Goal: Information Seeking & Learning: Learn about a topic

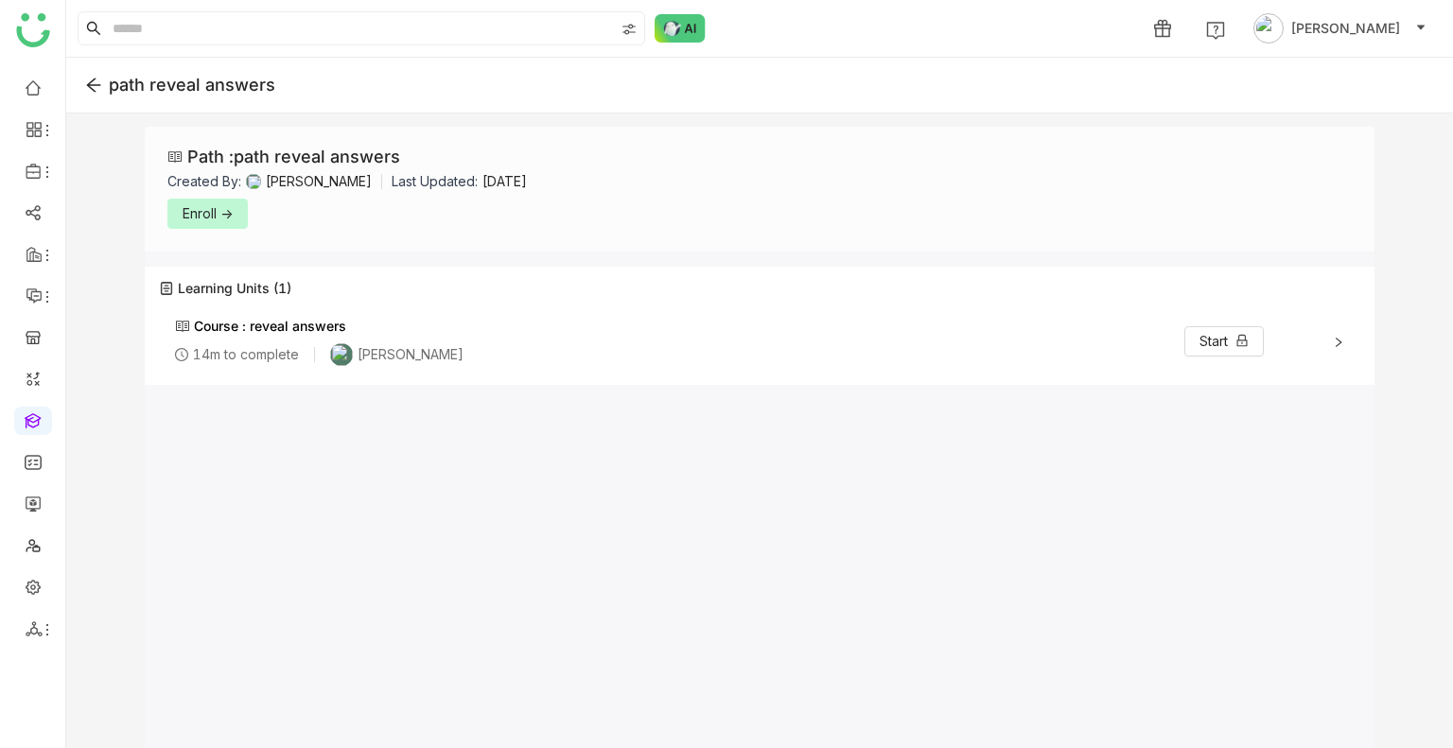
click at [169, 202] on button "Enroll ->" at bounding box center [207, 214] width 80 height 30
click at [201, 214] on span "Enroll ->" at bounding box center [208, 213] width 50 height 21
click at [1194, 327] on button "Start ->" at bounding box center [1226, 341] width 75 height 30
click at [1204, 334] on span "Start ->" at bounding box center [1226, 341] width 44 height 21
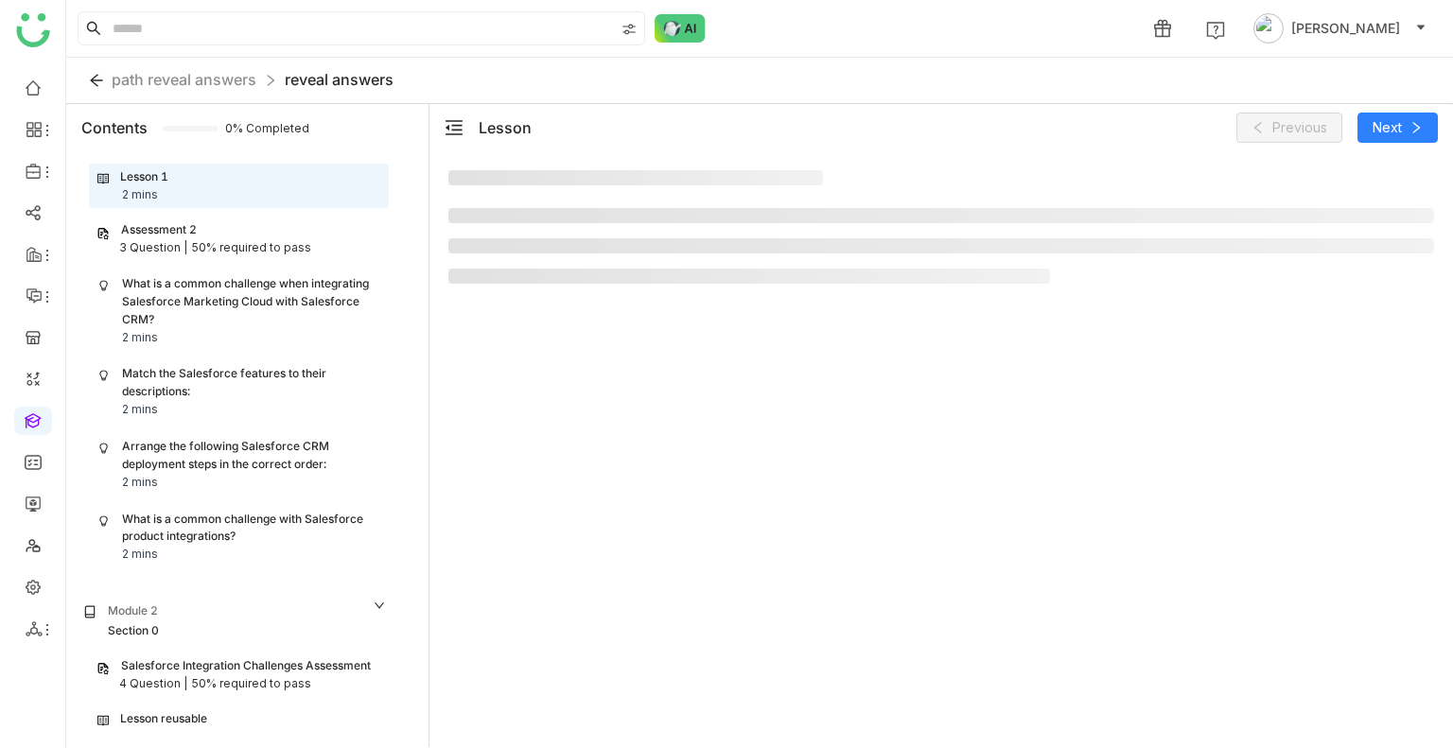
scroll to position [56, 0]
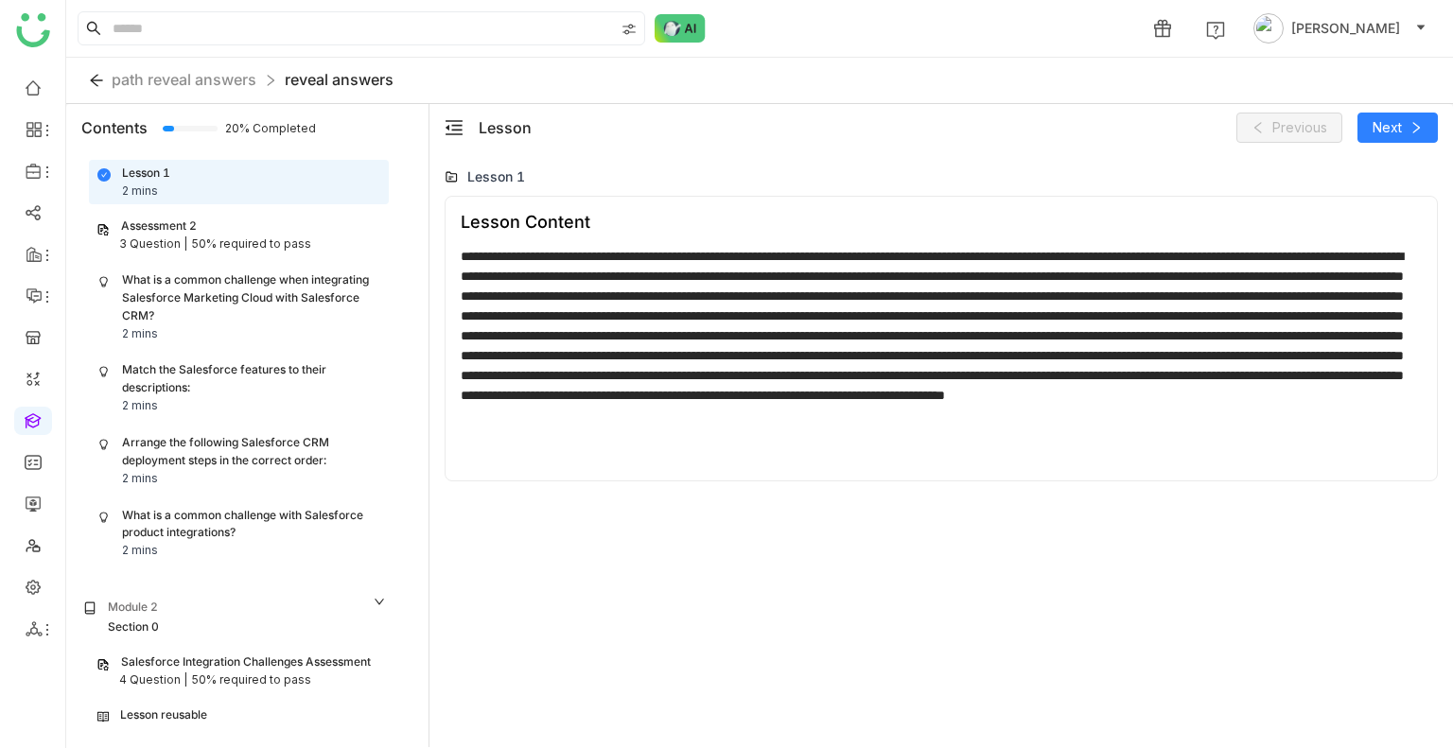
click at [157, 237] on div "3 Question |" at bounding box center [153, 245] width 68 height 18
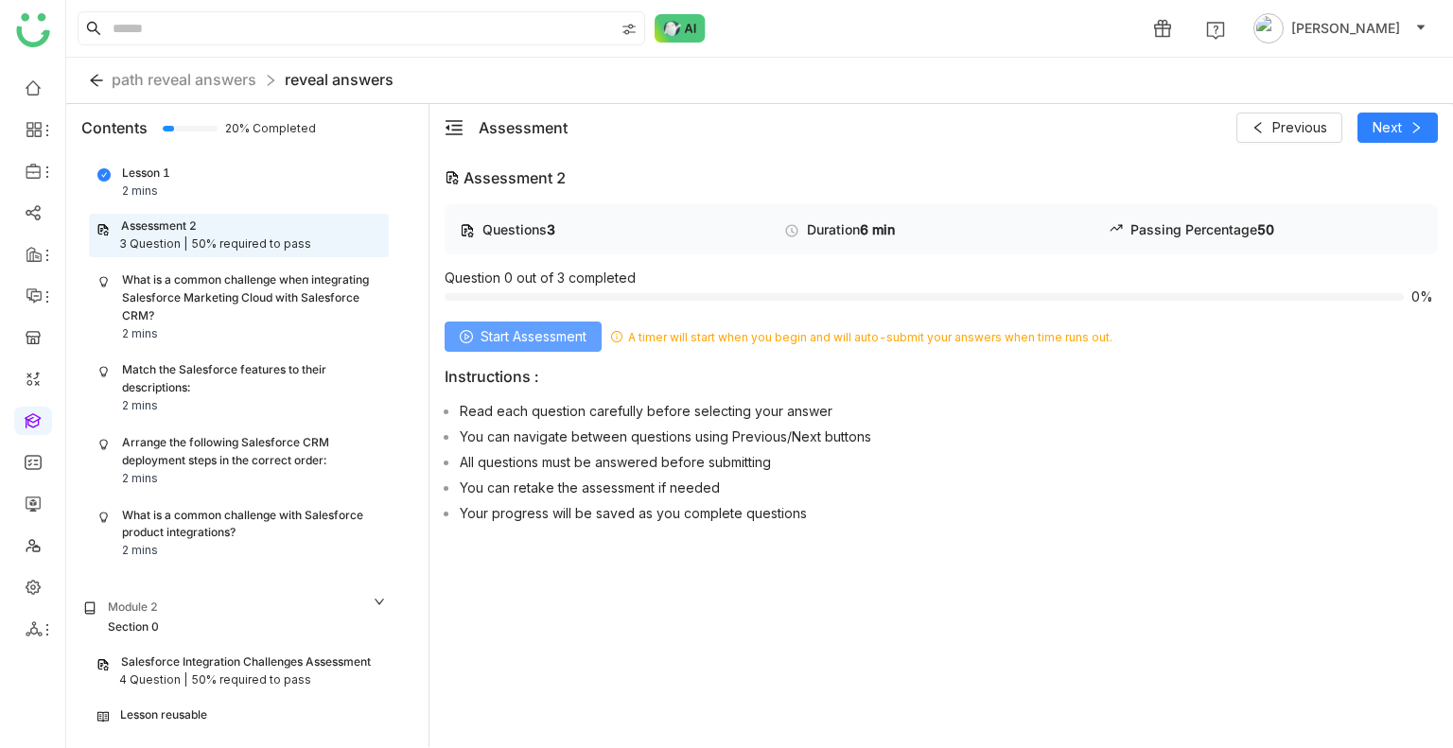
click at [538, 334] on span "Start Assessment" at bounding box center [534, 336] width 106 height 21
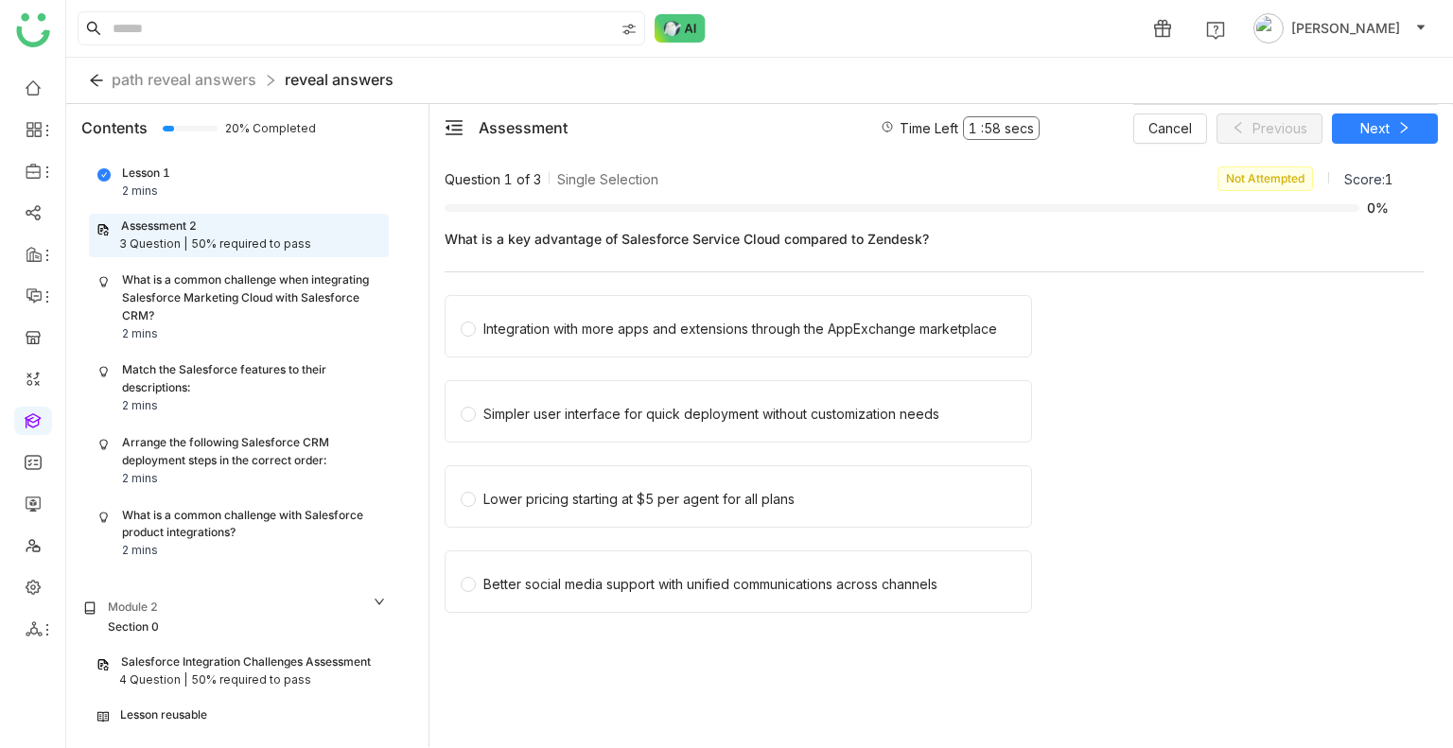
click at [538, 334] on div "Integration with more apps and extensions through the AppExchange marketplace" at bounding box center [740, 329] width 514 height 21
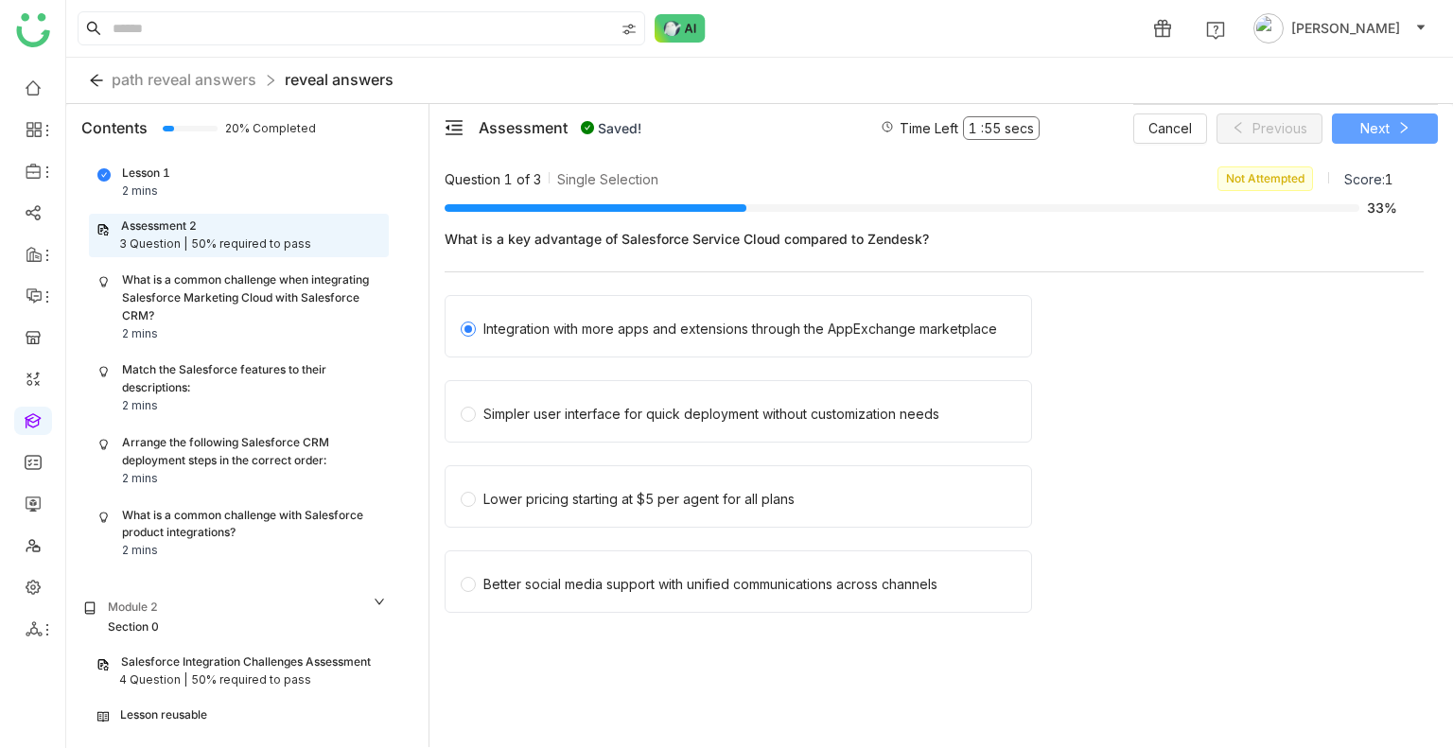
click at [1369, 132] on span "Next" at bounding box center [1374, 128] width 29 height 21
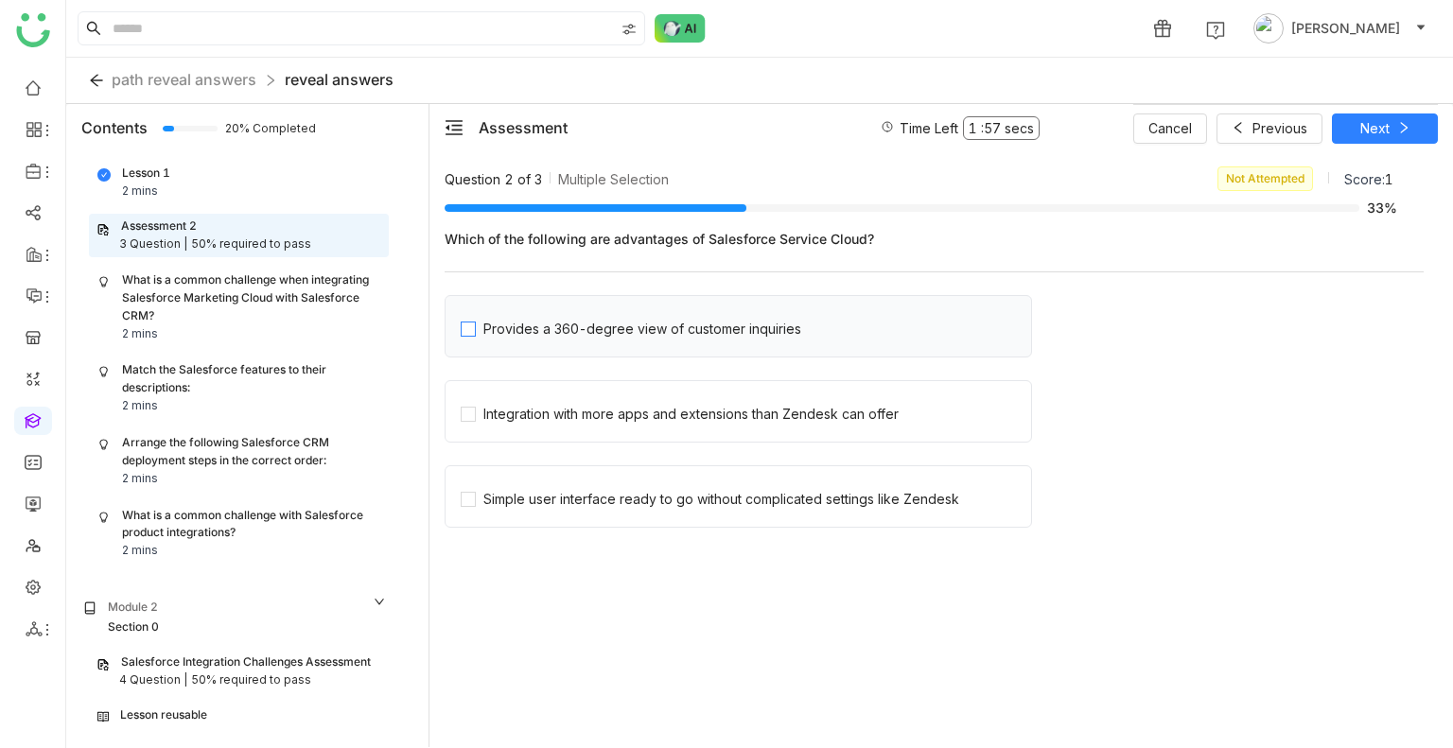
click at [520, 324] on div "Provides a 360-degree view of customer inquiries" at bounding box center [642, 329] width 318 height 21
click at [545, 393] on div "Integration with more apps and extensions than Zendesk can offer" at bounding box center [739, 411] width 588 height 62
click at [555, 428] on div "Integration with more apps and extensions than Zendesk can offer" at bounding box center [739, 411] width 588 height 62
click at [581, 487] on span "Simple user interface ready to go without complicated settings like Zendesk" at bounding box center [721, 496] width 491 height 26
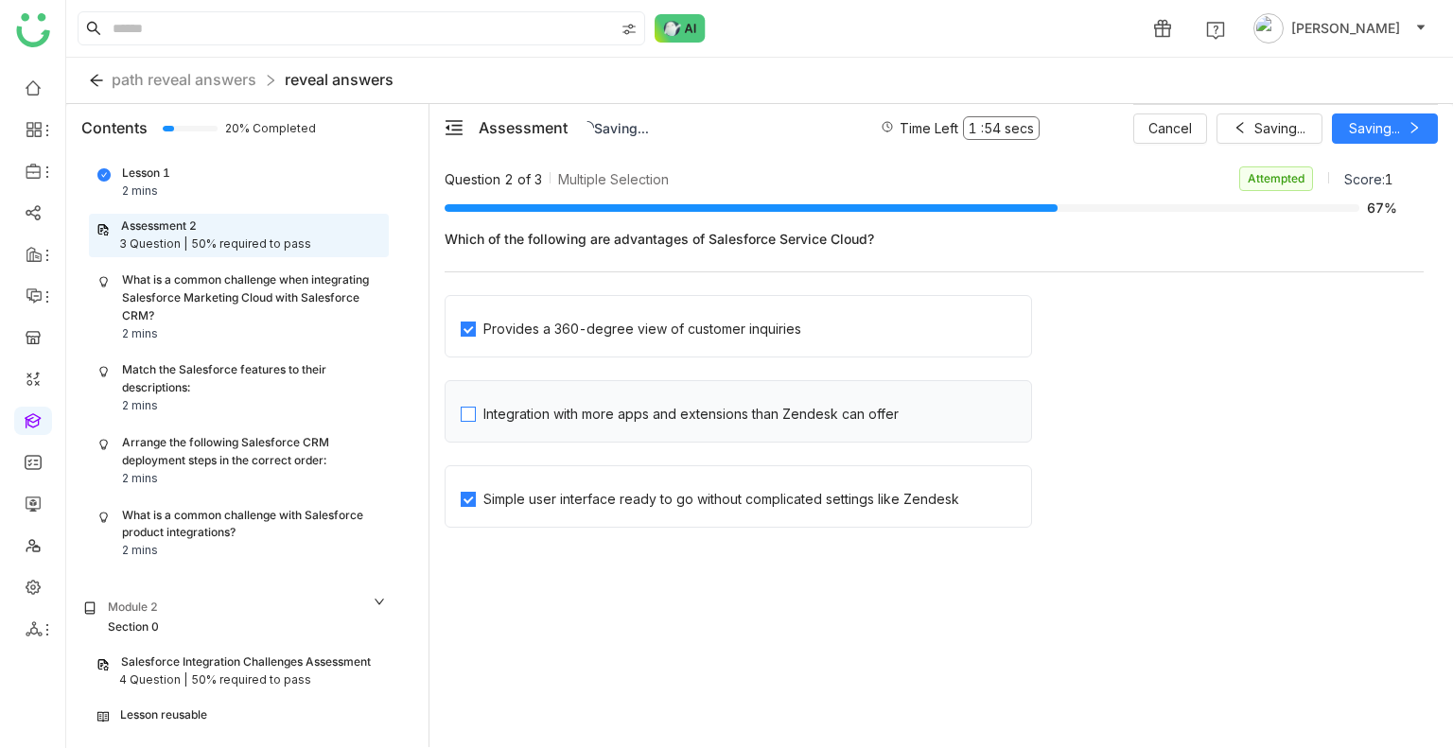
click at [570, 423] on div "Integration with more apps and extensions than Zendesk can offer" at bounding box center [690, 414] width 415 height 21
click at [1363, 135] on span "Next" at bounding box center [1374, 128] width 29 height 21
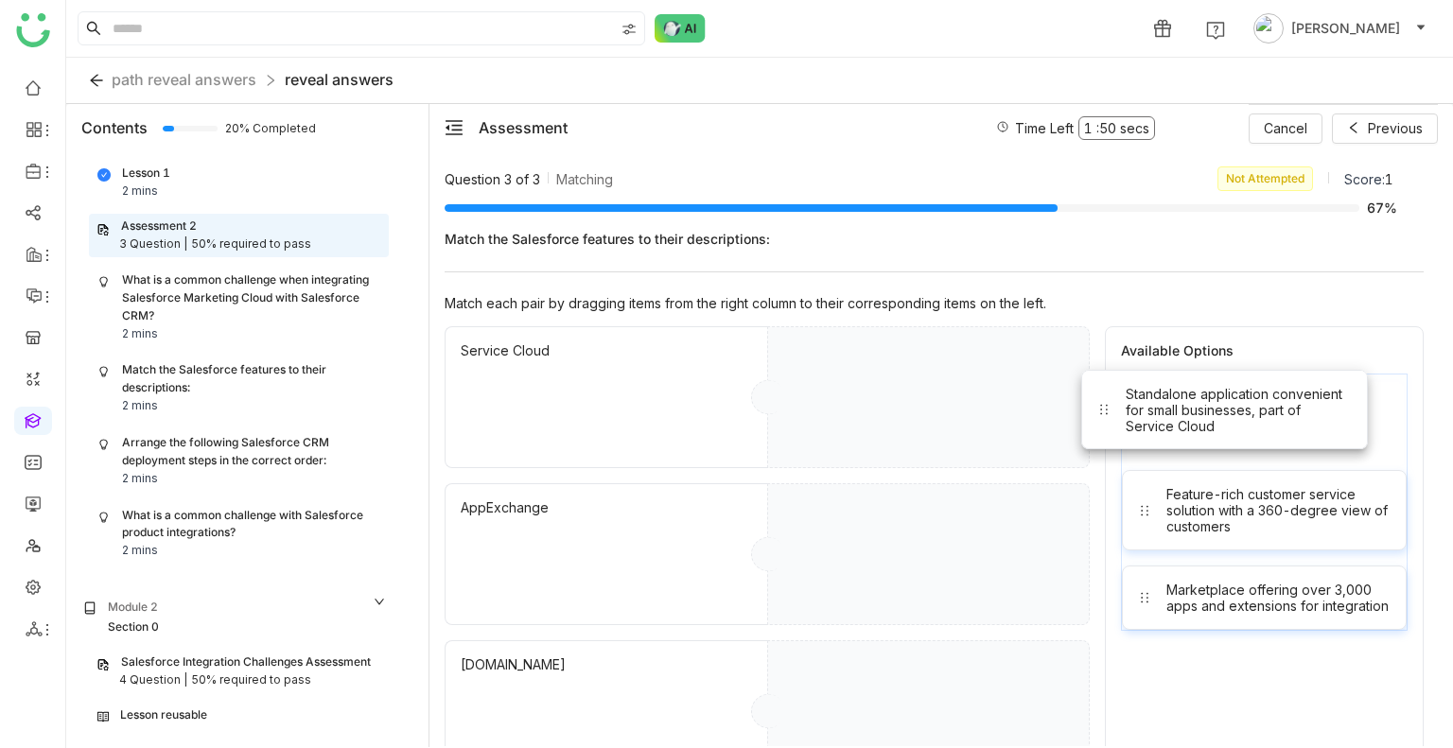
drag, startPoint x: 1176, startPoint y: 408, endPoint x: 799, endPoint y: 413, distance: 377.5
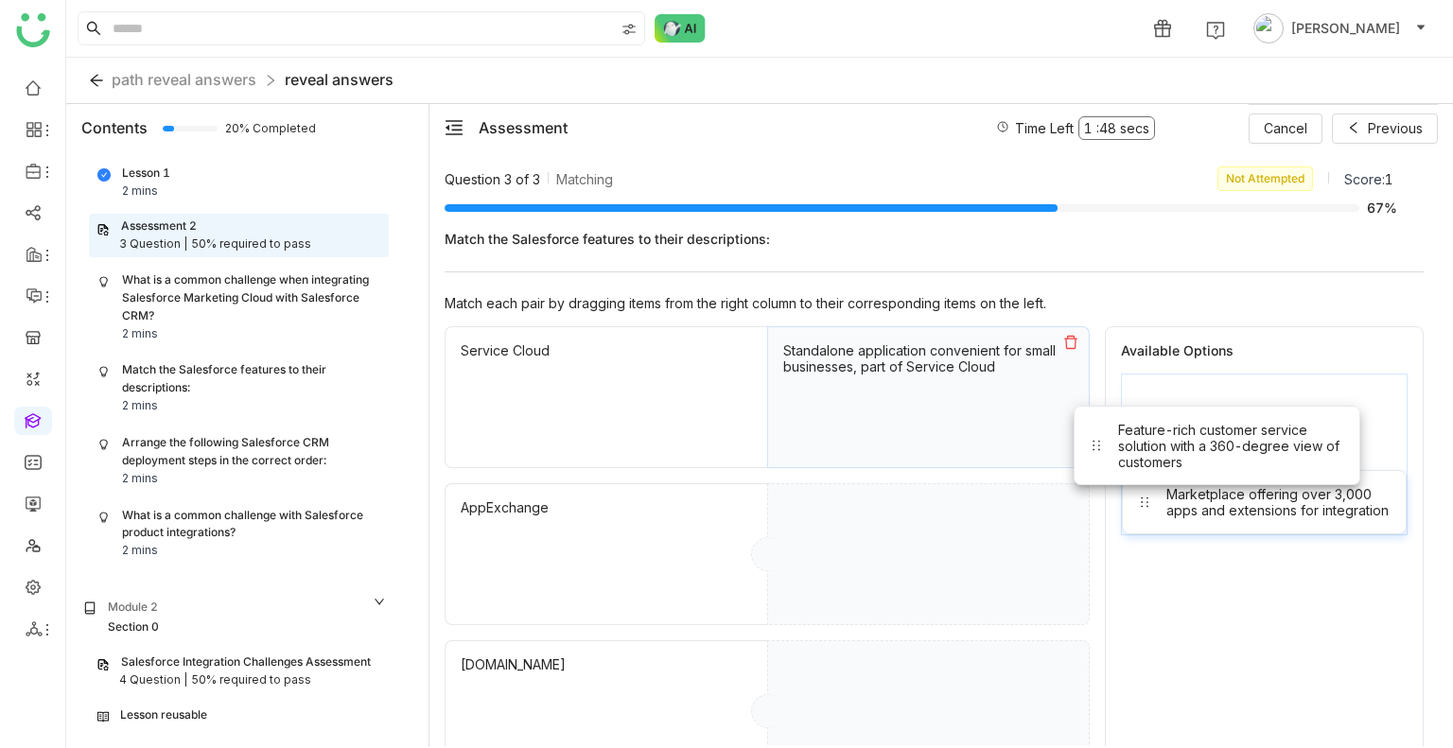
drag, startPoint x: 1225, startPoint y: 418, endPoint x: 1044, endPoint y: 531, distance: 212.9
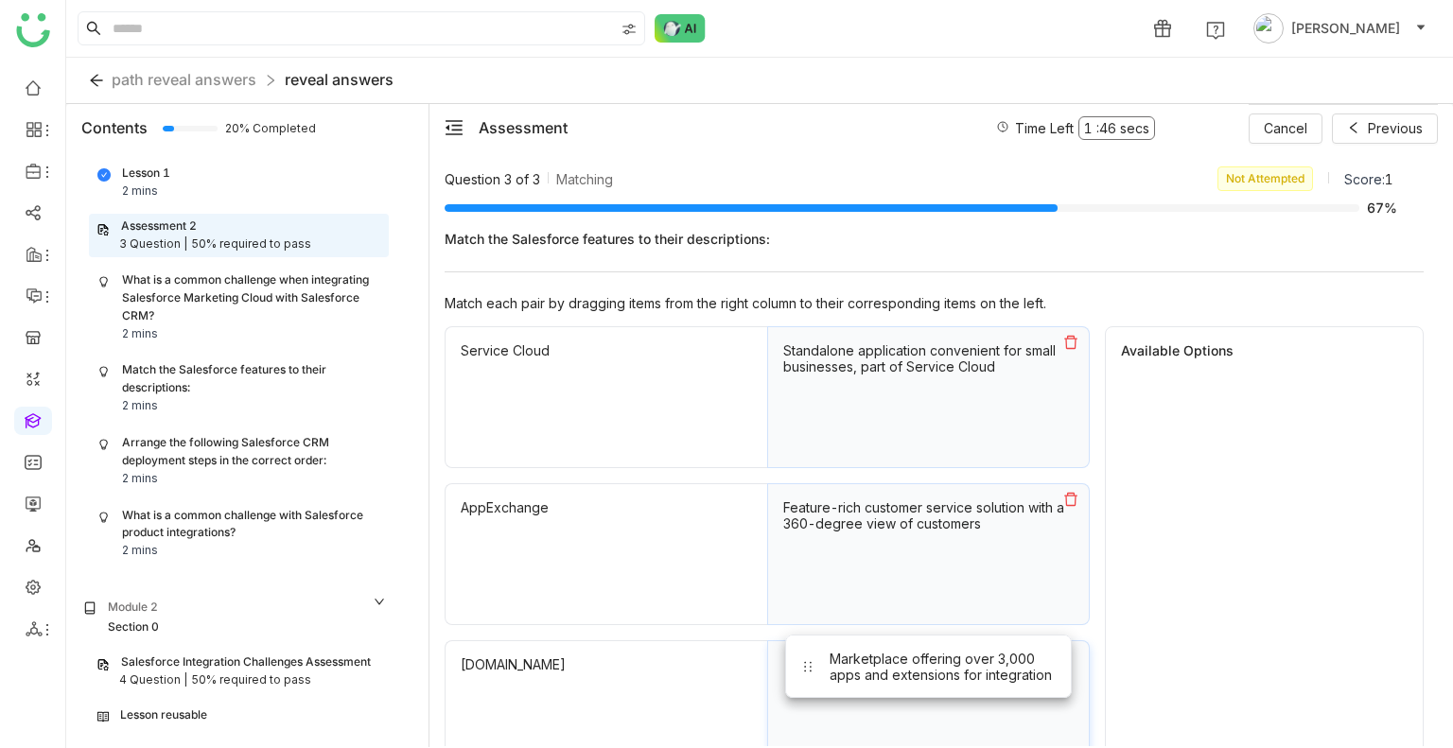
drag, startPoint x: 1314, startPoint y: 421, endPoint x: 978, endPoint y: 684, distance: 426.6
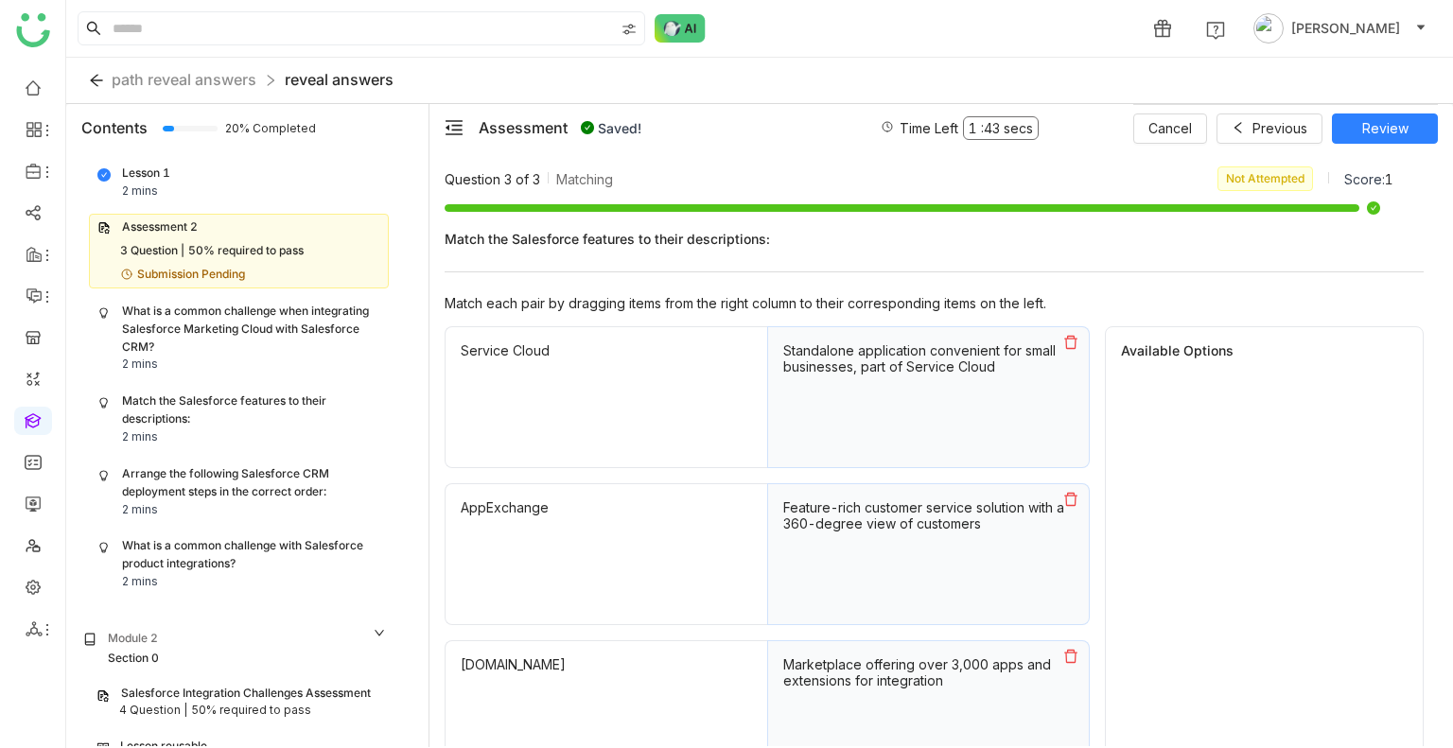
click at [1065, 502] on icon at bounding box center [1070, 499] width 15 height 15
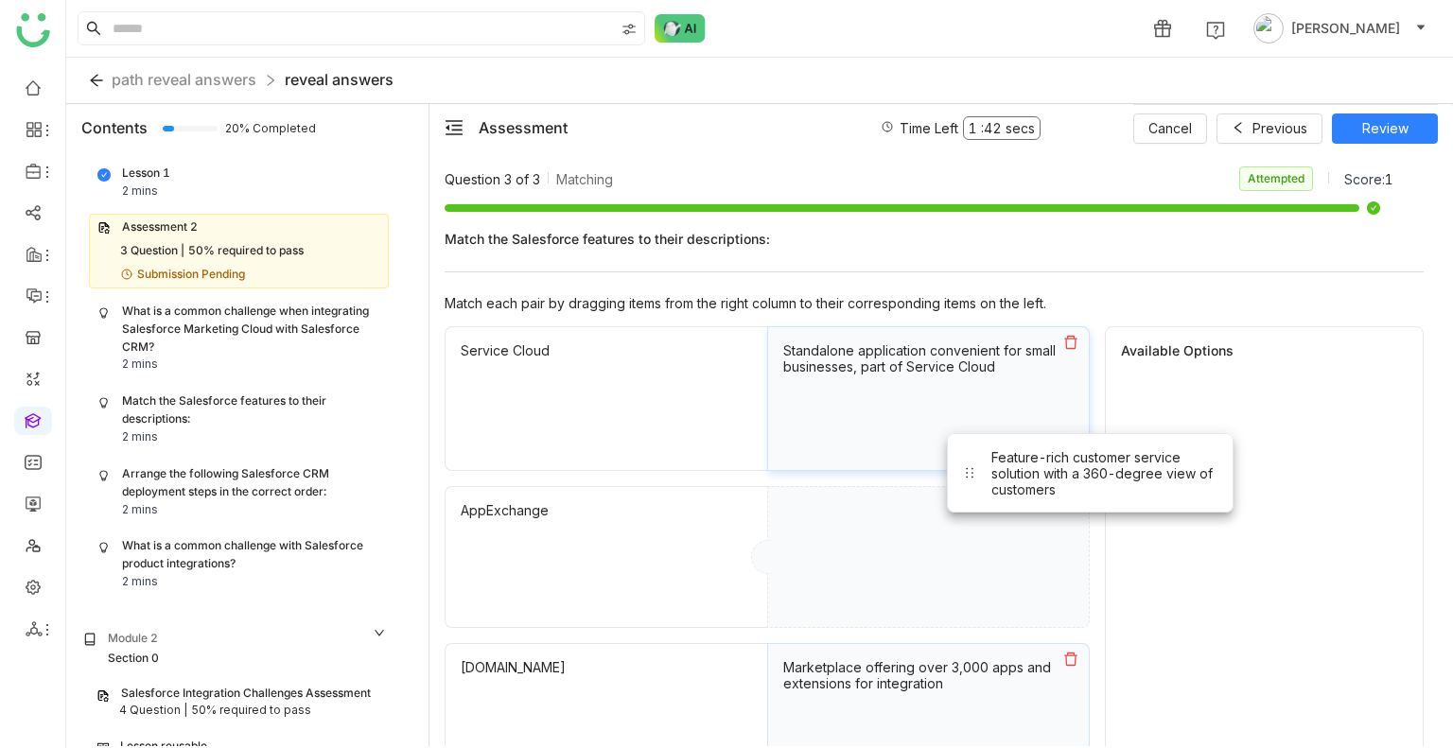
drag, startPoint x: 1213, startPoint y: 418, endPoint x: 952, endPoint y: 540, distance: 288.2
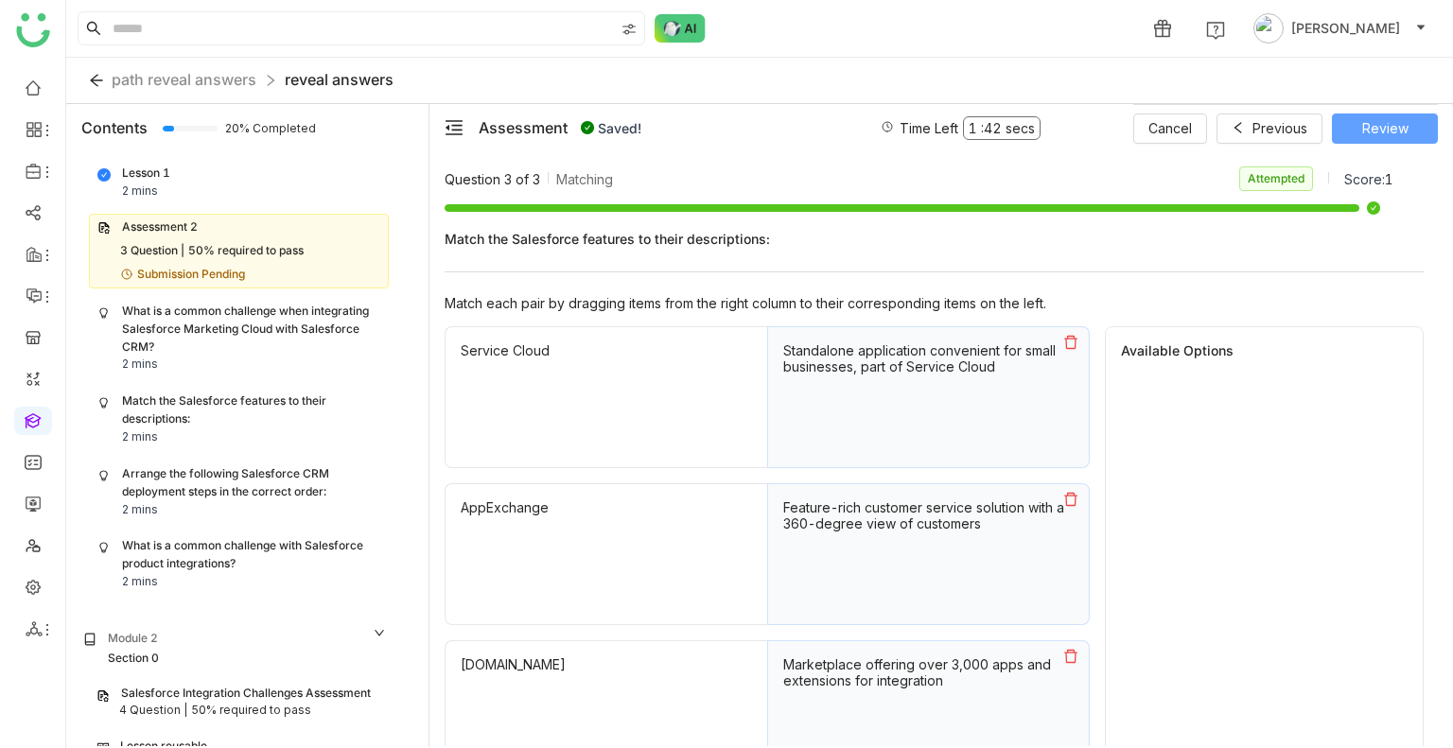
click at [1372, 130] on span "Review" at bounding box center [1385, 128] width 46 height 21
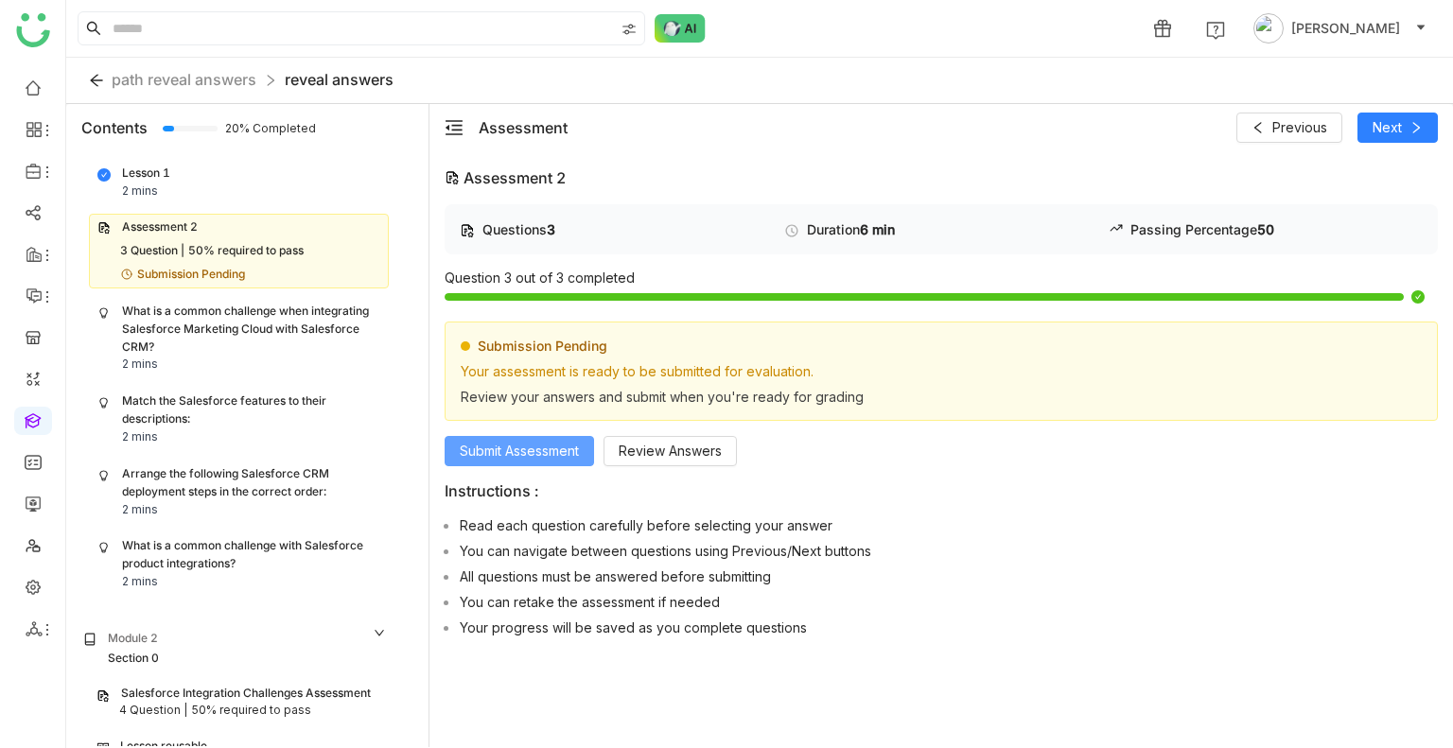
click at [524, 457] on span "Submit Assessment" at bounding box center [519, 451] width 119 height 21
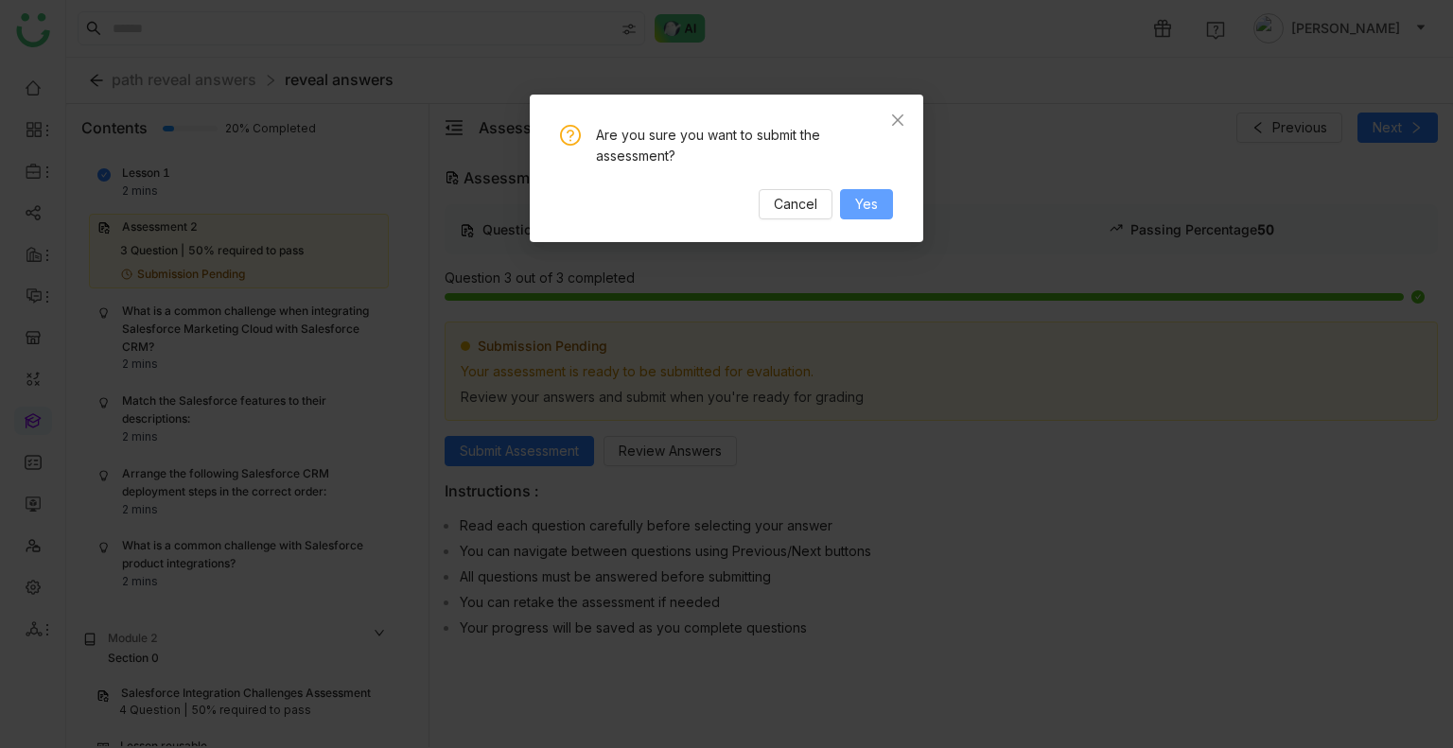
click at [855, 202] on span "Yes" at bounding box center [866, 204] width 23 height 21
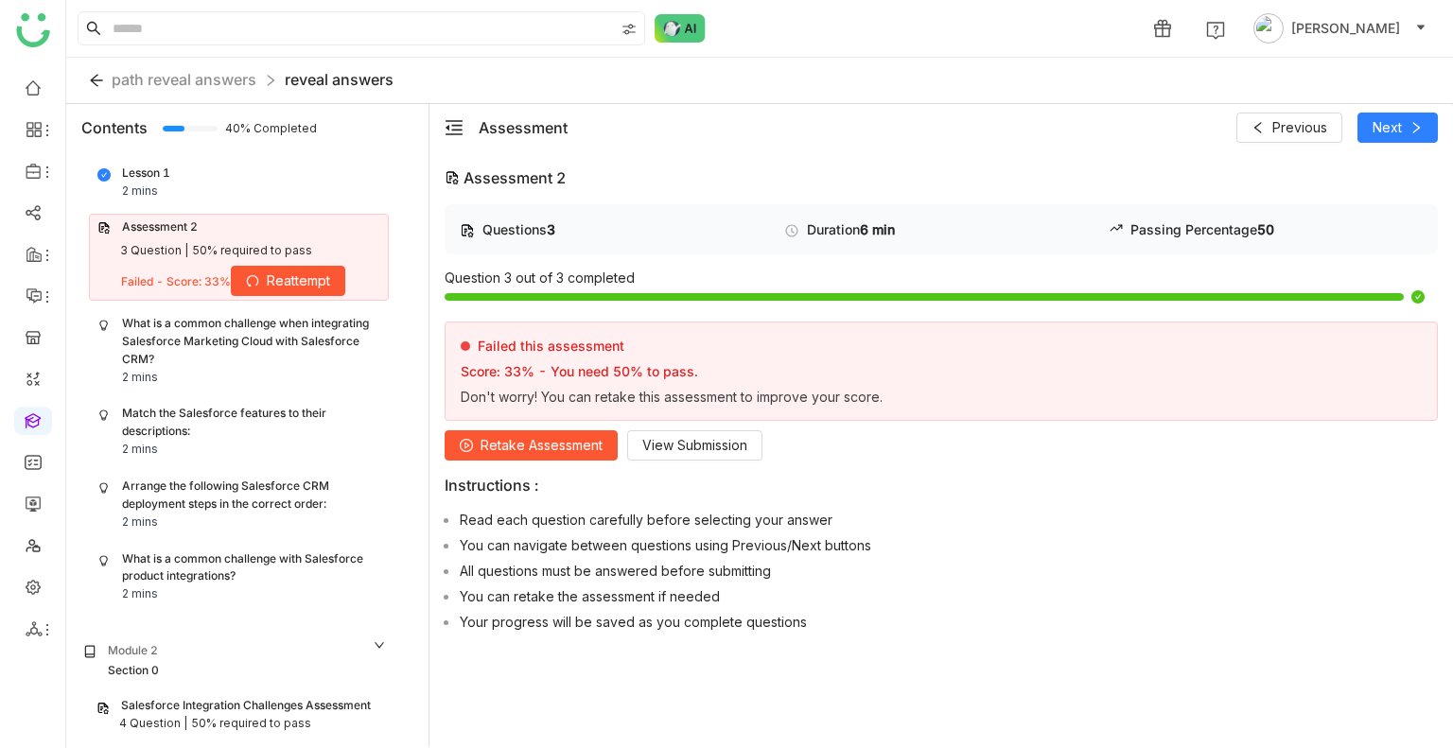
click at [595, 359] on div "Failed this assessment Score: 33% - You need 50% to pass. Don't worry! You can …" at bounding box center [672, 371] width 422 height 67
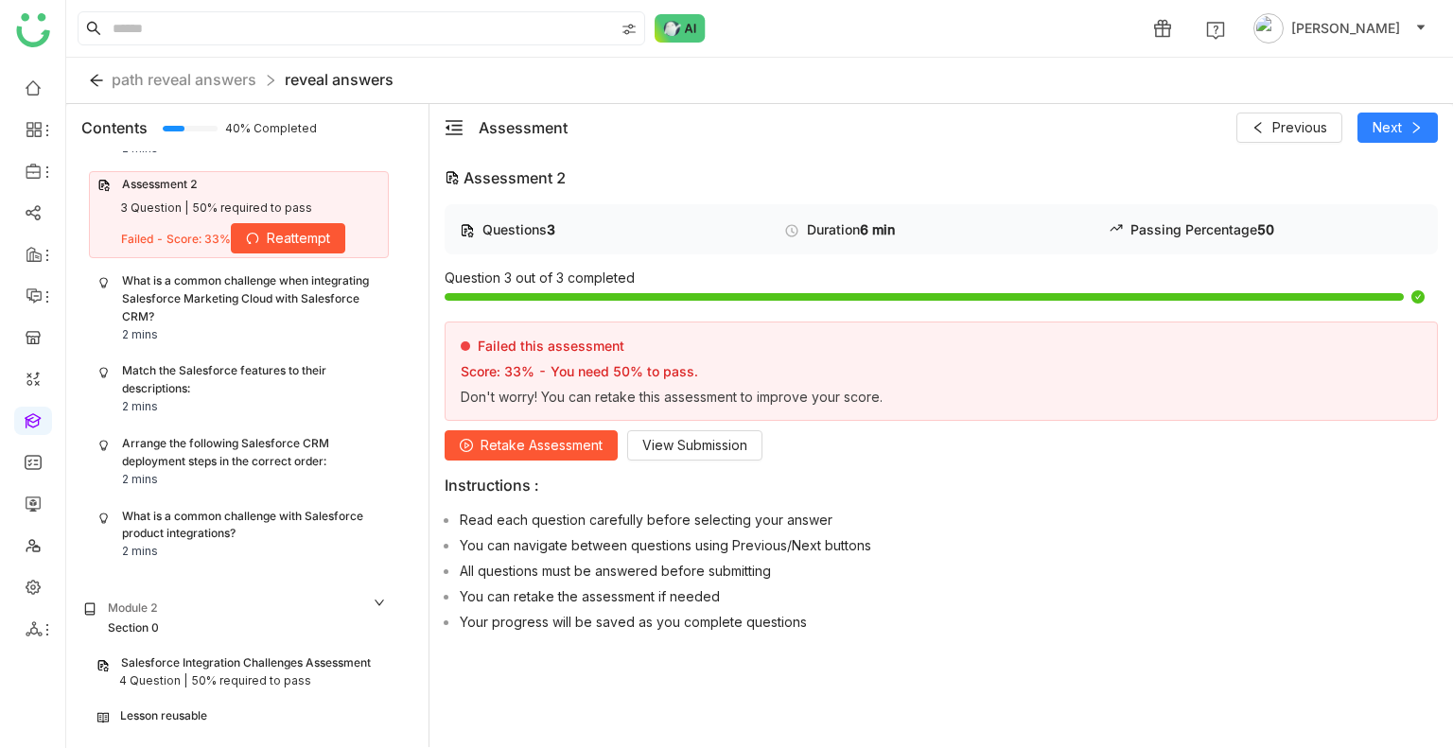
click at [214, 655] on div "Salesforce Integration Challenges Assessment" at bounding box center [246, 664] width 250 height 18
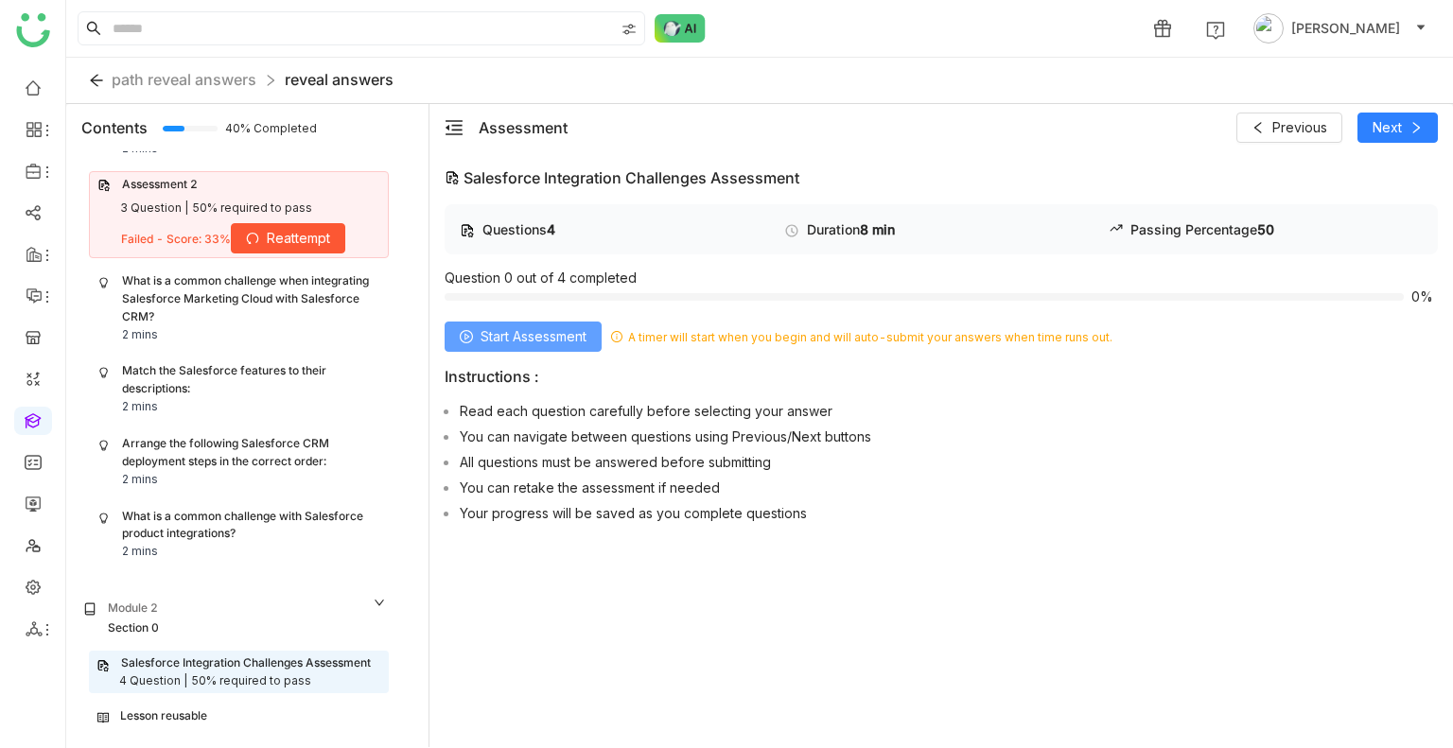
click at [514, 324] on button "Start Assessment" at bounding box center [523, 337] width 157 height 30
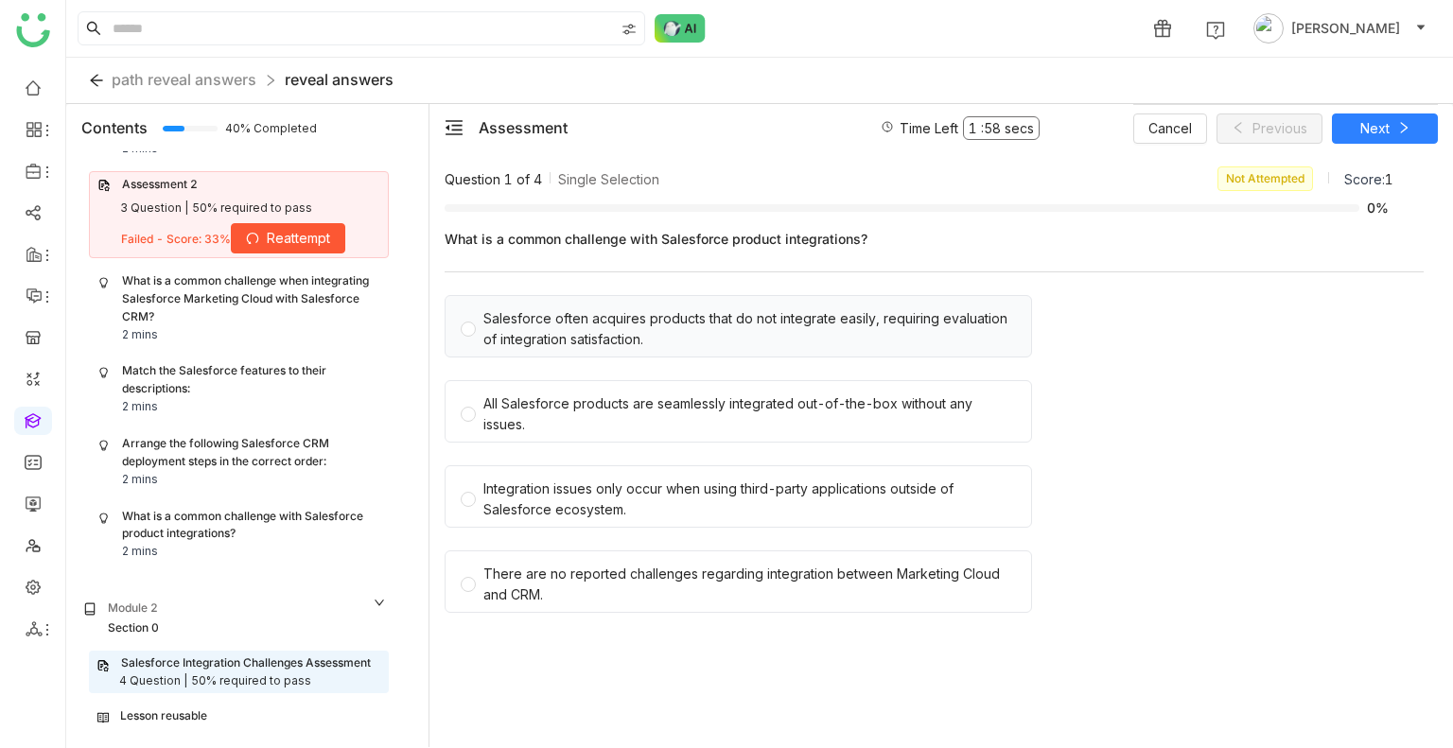
click at [643, 327] on div "Salesforce often acquires products that do not integrate easily, requiring eval…" at bounding box center [749, 329] width 533 height 42
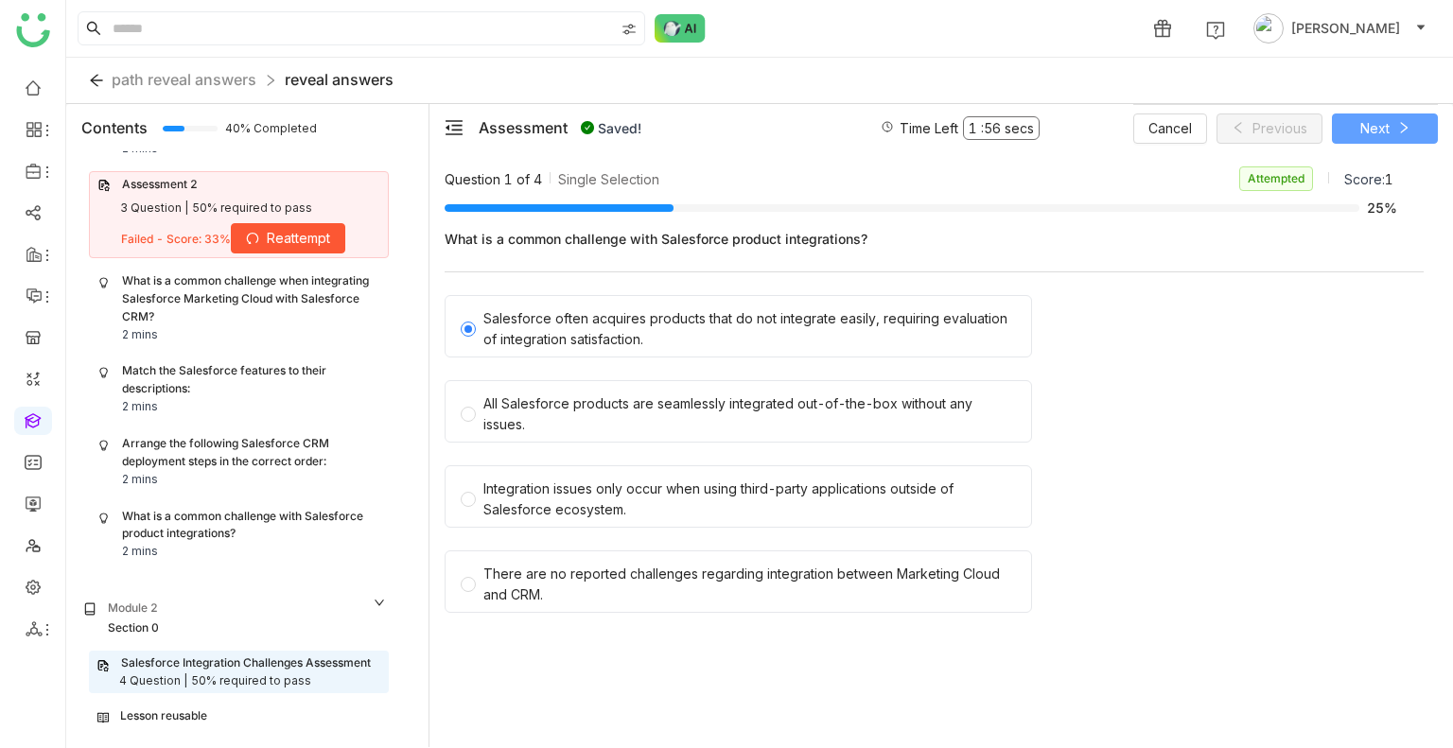
click at [1378, 134] on span "Next" at bounding box center [1374, 128] width 29 height 21
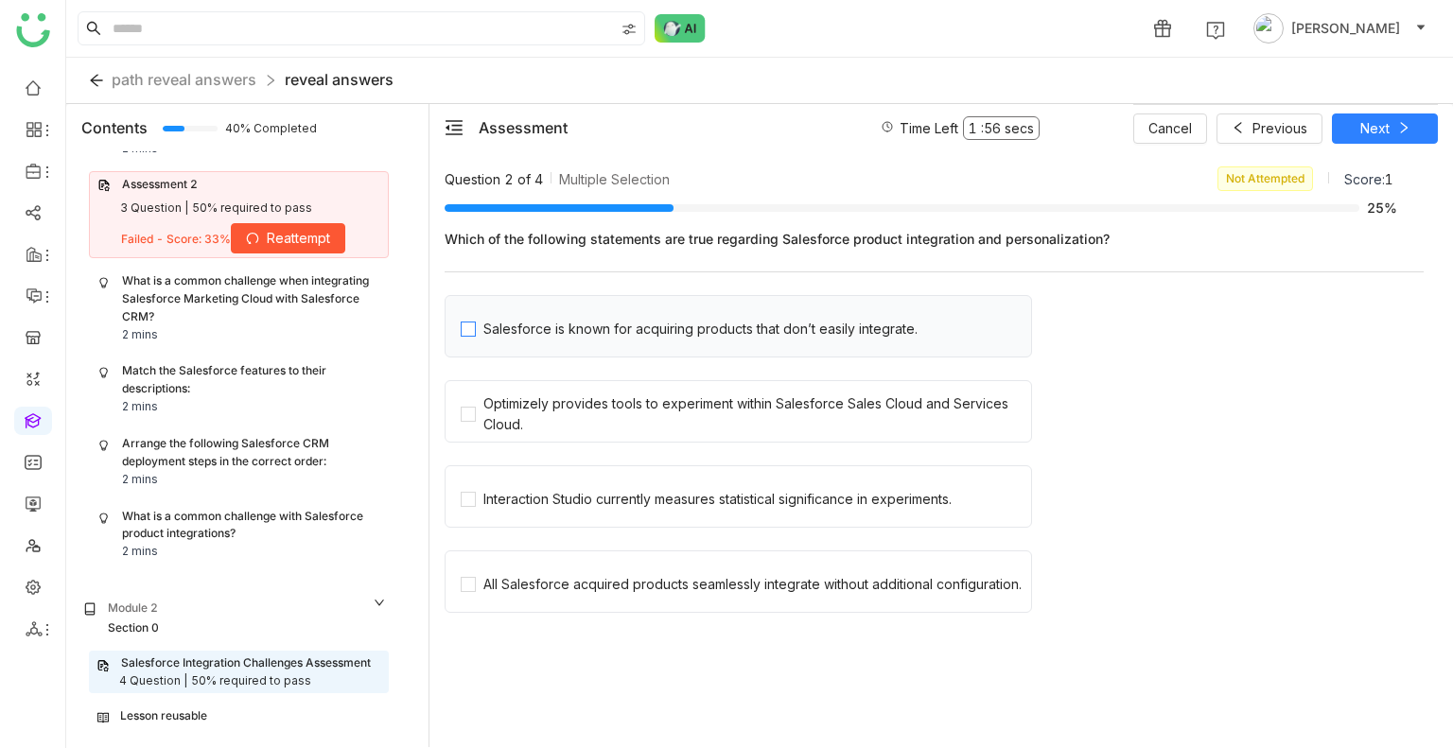
click at [583, 320] on div "Salesforce is known for acquiring products that don’t easily integrate." at bounding box center [700, 329] width 434 height 21
click at [572, 427] on div "Optimizely provides tools to experiment within Salesforce Sales Cloud and Servi…" at bounding box center [753, 415] width 540 height 42
click at [556, 509] on div "Interaction Studio currently measures statistical significance in experiments." at bounding box center [739, 496] width 588 height 62
click at [533, 496] on div "Interaction Studio currently measures statistical significance in experiments." at bounding box center [717, 499] width 468 height 21
click at [554, 577] on div "All Salesforce acquired products seamlessly integrate without additional config…" at bounding box center [752, 584] width 538 height 21
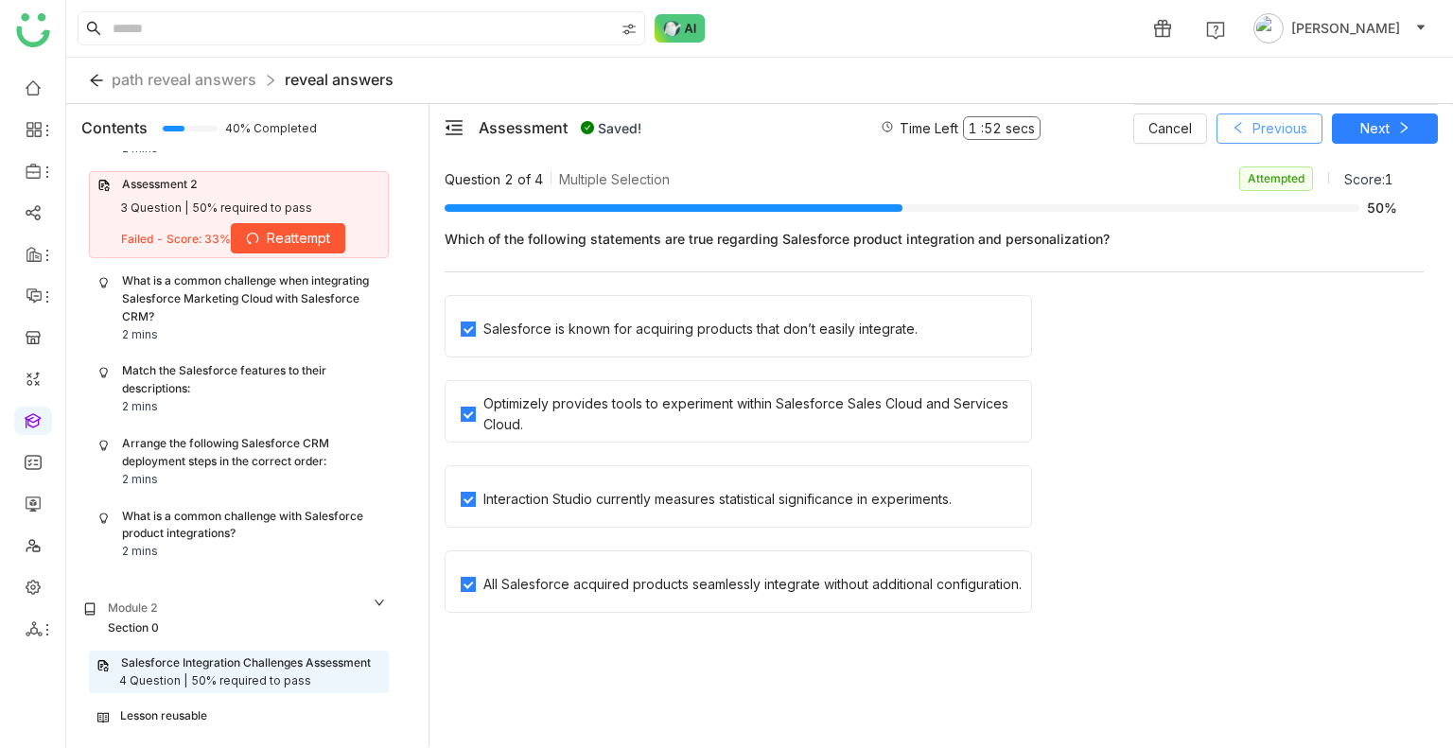
click at [1267, 119] on span "Previous" at bounding box center [1280, 128] width 55 height 21
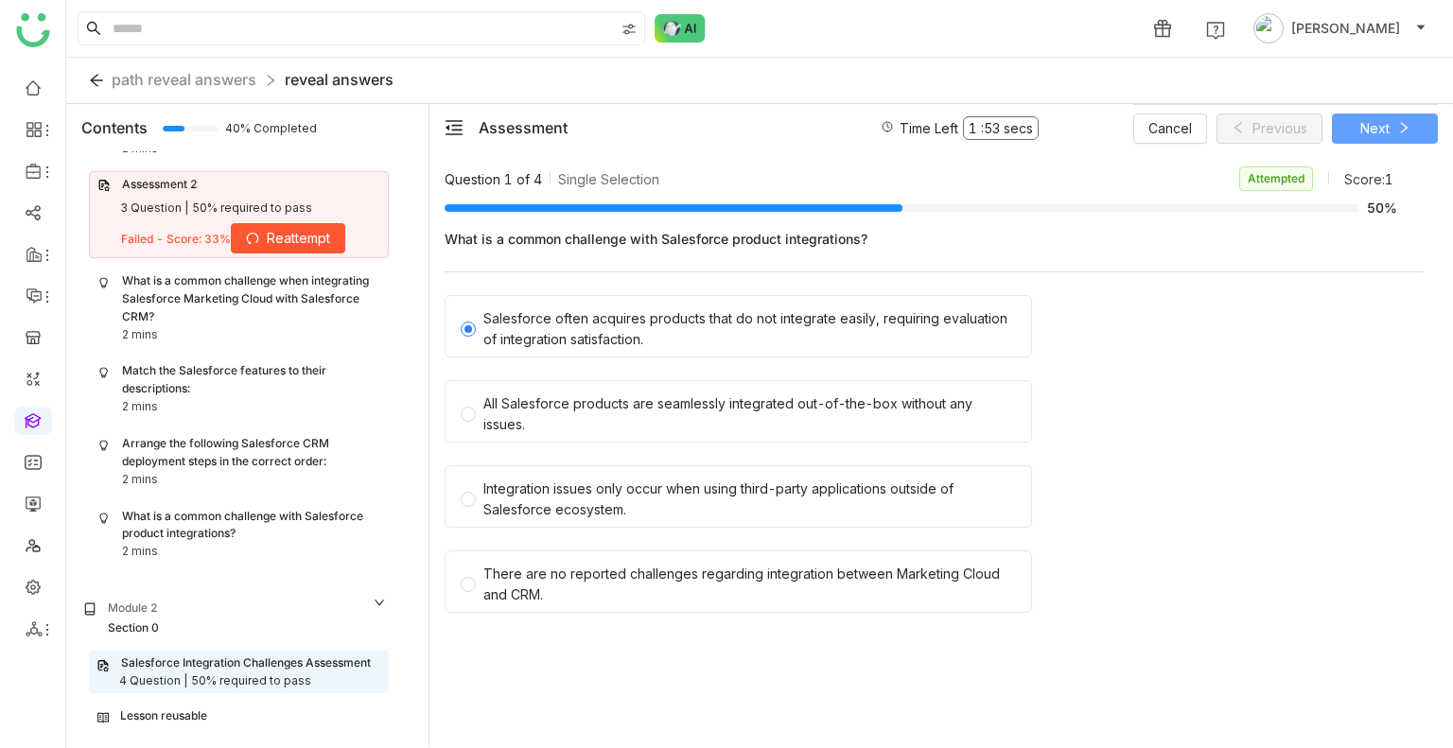
click at [1378, 123] on span "Next" at bounding box center [1374, 128] width 29 height 21
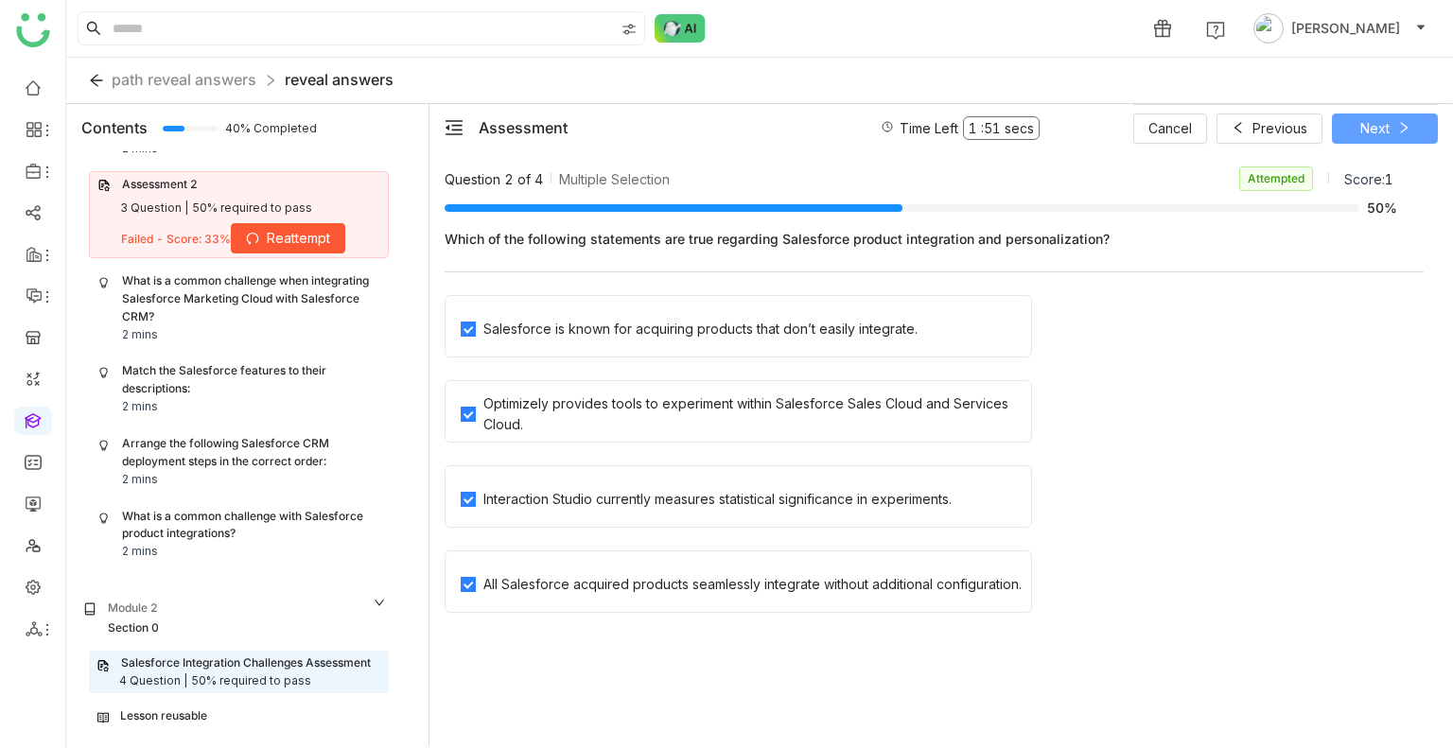
click at [1355, 122] on button "Next" at bounding box center [1385, 129] width 106 height 30
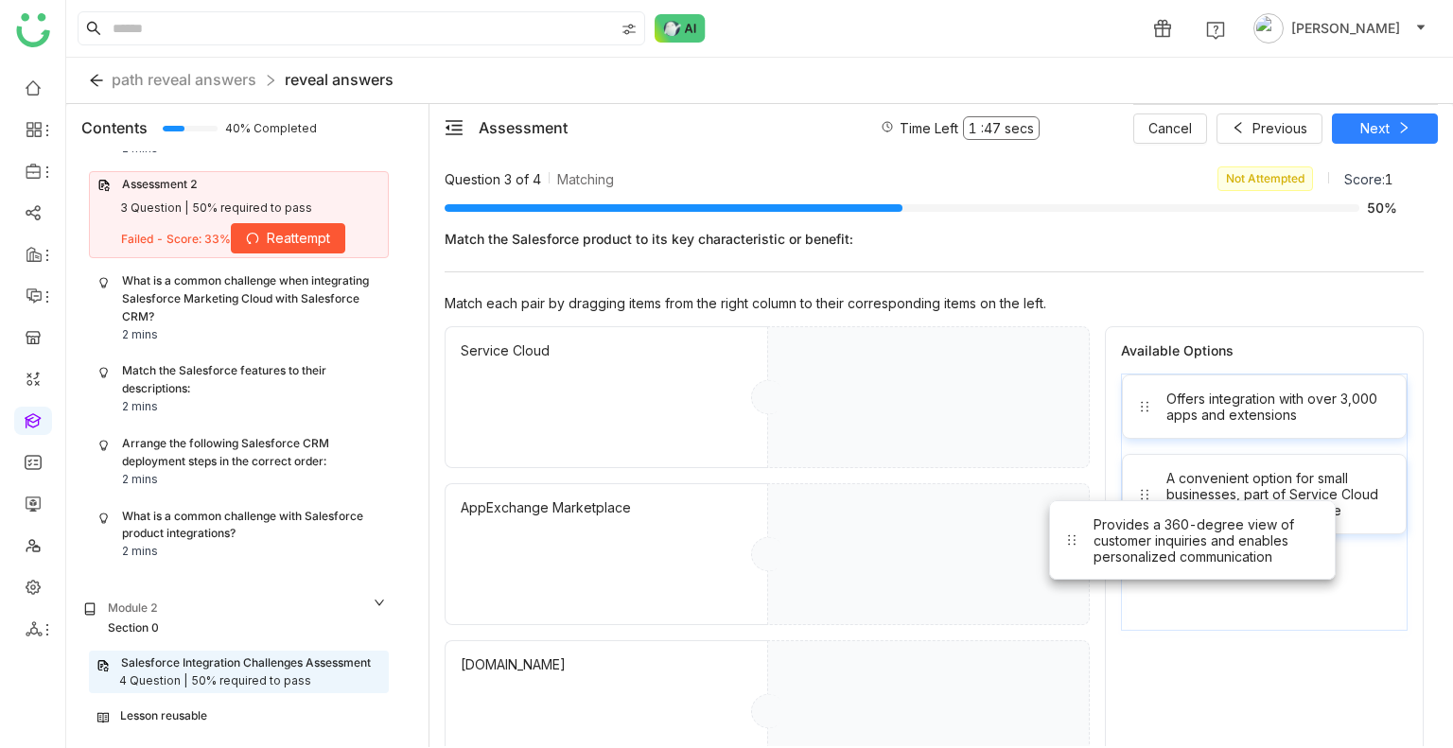
drag, startPoint x: 1267, startPoint y: 593, endPoint x: 946, endPoint y: 360, distance: 396.3
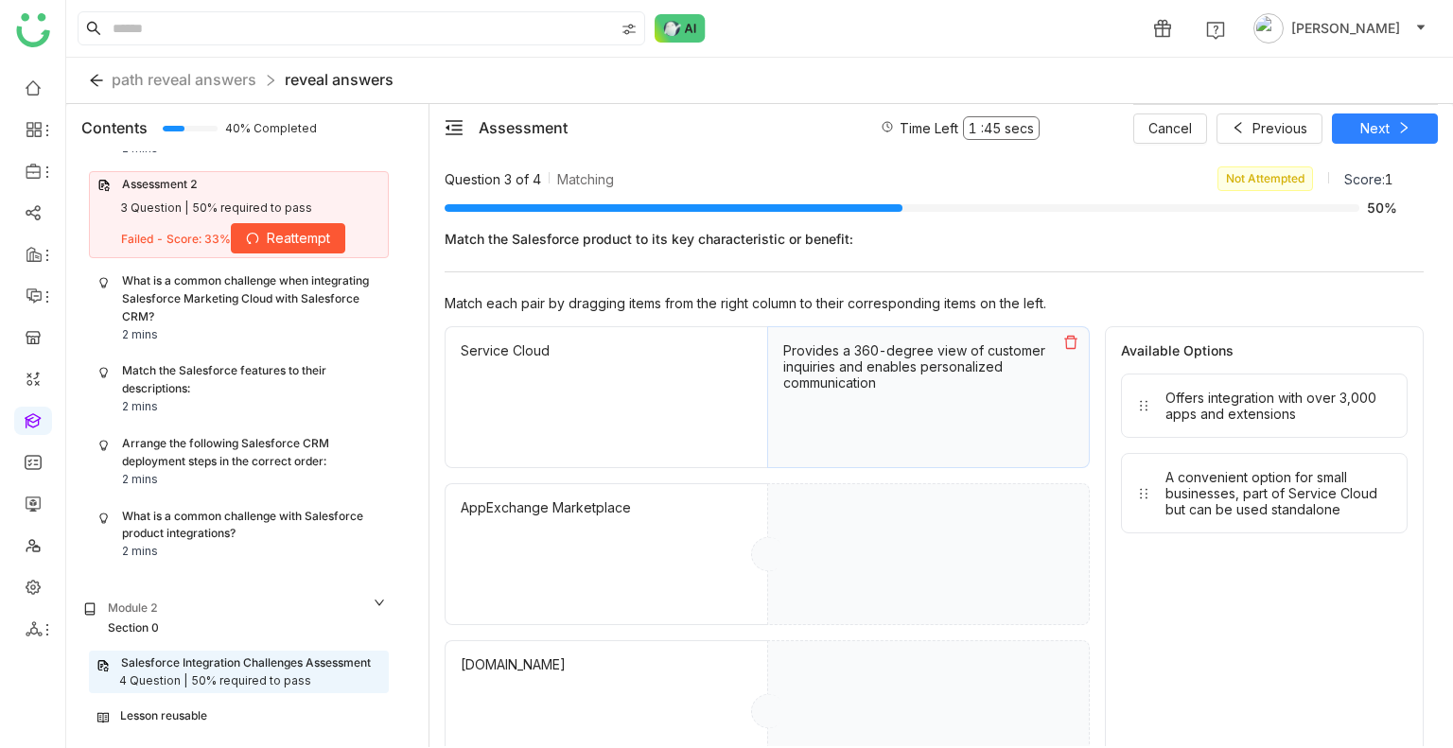
drag, startPoint x: 1211, startPoint y: 415, endPoint x: 939, endPoint y: 601, distance: 329.6
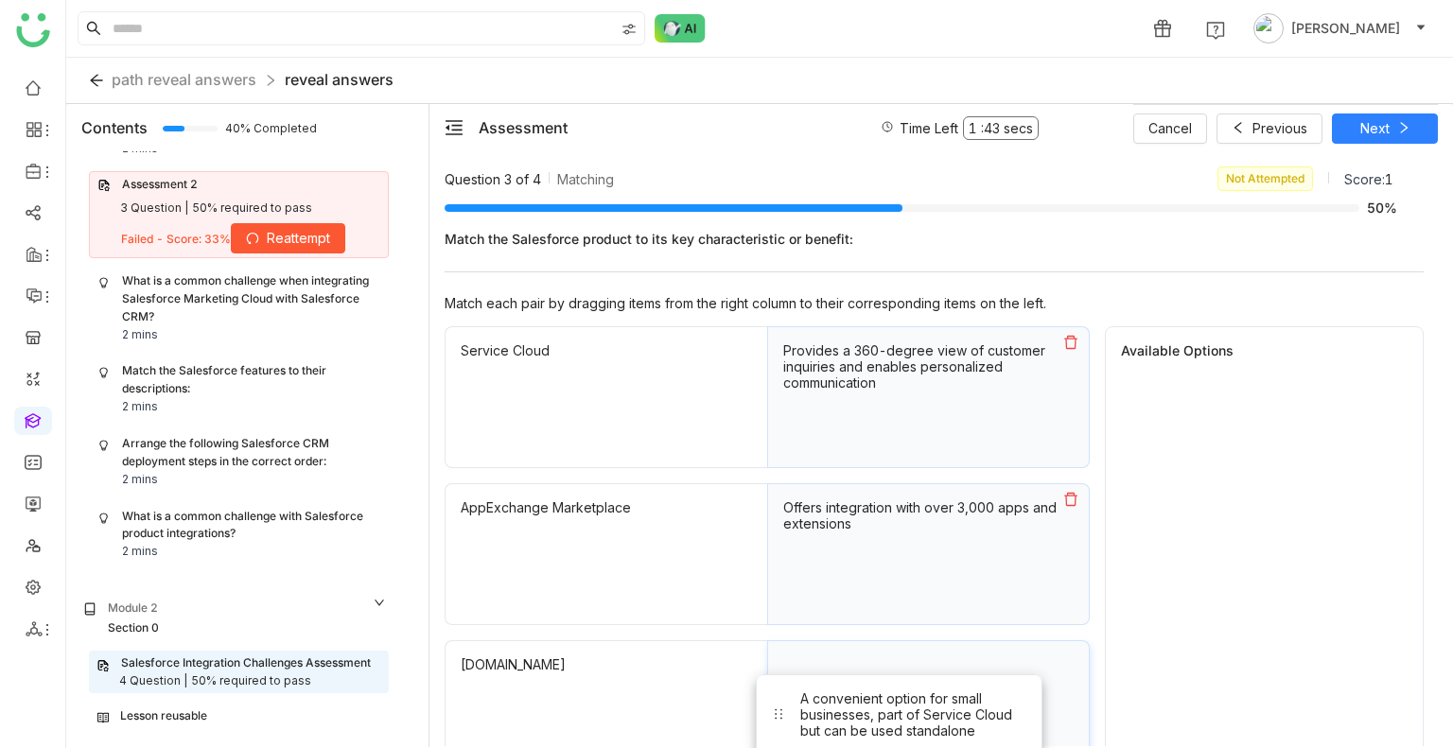
drag, startPoint x: 1209, startPoint y: 402, endPoint x: 826, endPoint y: 728, distance: 503.3
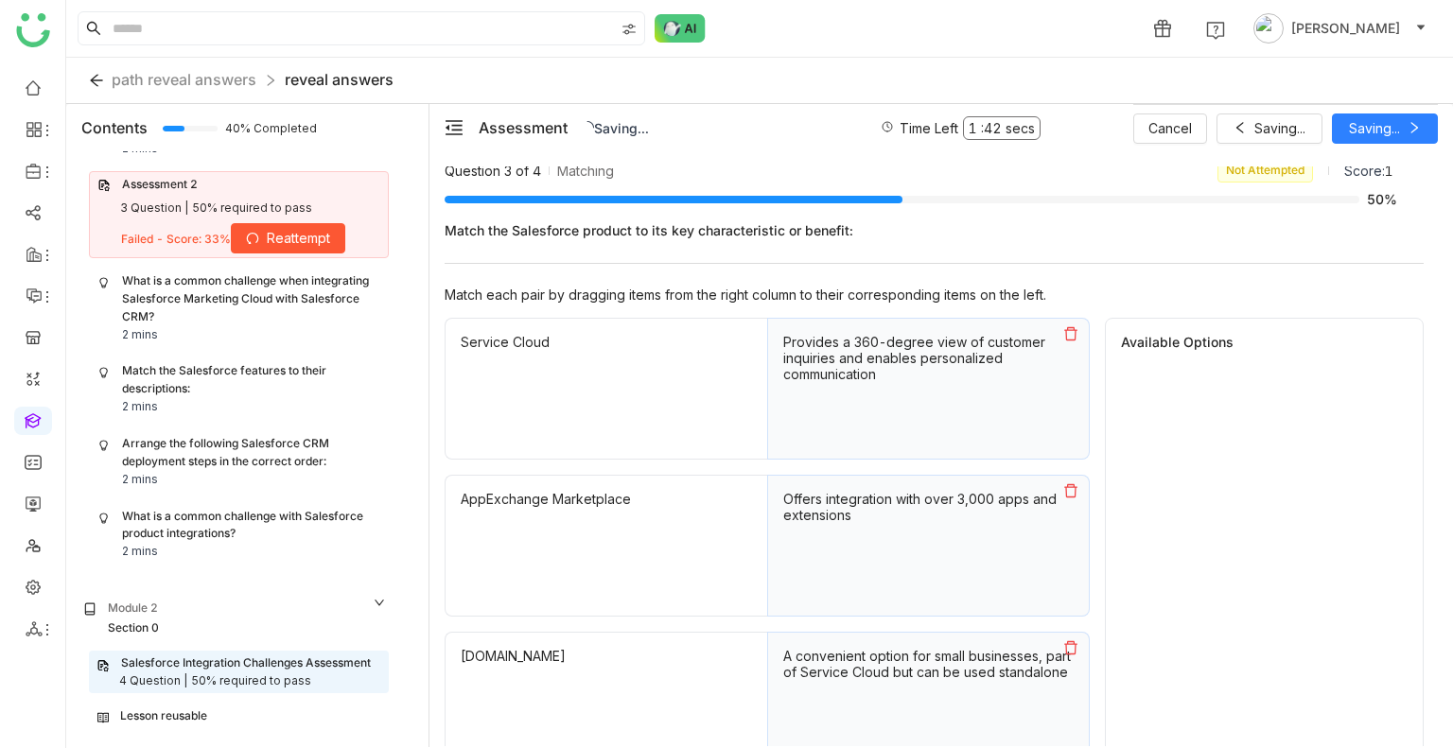
click at [1360, 122] on div "Cancel Saving... Saving..." at bounding box center [1285, 127] width 305 height 47
click at [1360, 122] on span "Next" at bounding box center [1374, 128] width 29 height 21
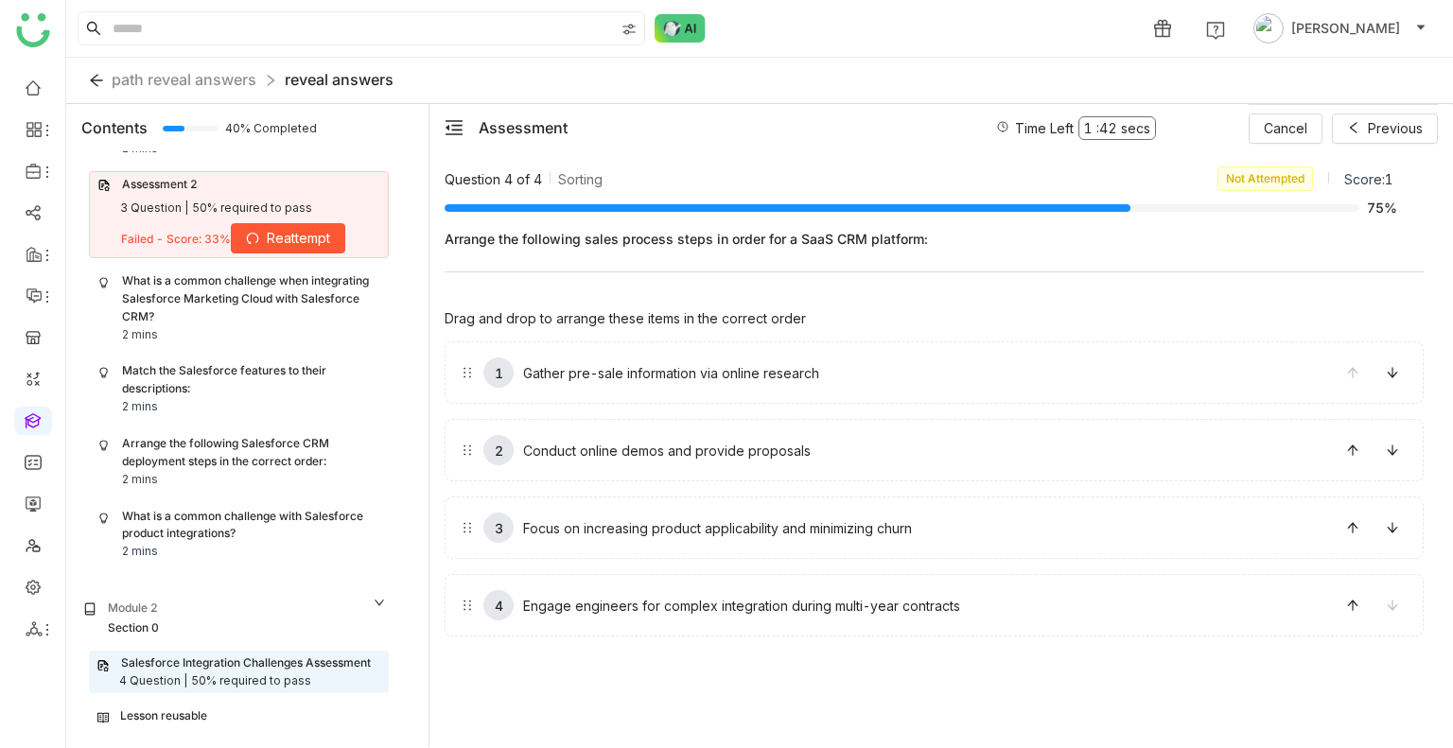
drag, startPoint x: 700, startPoint y: 381, endPoint x: 700, endPoint y: 486, distance: 105.0
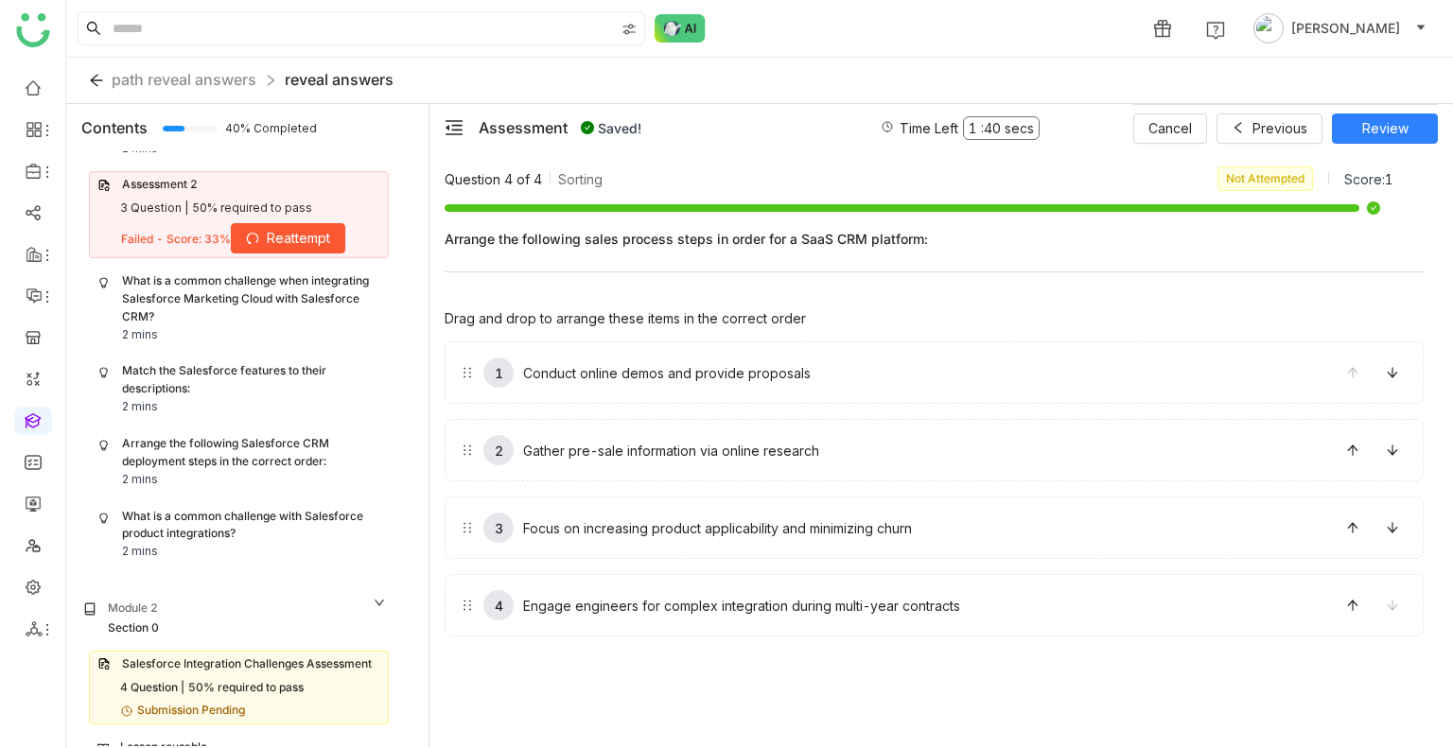
click at [193, 518] on div "What is a common challenge with Salesforce product integrations?" at bounding box center [251, 526] width 258 height 36
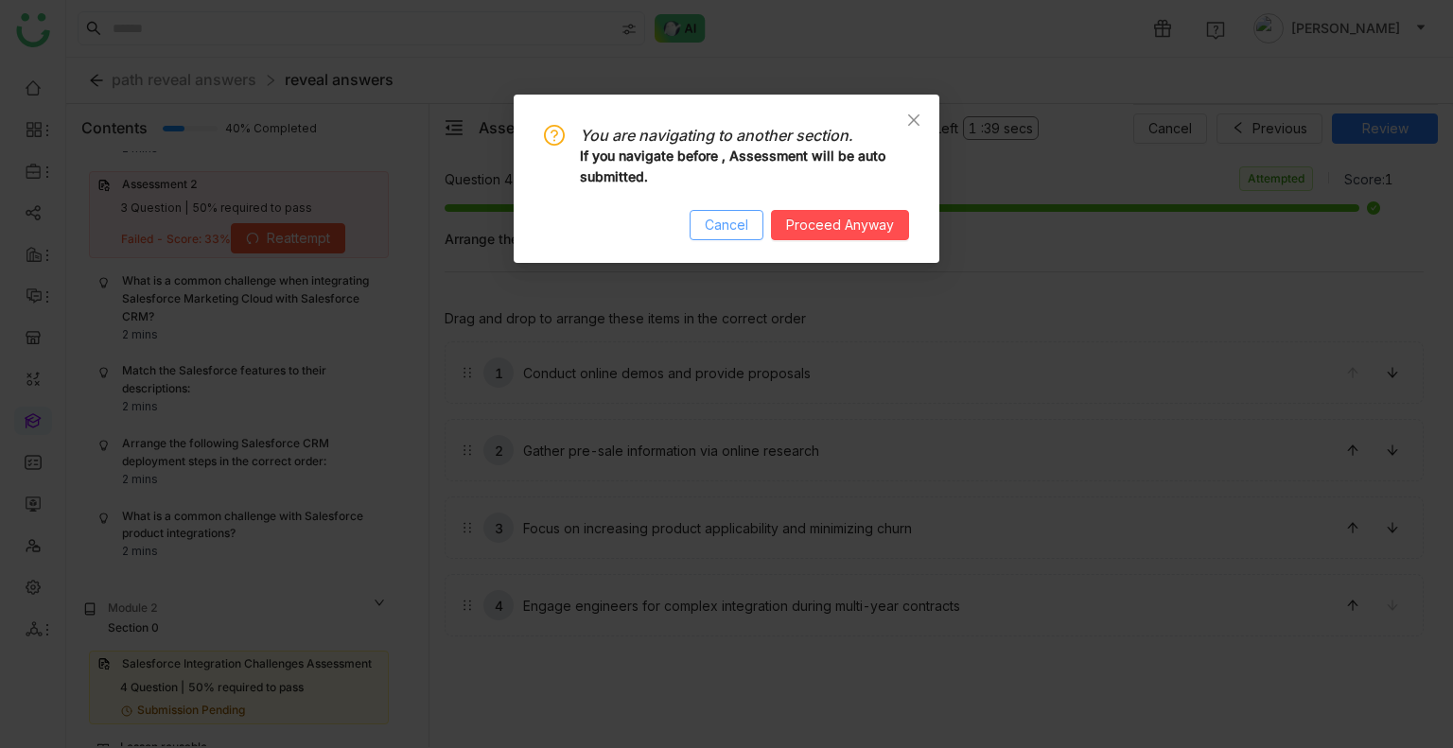
click at [749, 211] on button "Cancel" at bounding box center [727, 225] width 74 height 30
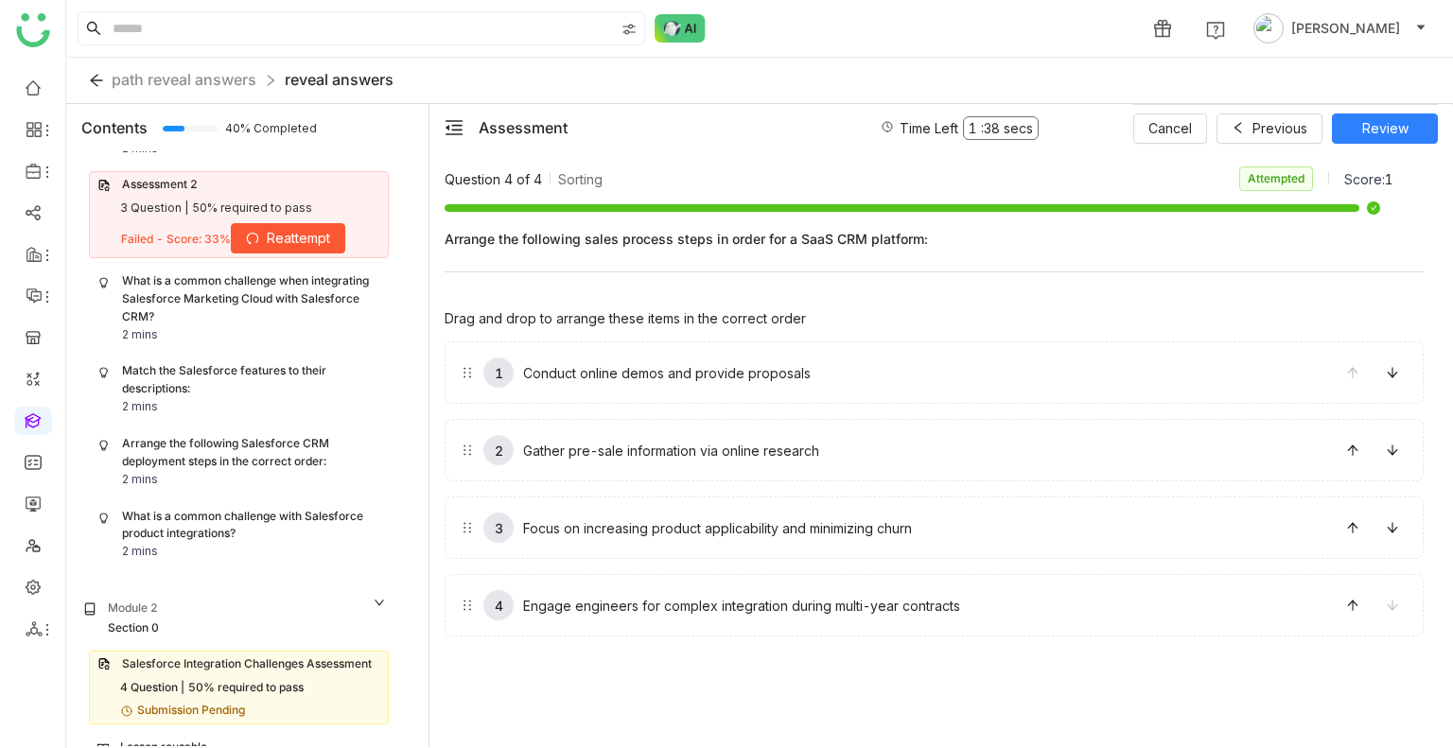
click at [170, 521] on div "What is a common challenge with Salesforce product integrations?" at bounding box center [251, 526] width 258 height 36
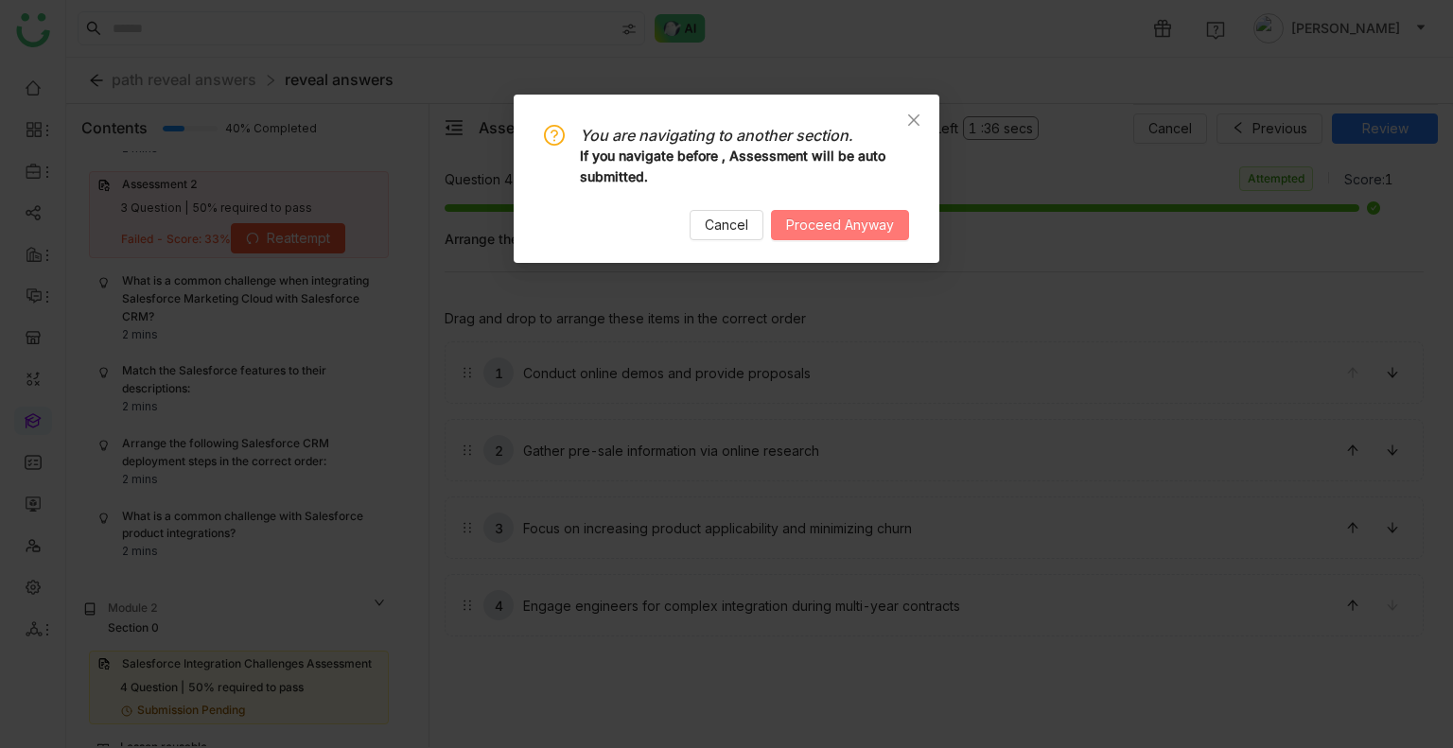
click at [828, 230] on span "Proceed Anyway" at bounding box center [840, 225] width 108 height 21
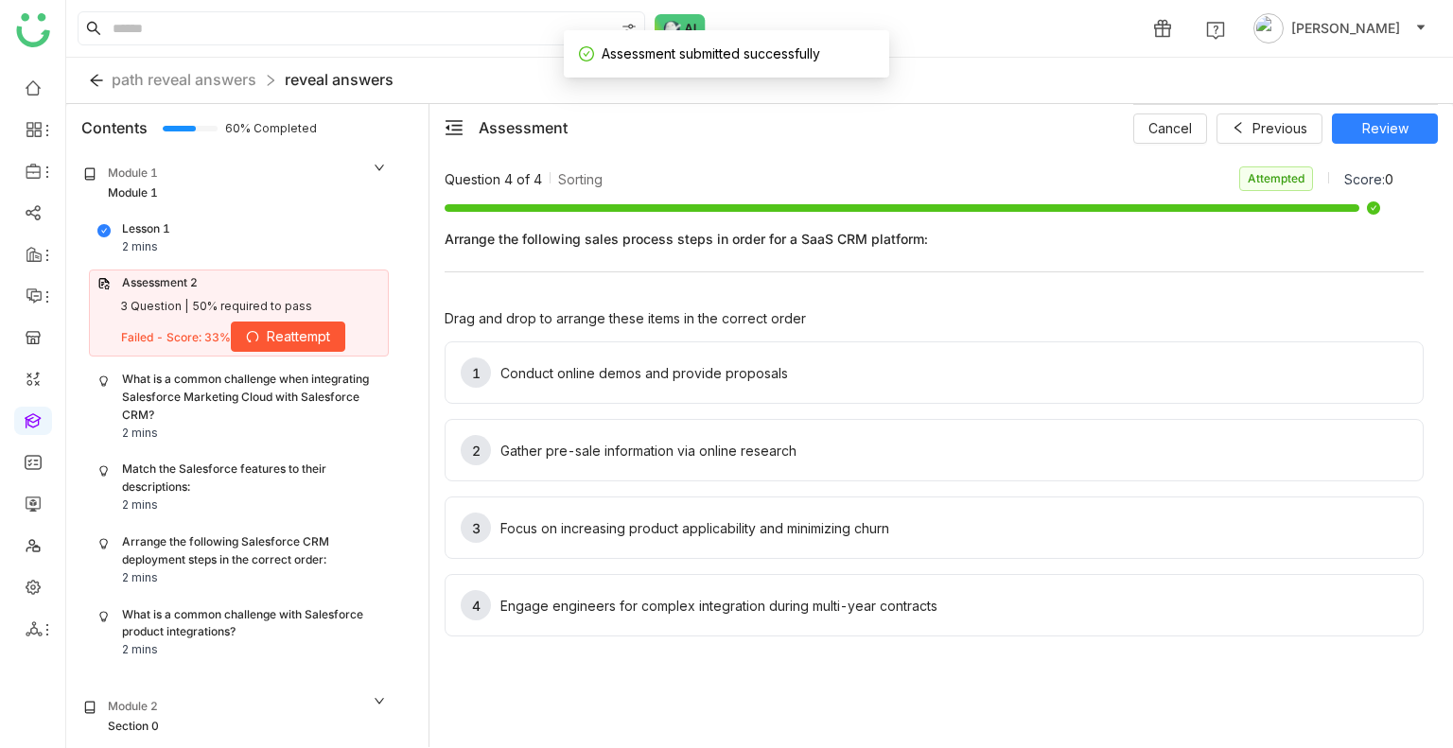
scroll to position [147, 0]
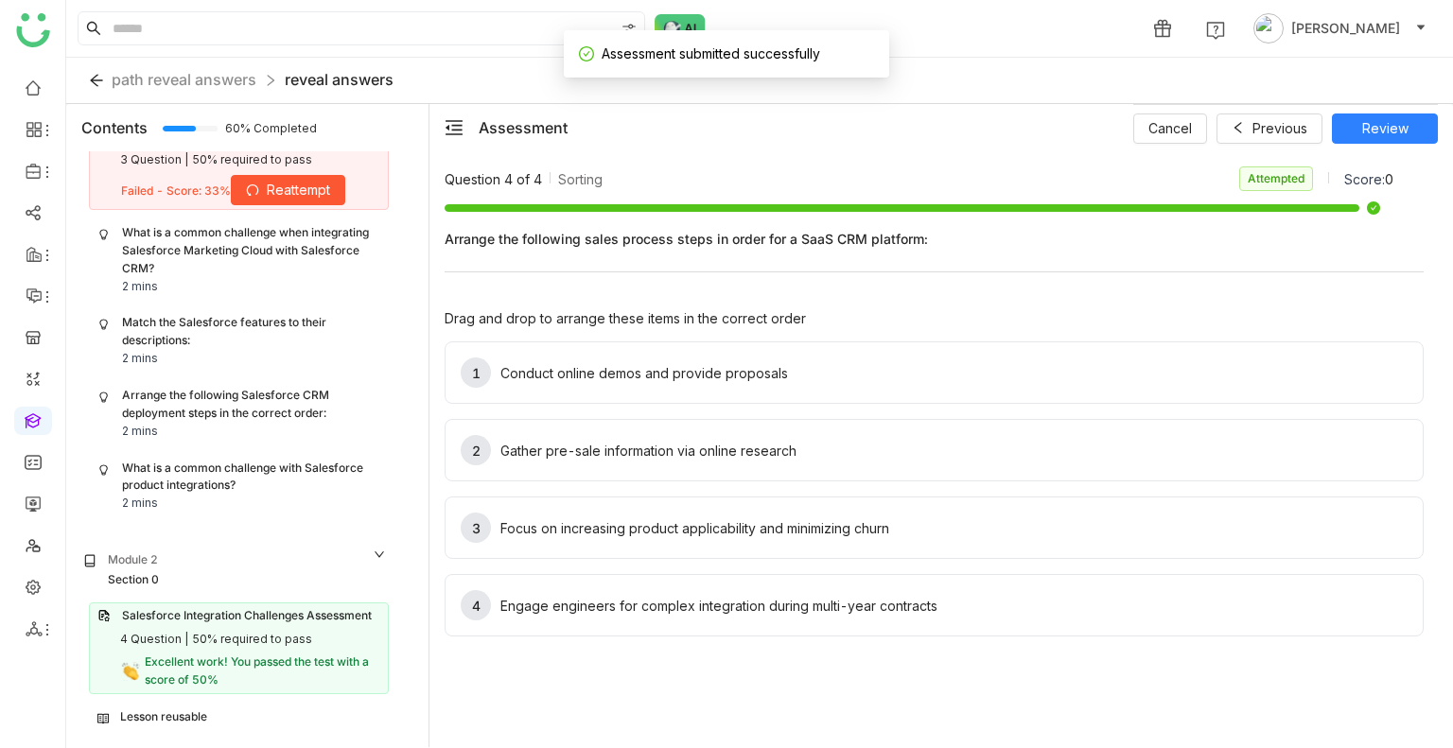
click at [217, 460] on div "What is a common challenge with Salesforce product integrations?" at bounding box center [251, 478] width 258 height 36
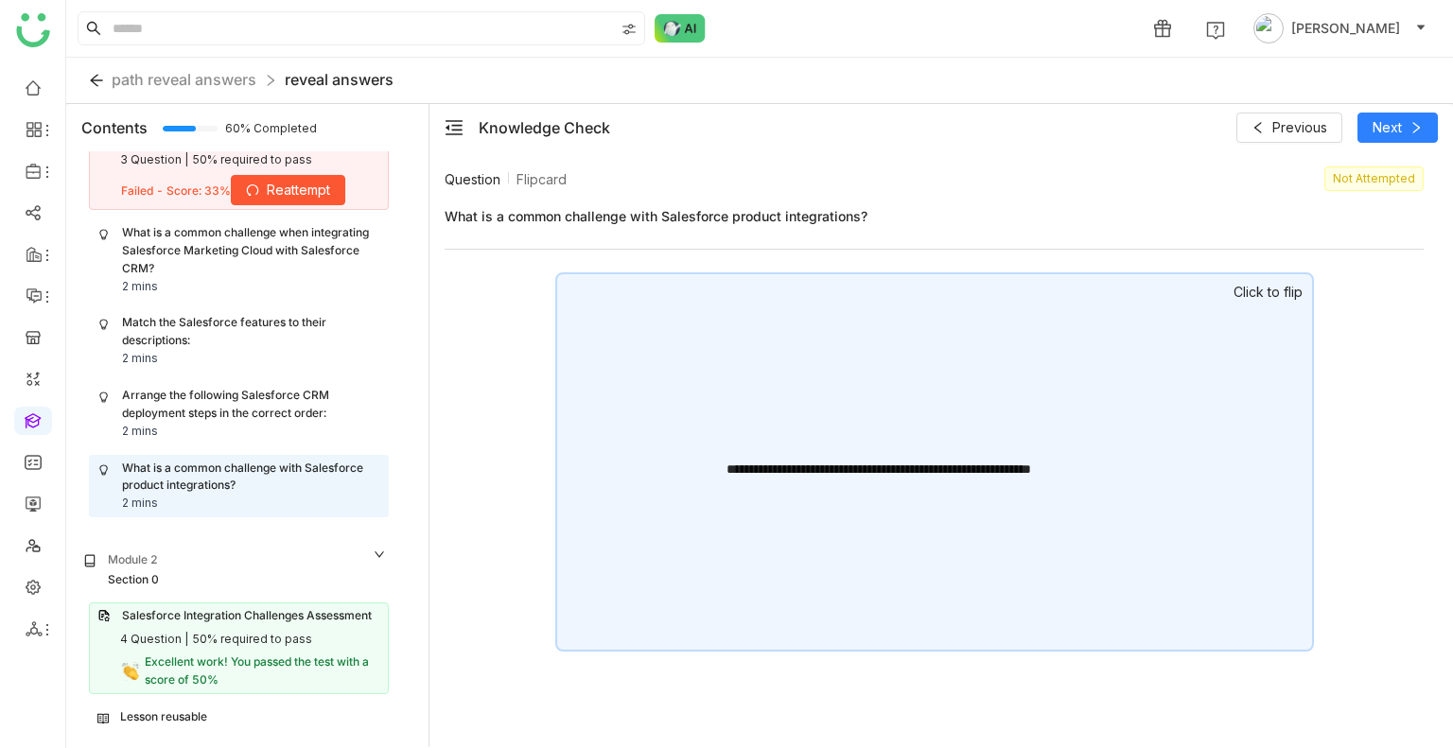
click at [853, 300] on div "**********" at bounding box center [934, 461] width 759 height 379
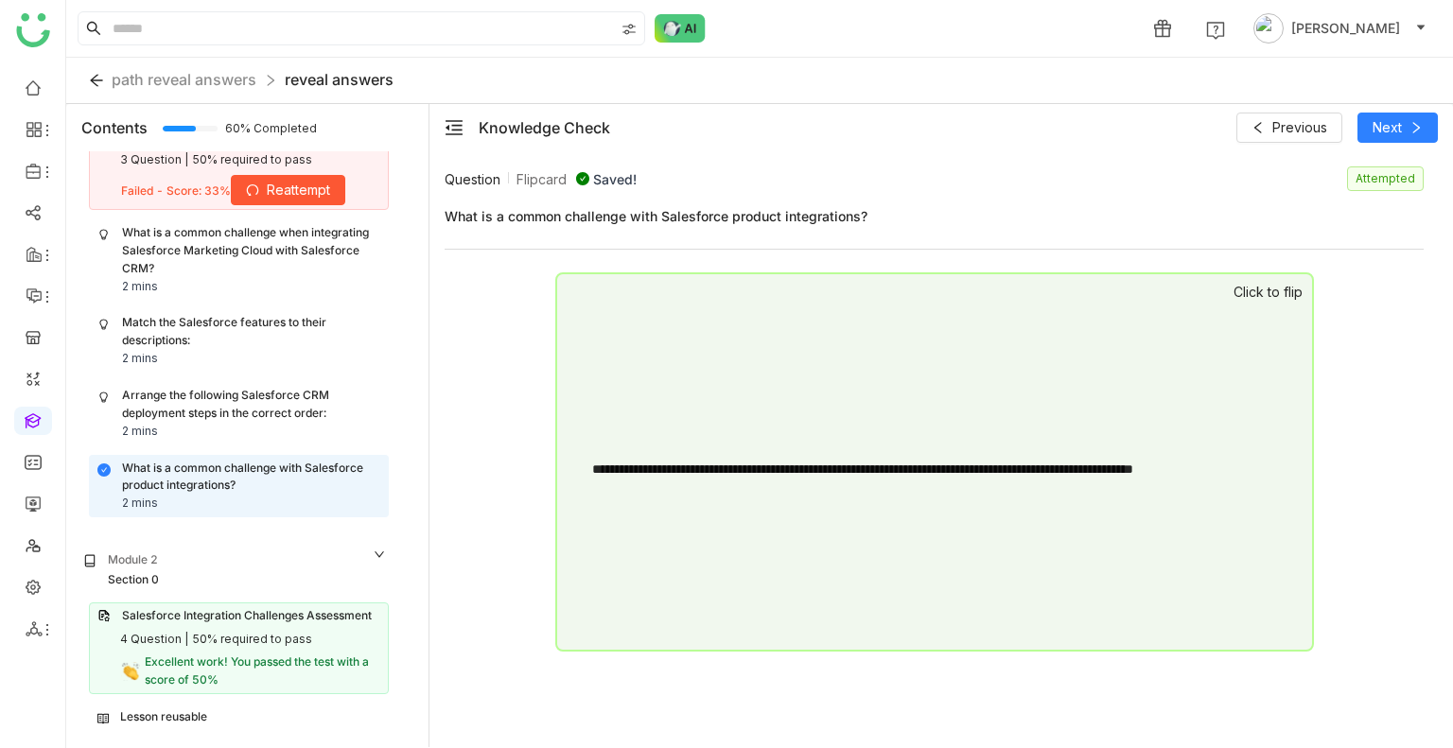
click at [139, 402] on div "Arrange the following Salesforce CRM deployment steps in the correct order:" at bounding box center [251, 405] width 258 height 36
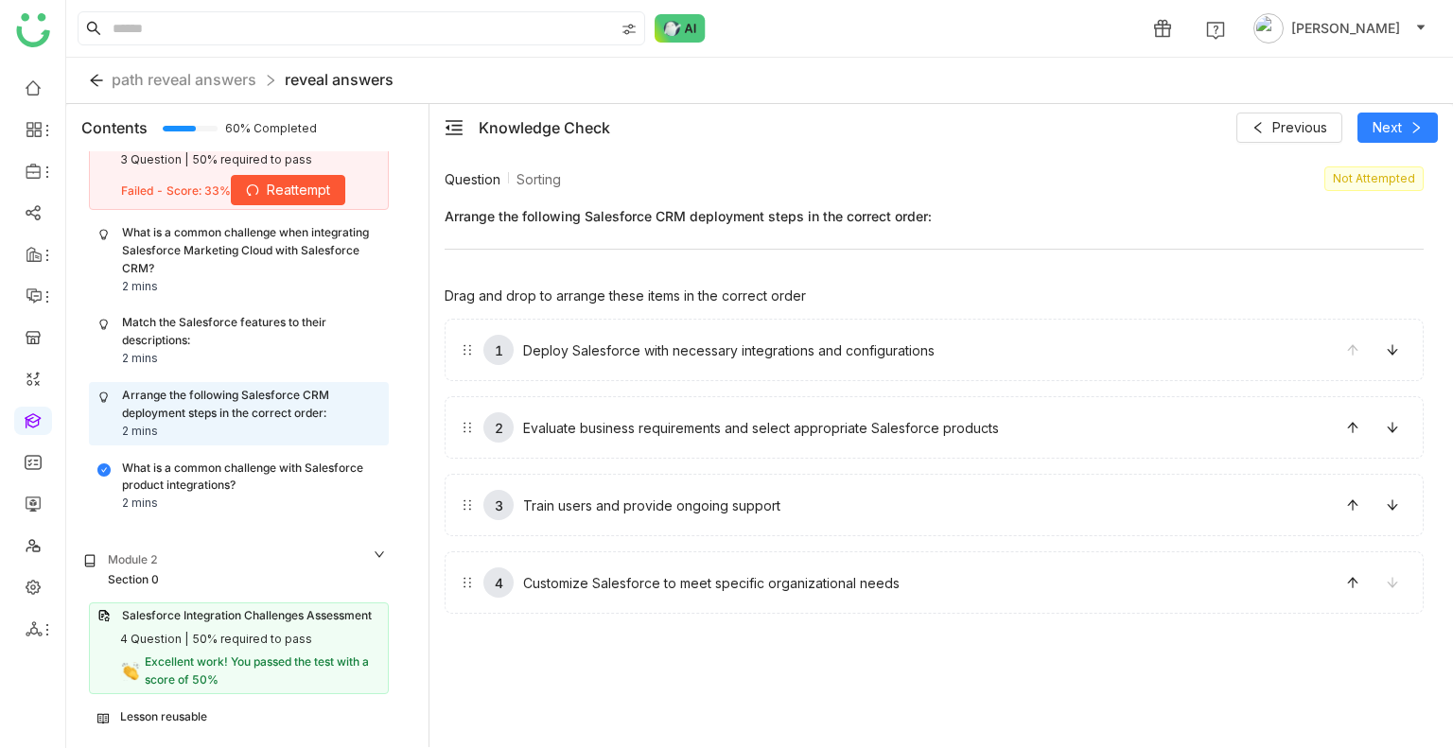
drag, startPoint x: 670, startPoint y: 355, endPoint x: 675, endPoint y: 443, distance: 88.1
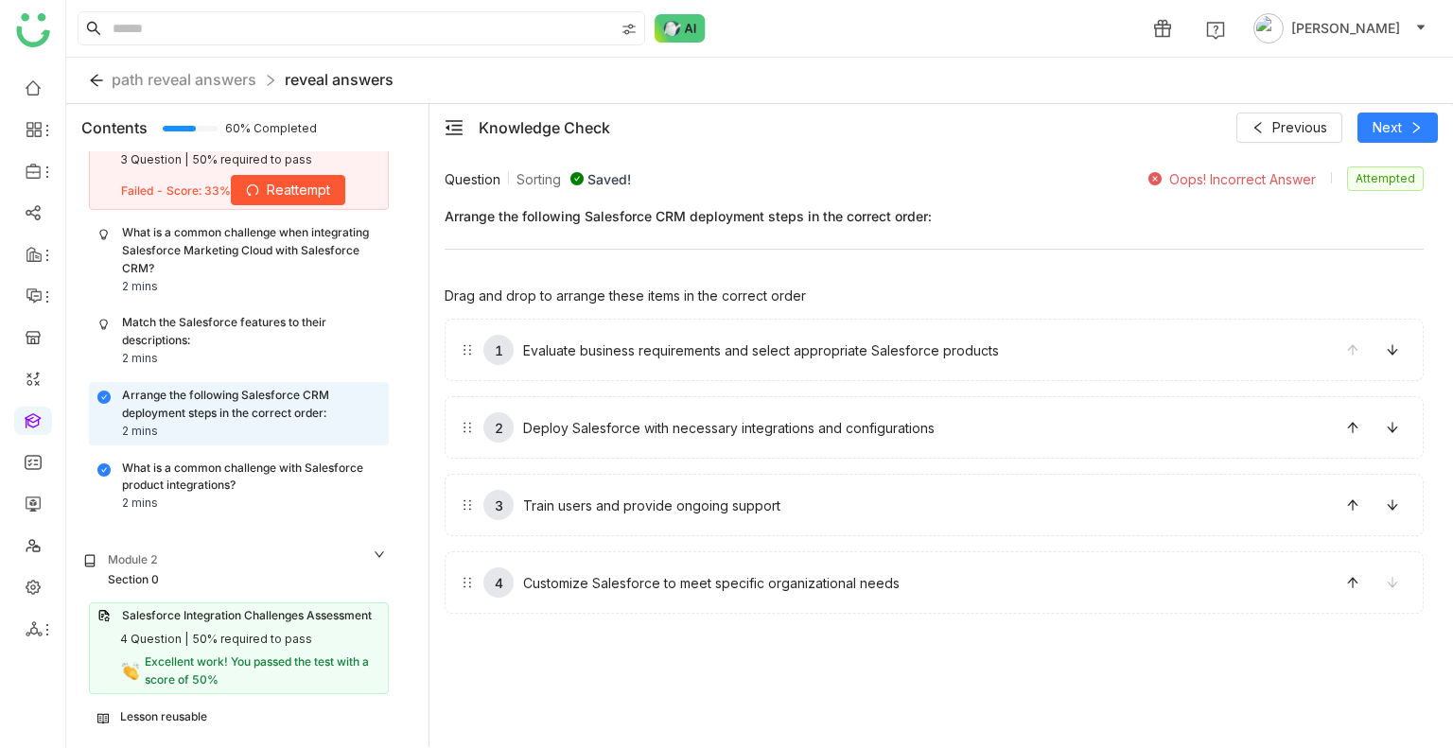
click at [234, 310] on div "Match the Salesforce features to their descriptions: 2 mins" at bounding box center [239, 340] width 298 height 61
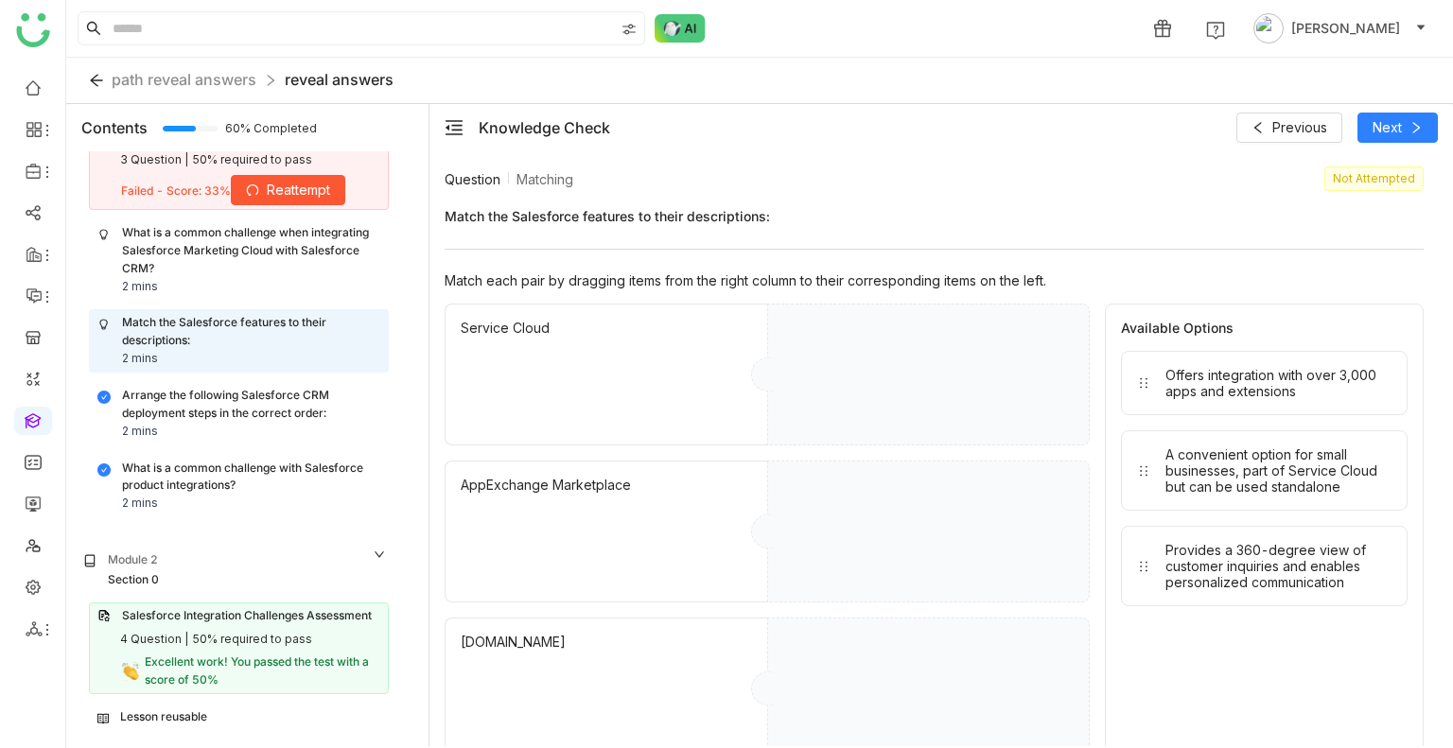
drag, startPoint x: 1202, startPoint y: 572, endPoint x: 799, endPoint y: 505, distance: 409.5
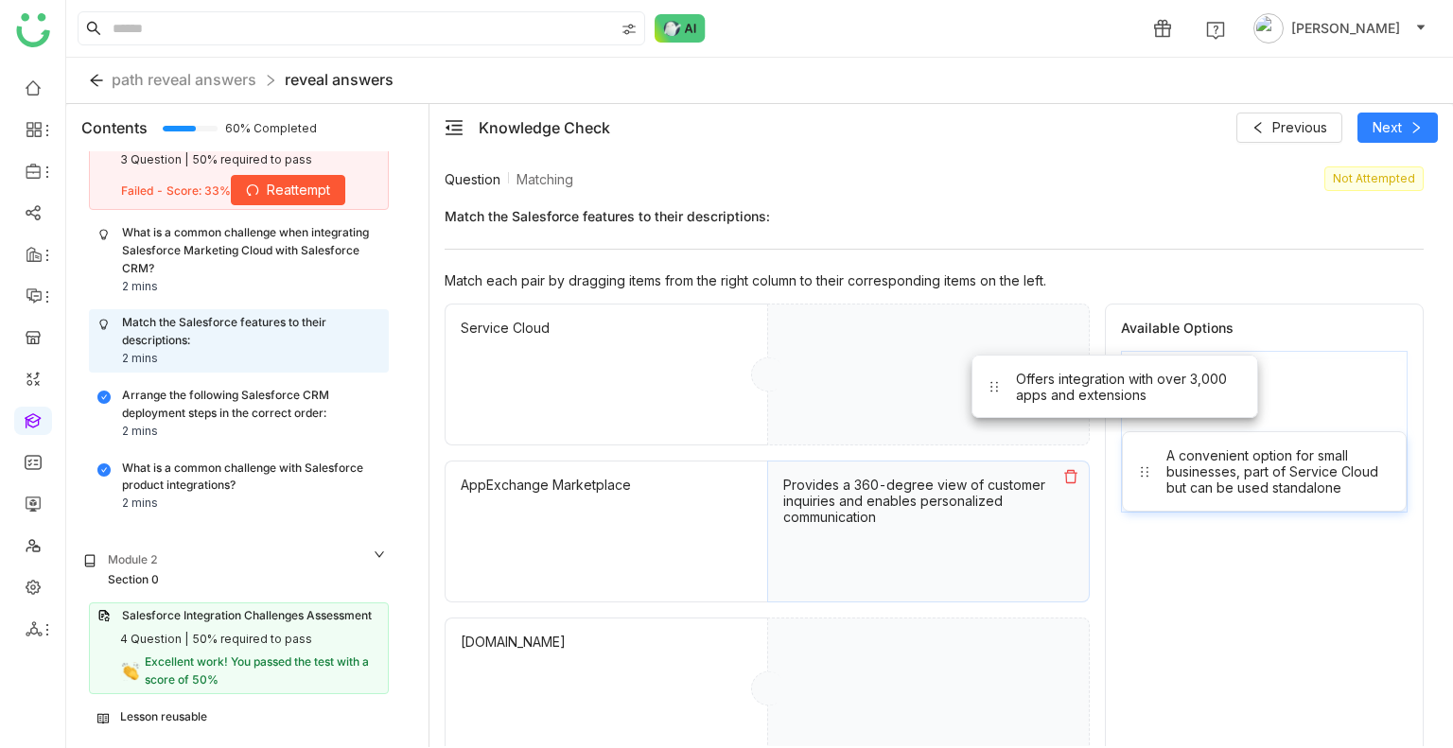
drag, startPoint x: 1274, startPoint y: 364, endPoint x: 979, endPoint y: 360, distance: 295.2
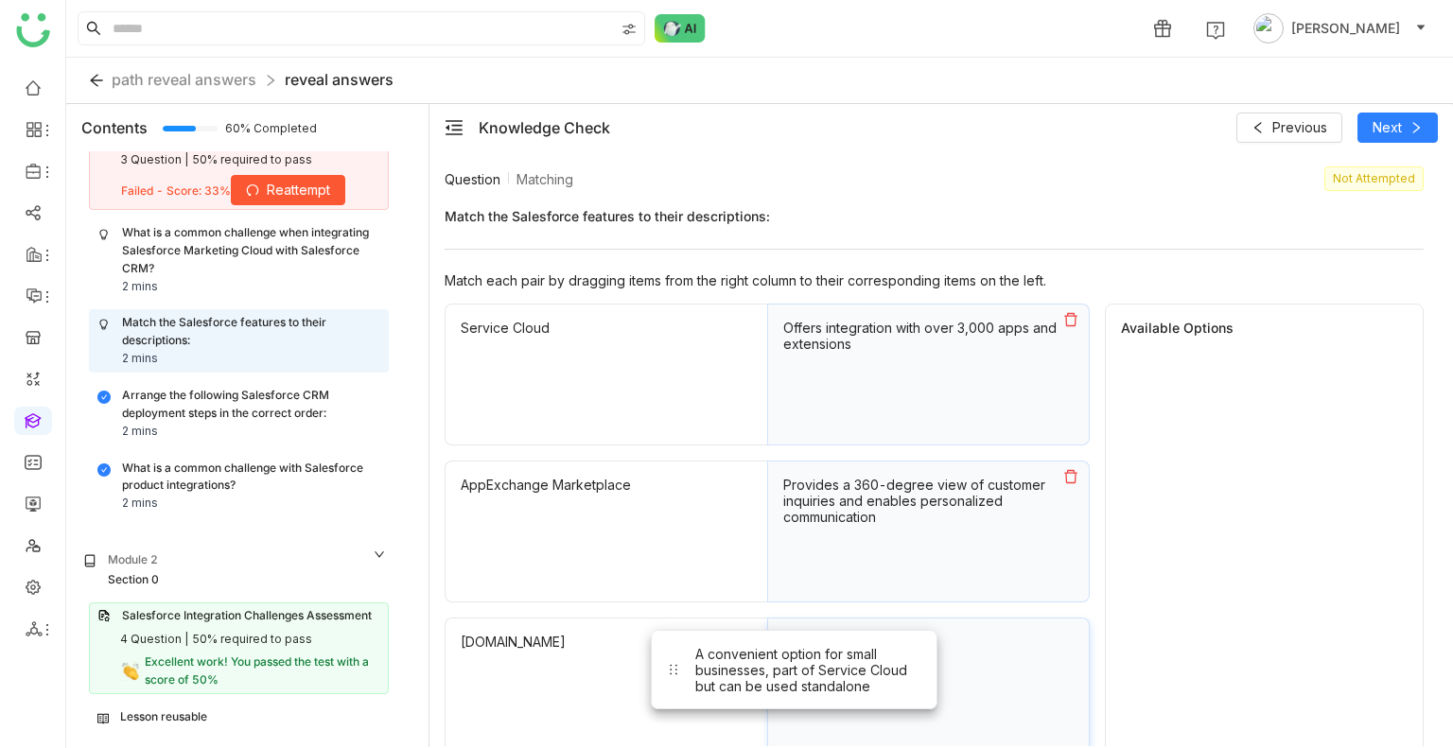
drag, startPoint x: 1321, startPoint y: 380, endPoint x: 821, endPoint y: 706, distance: 596.2
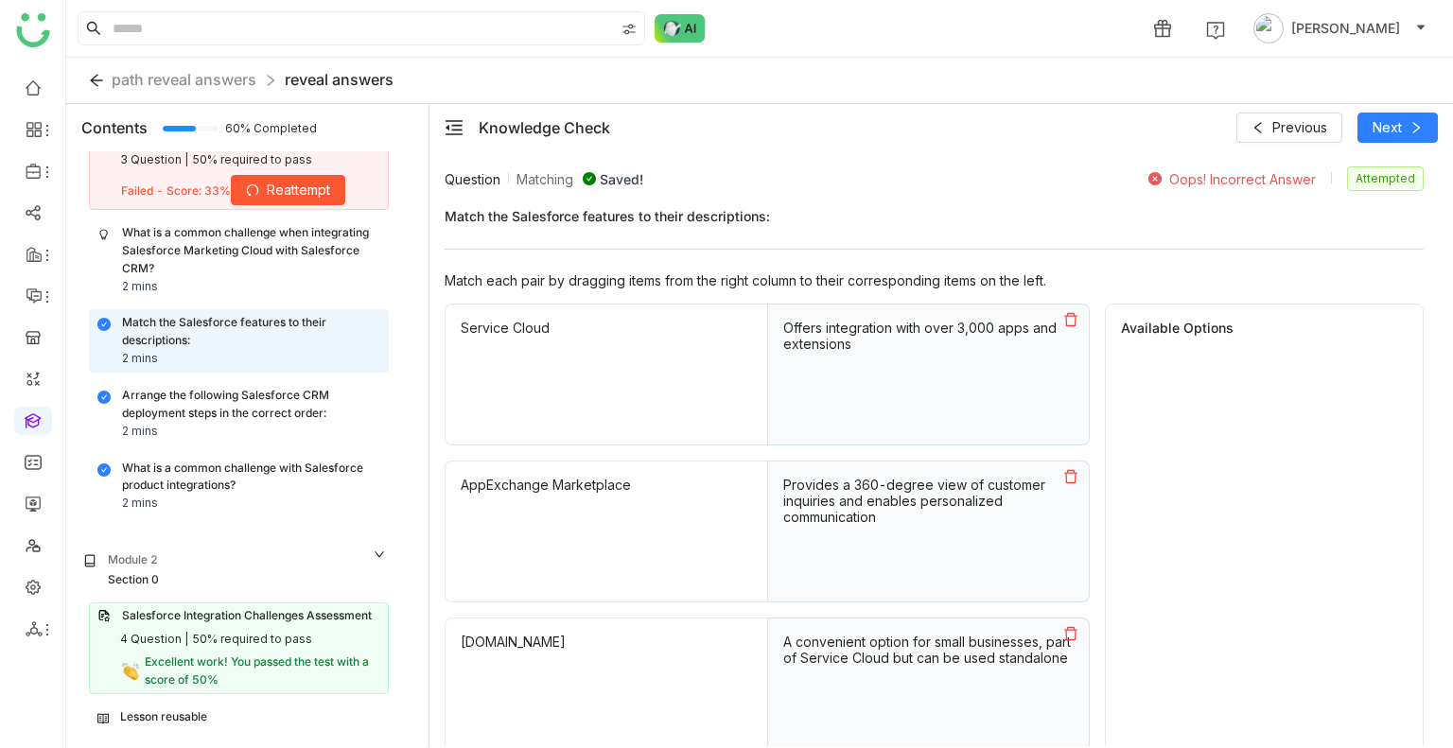
click at [218, 265] on div "What is a common challenge when integrating Salesforce Marketing Cloud with Sal…" at bounding box center [251, 251] width 258 height 54
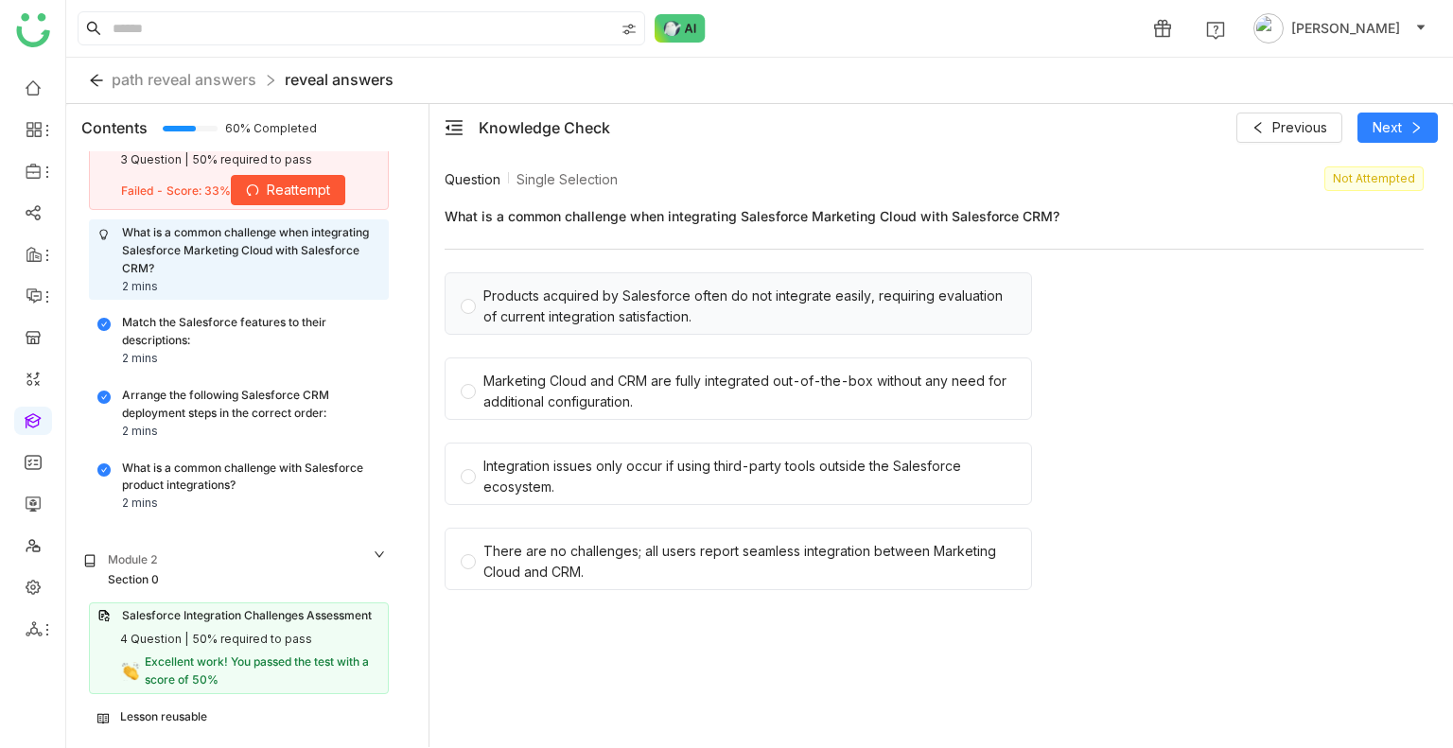
click at [611, 298] on div "Products acquired by Salesforce often do not integrate easily, requiring evalua…" at bounding box center [749, 307] width 533 height 42
click at [559, 381] on div "Marketing Cloud and CRM are fully integrated out-of-the-box without any need fo…" at bounding box center [749, 392] width 533 height 42
click at [477, 306] on span "Products acquired by Salesforce often do not integrate easily, requiring evalua…" at bounding box center [750, 303] width 548 height 47
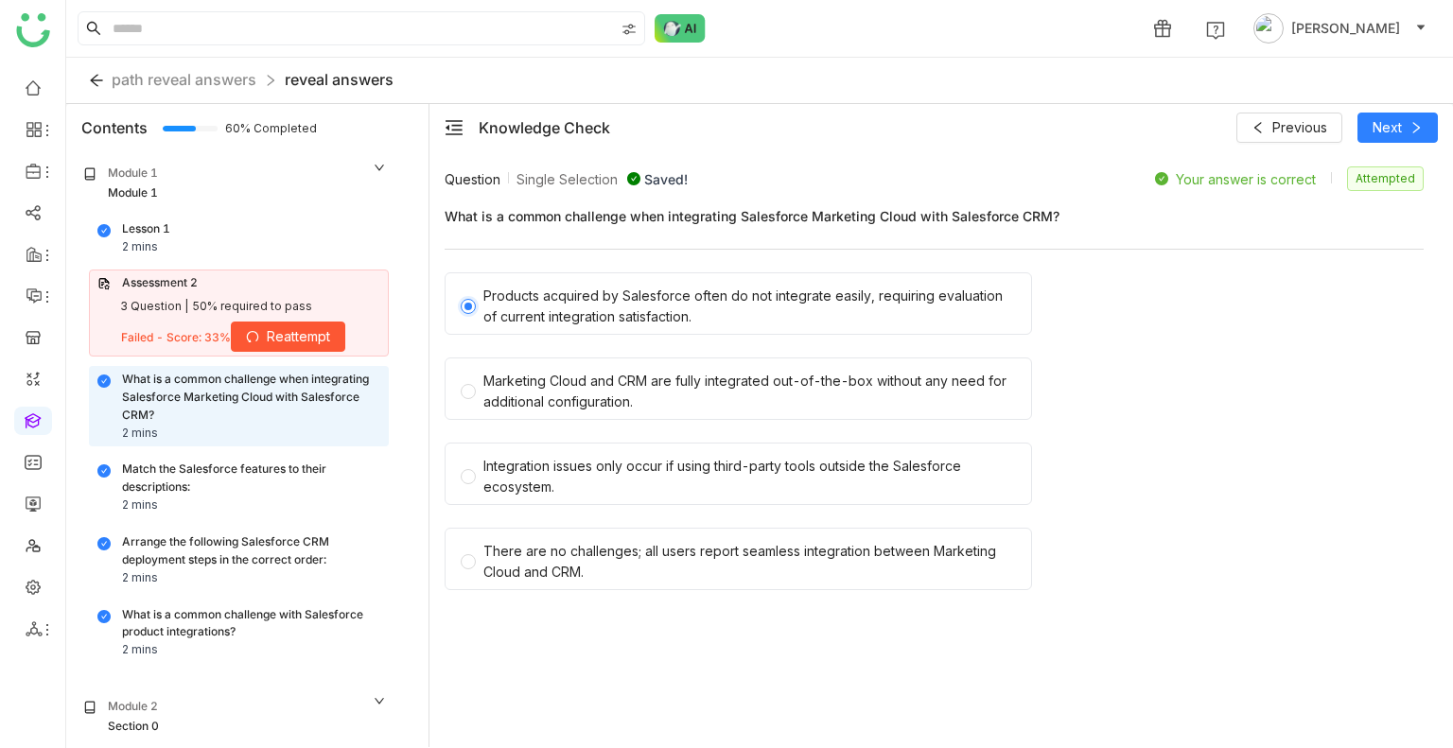
scroll to position [147, 0]
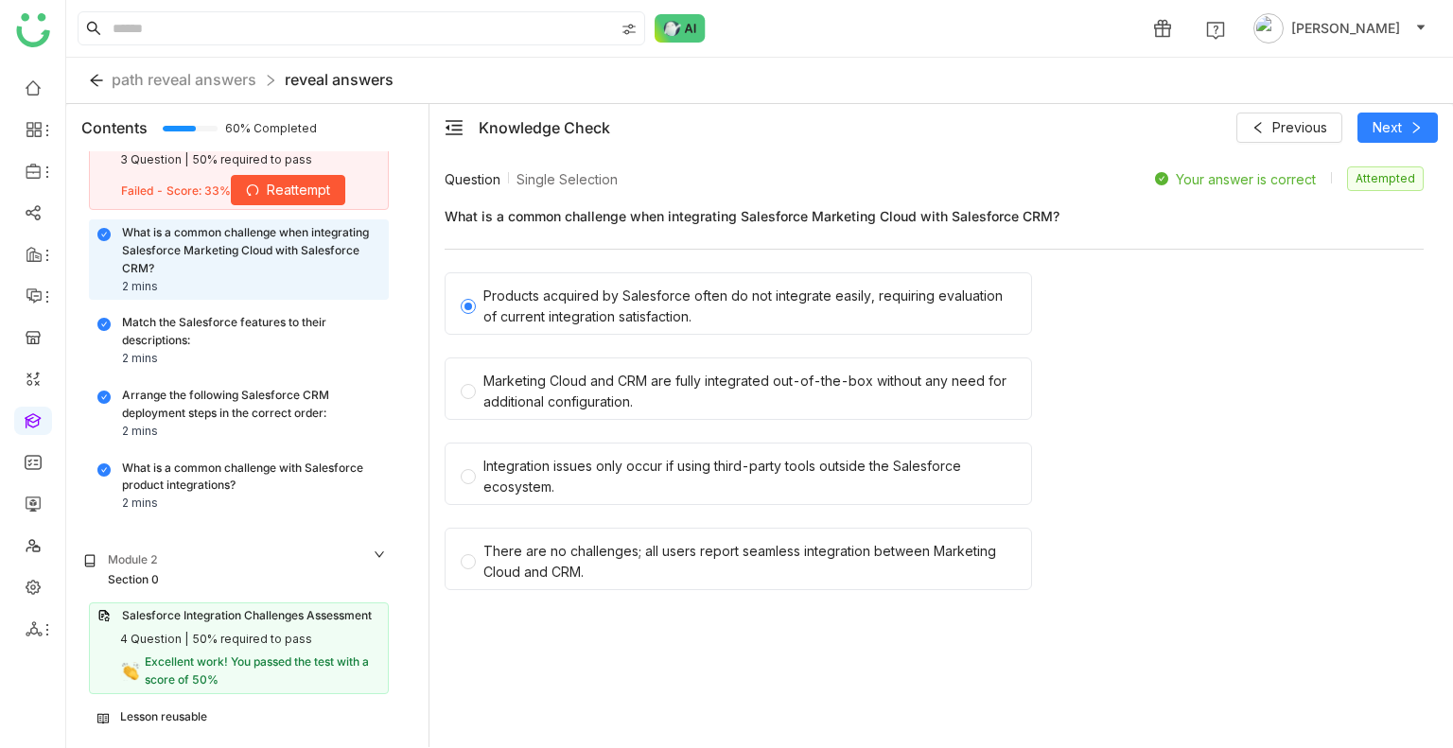
click at [205, 722] on div "Lesson reusable" at bounding box center [163, 718] width 87 height 18
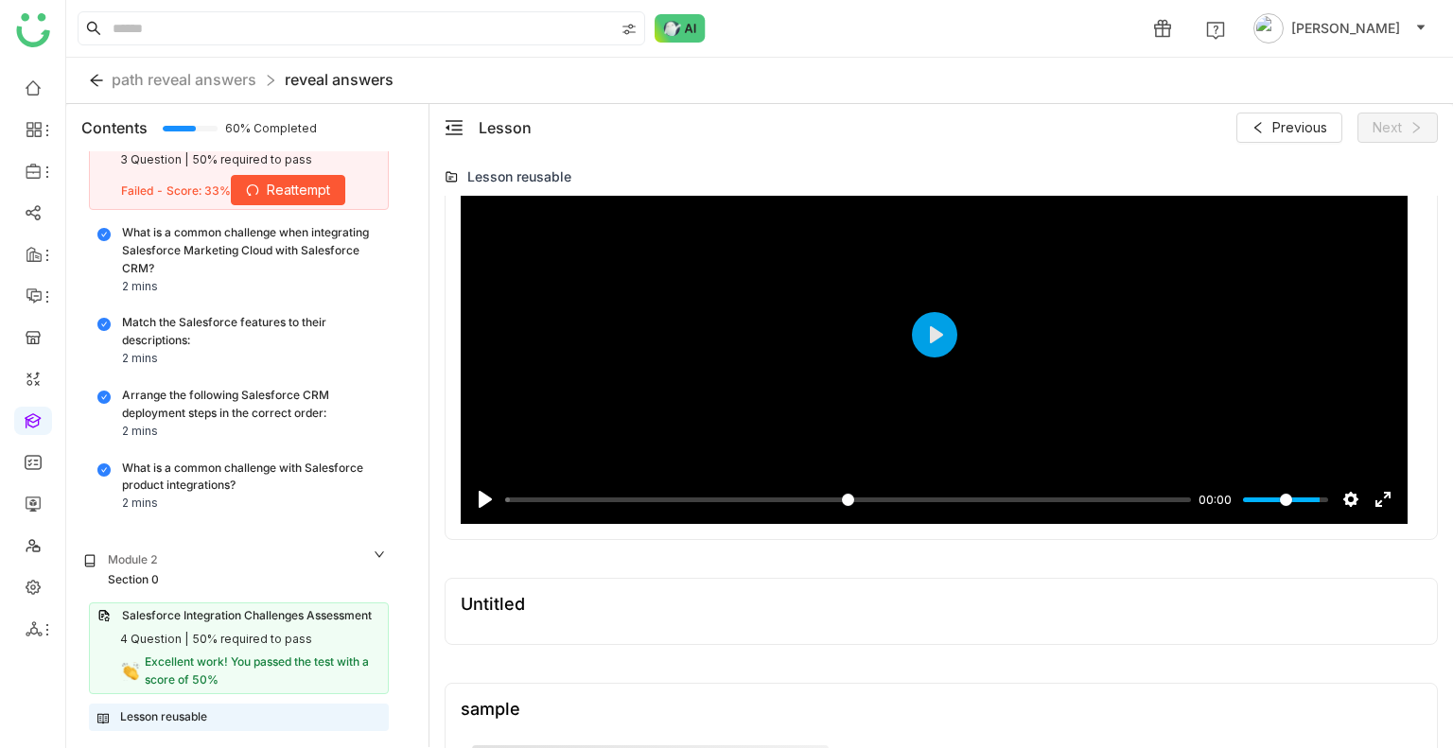
scroll to position [1327, 0]
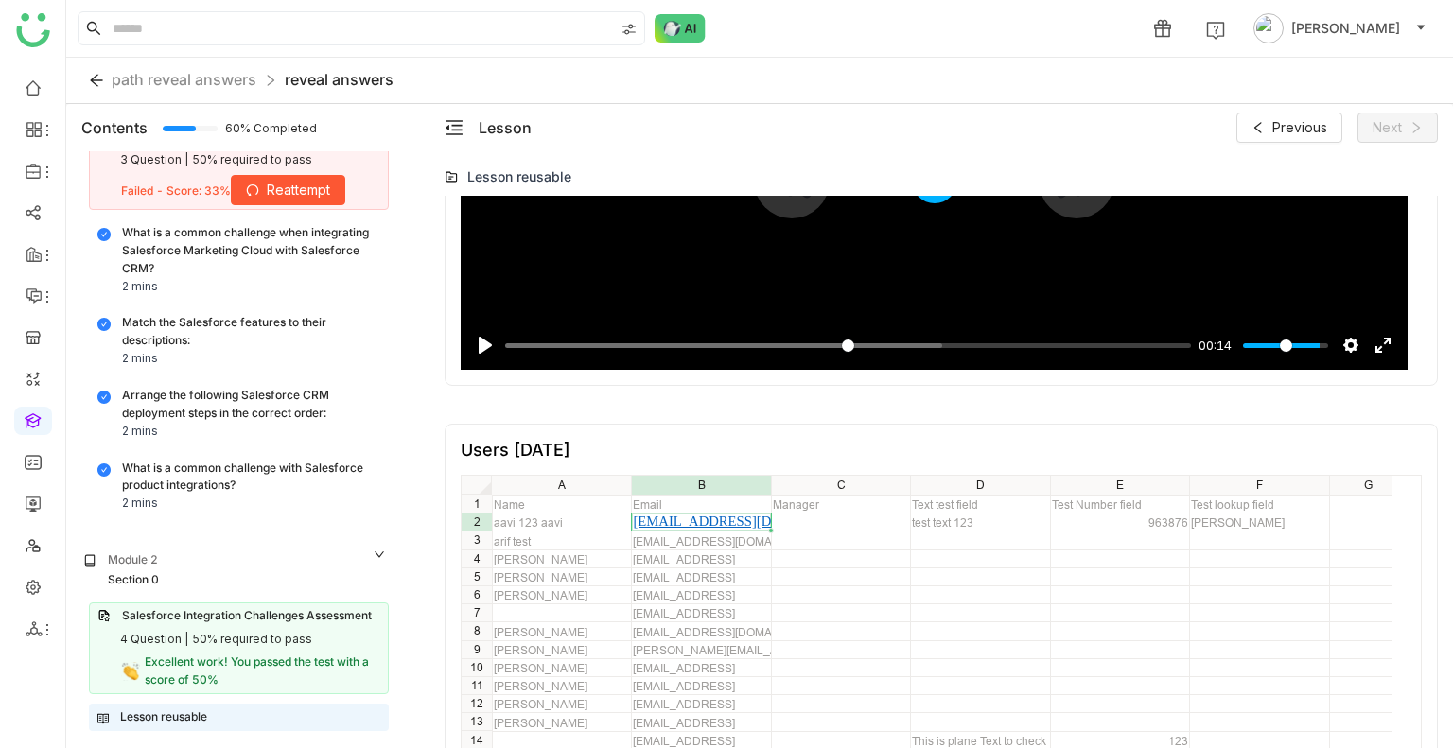
click at [932, 199] on button "Play" at bounding box center [934, 180] width 45 height 45
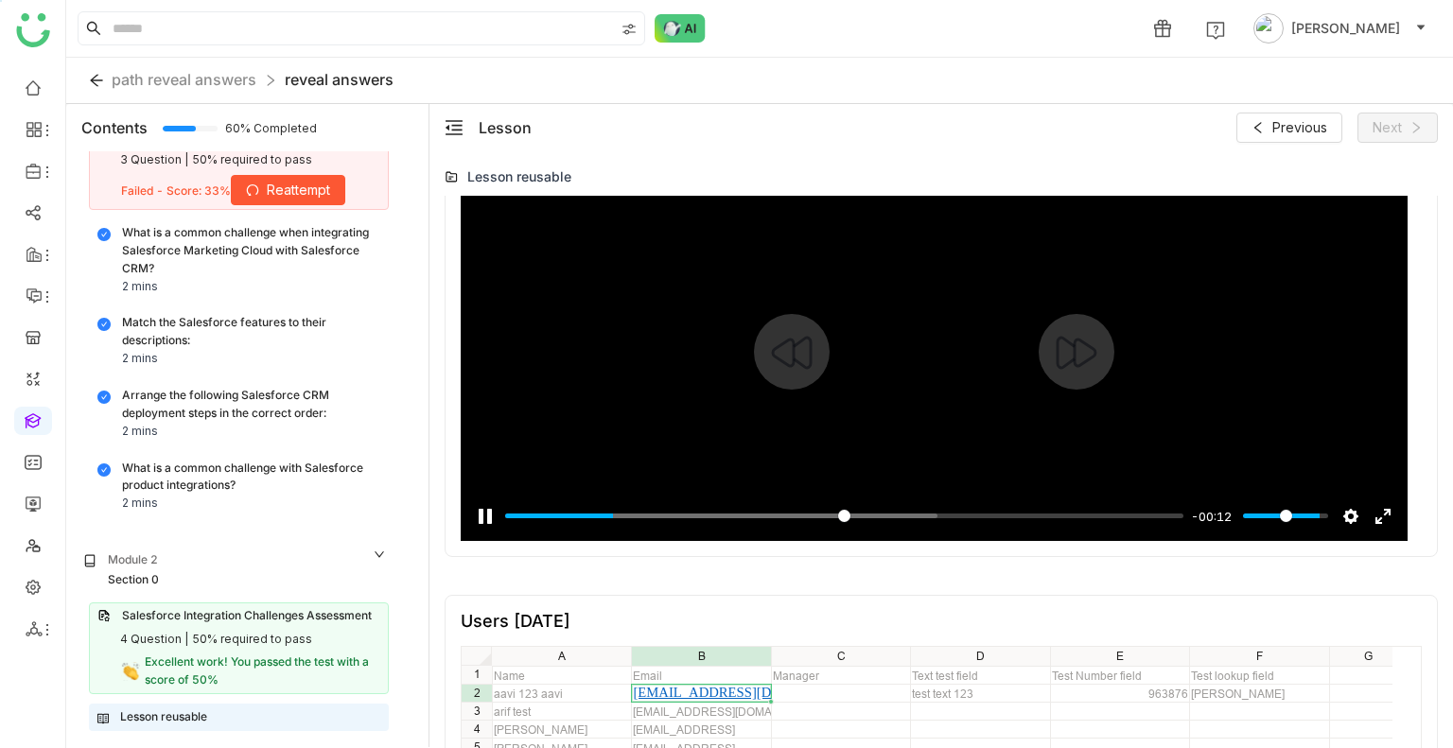
scroll to position [1184, 0]
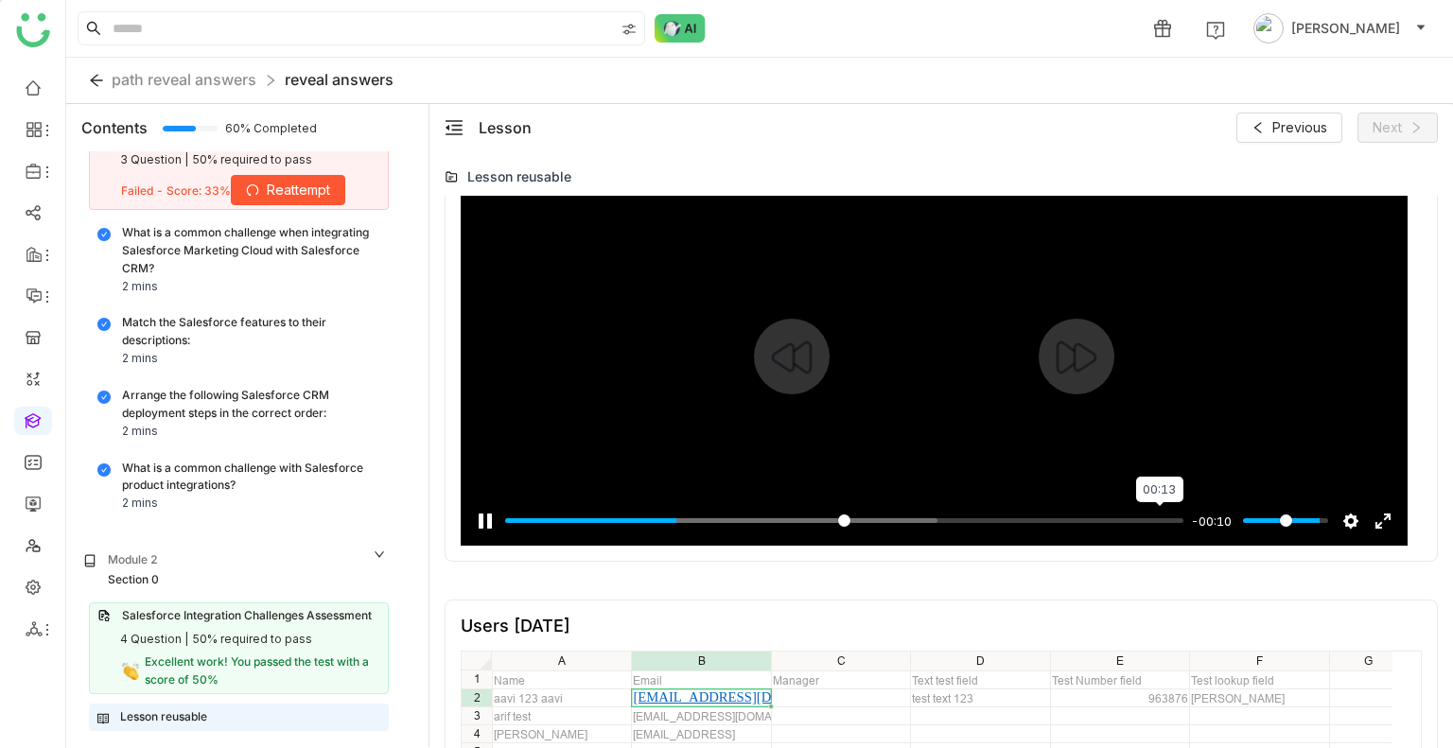
click at [1157, 521] on input "Seek" at bounding box center [844, 521] width 678 height 18
type input "***"
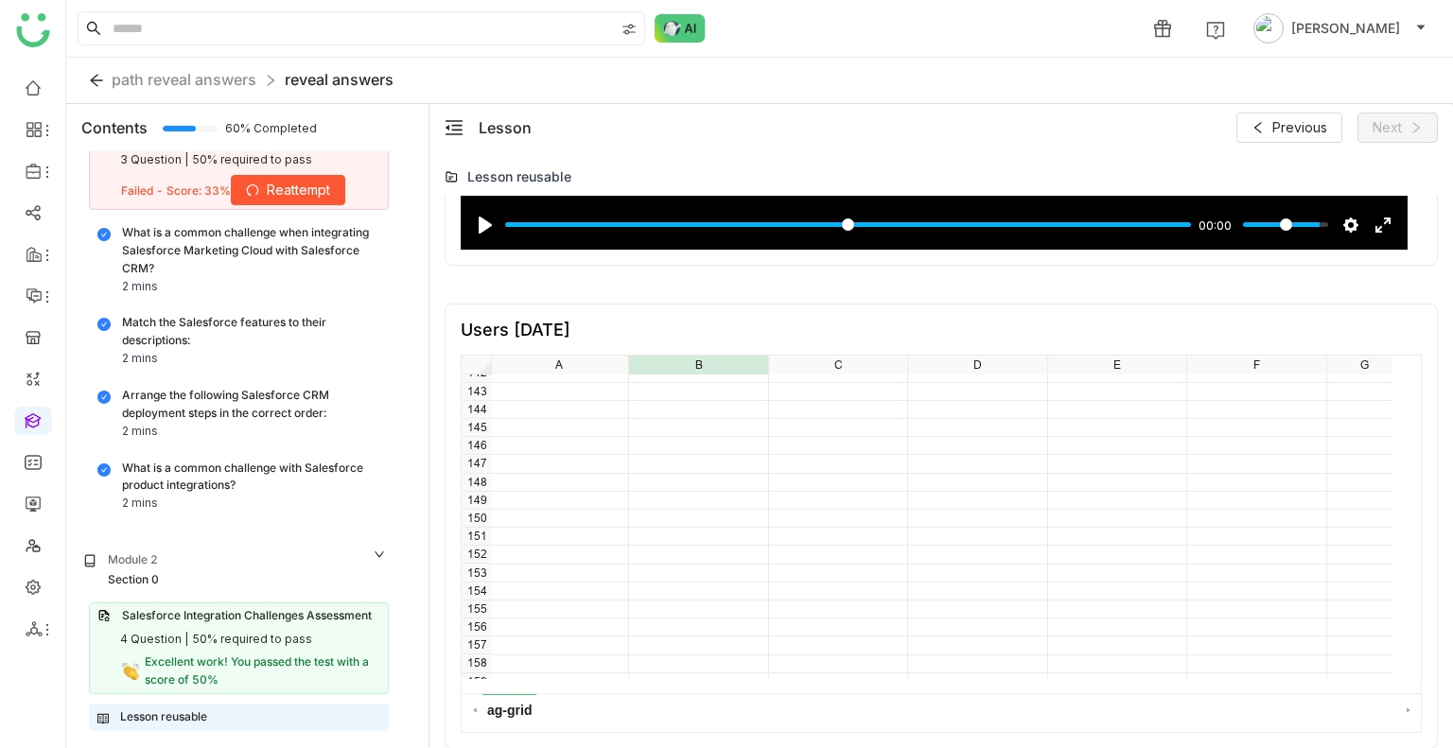
scroll to position [0, 0]
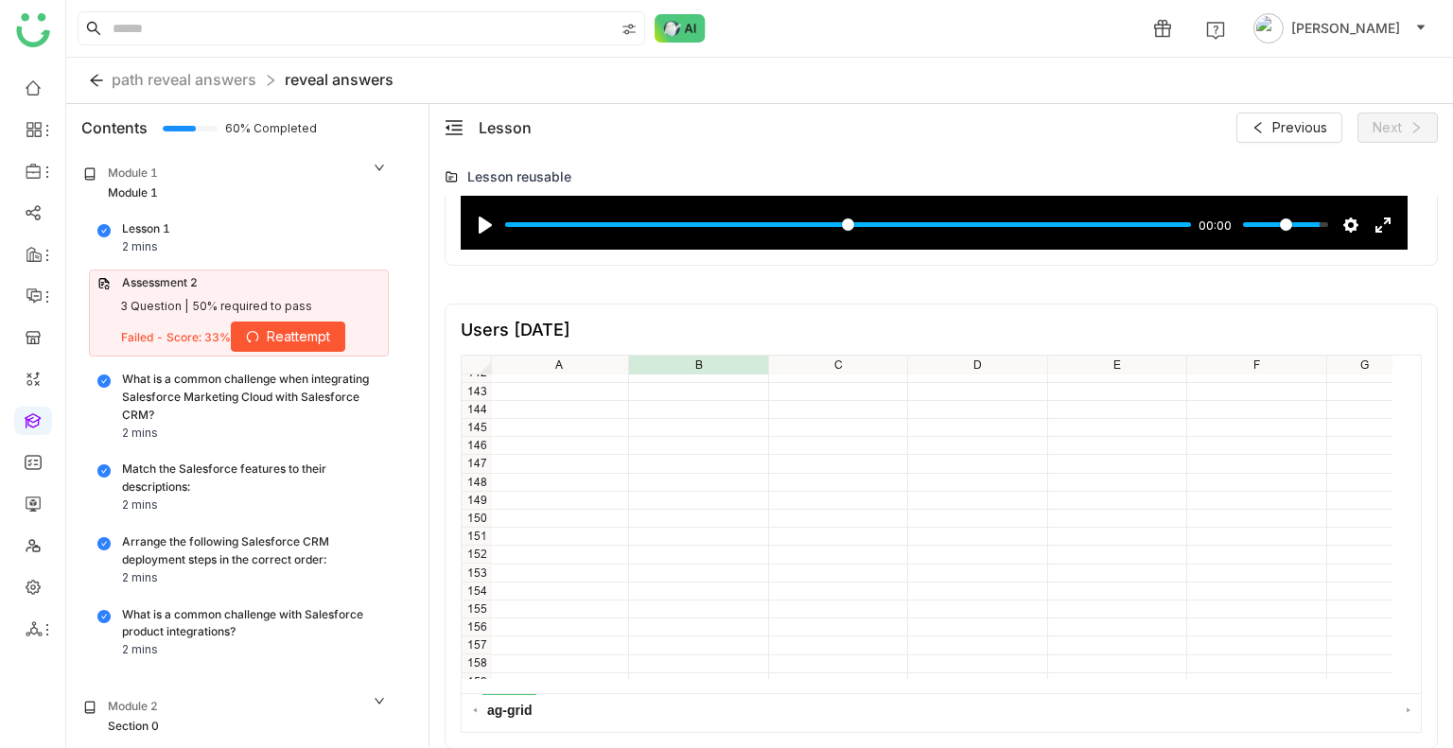
click at [153, 184] on div "Module 1" at bounding box center [133, 193] width 50 height 18
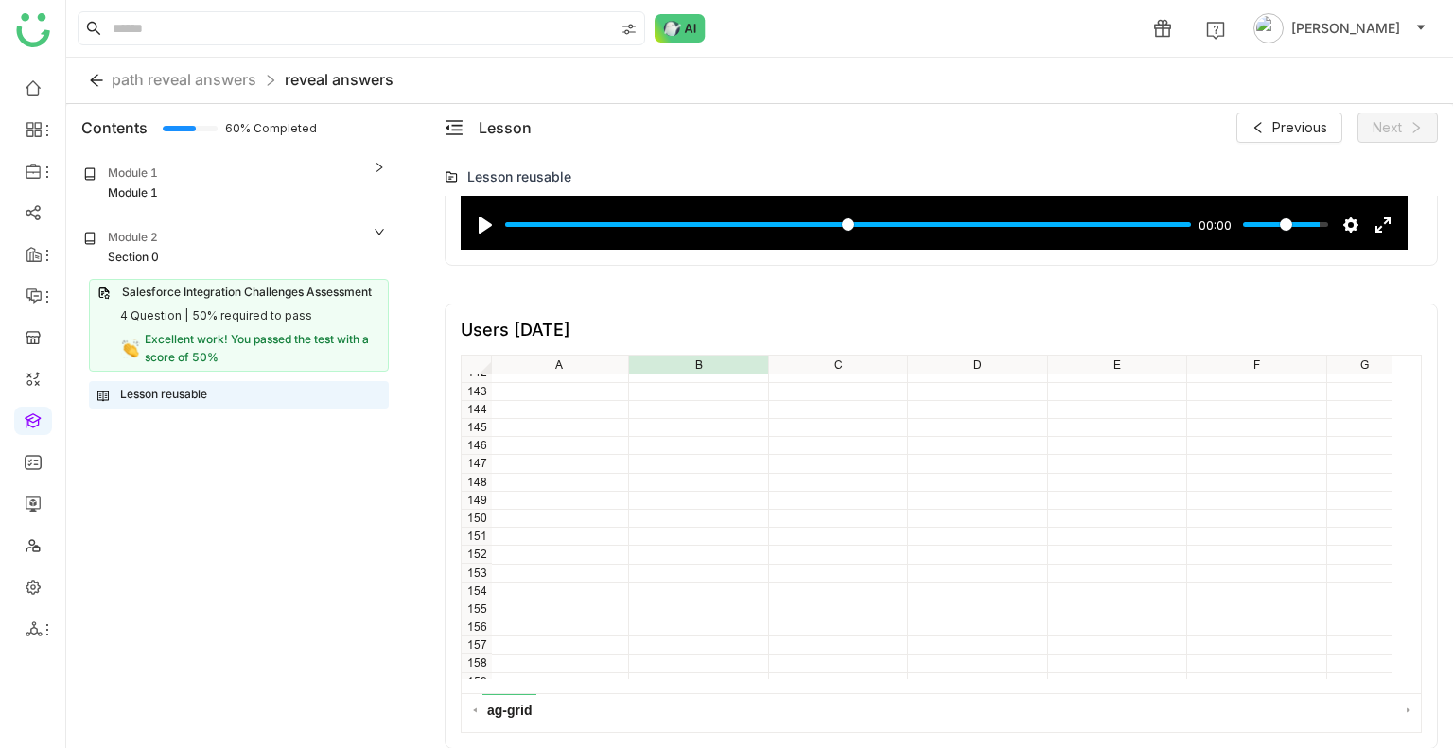
click at [153, 184] on div "Module 1" at bounding box center [133, 193] width 50 height 18
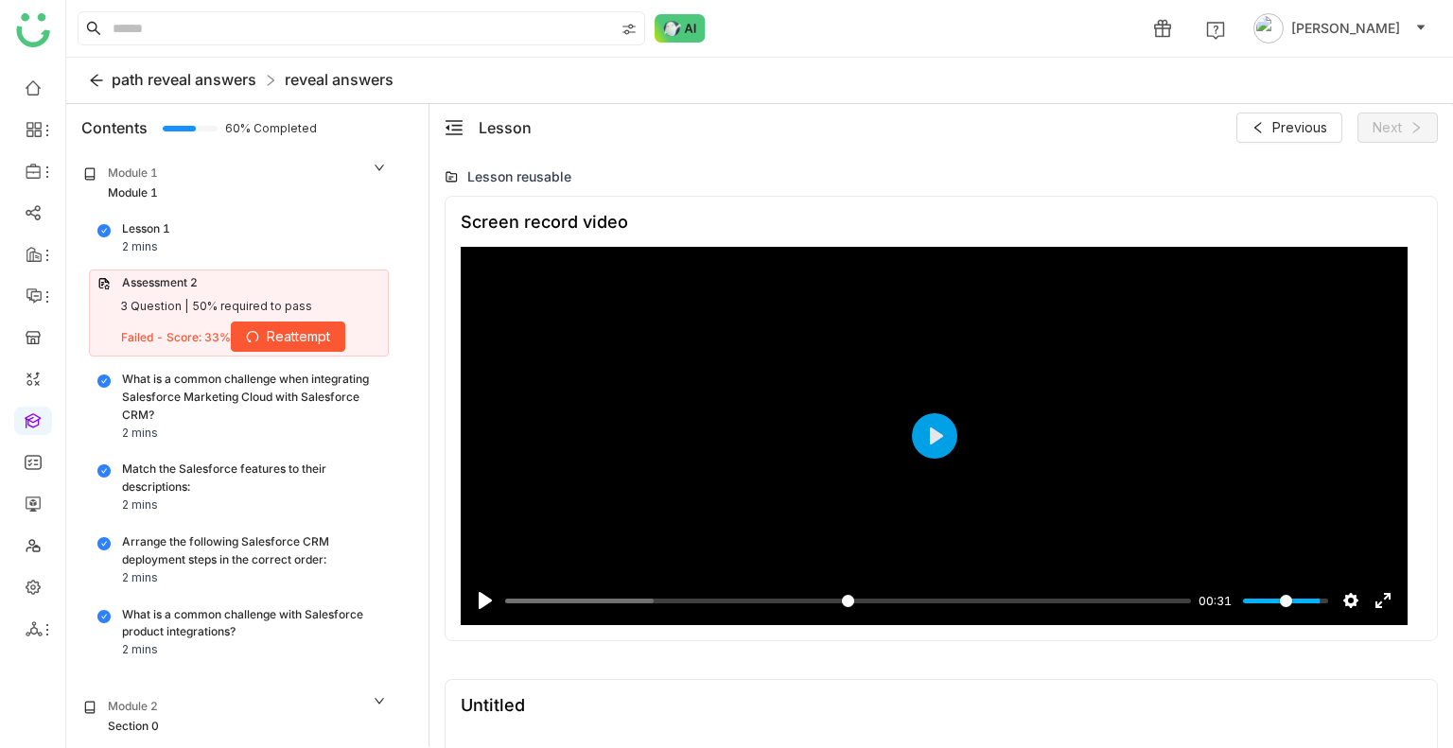
click at [147, 82] on span "path reveal answers" at bounding box center [184, 79] width 145 height 19
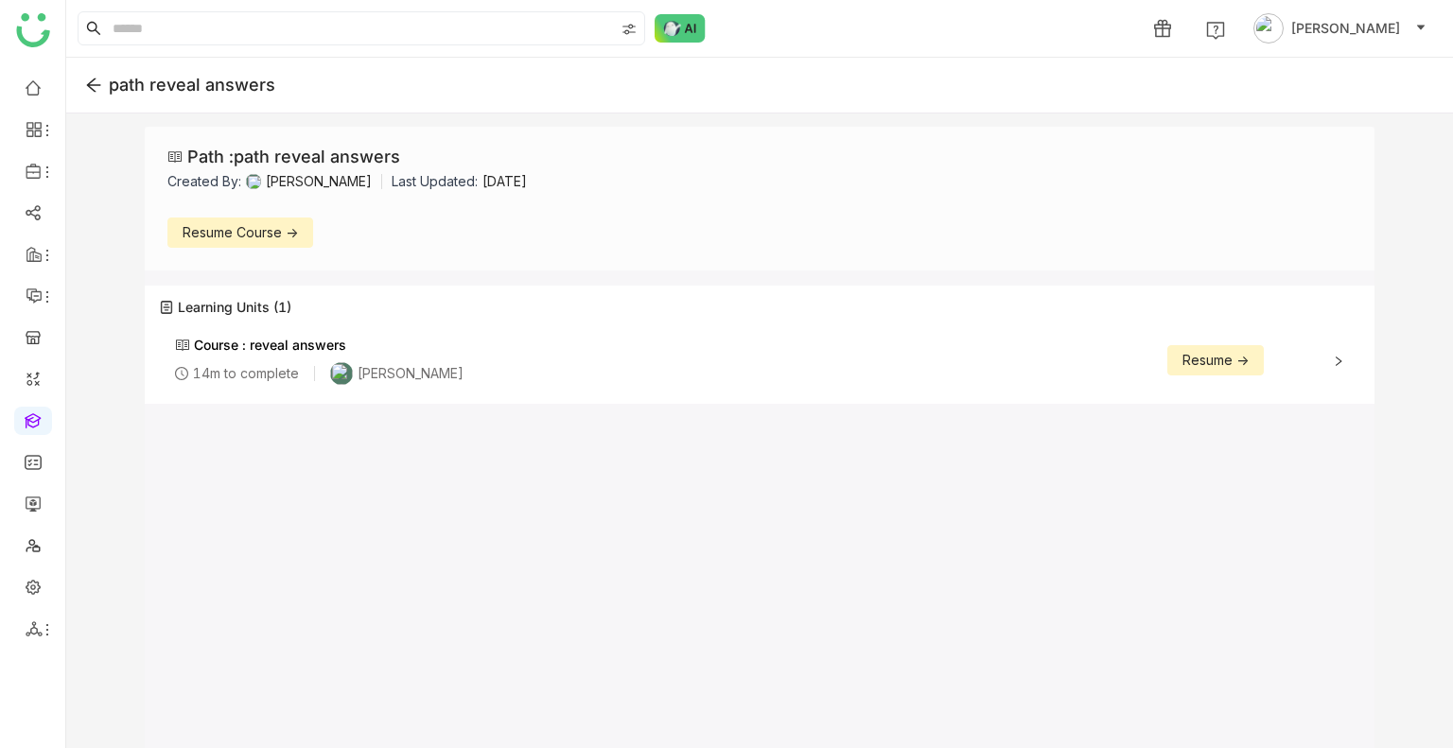
click at [98, 85] on icon at bounding box center [94, 85] width 14 height 13
click at [97, 85] on icon at bounding box center [94, 85] width 14 height 13
click at [96, 85] on icon at bounding box center [94, 85] width 14 height 13
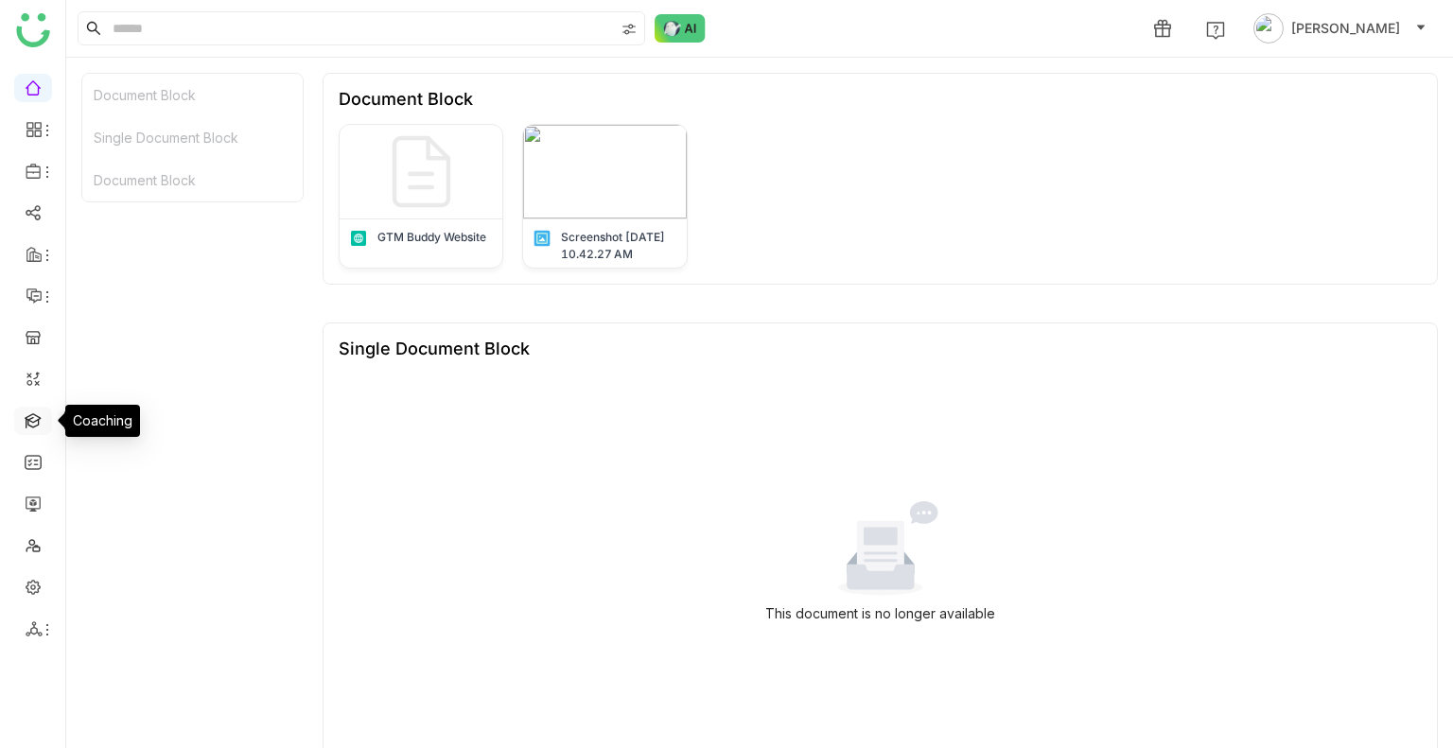
click at [33, 424] on link at bounding box center [33, 420] width 17 height 16
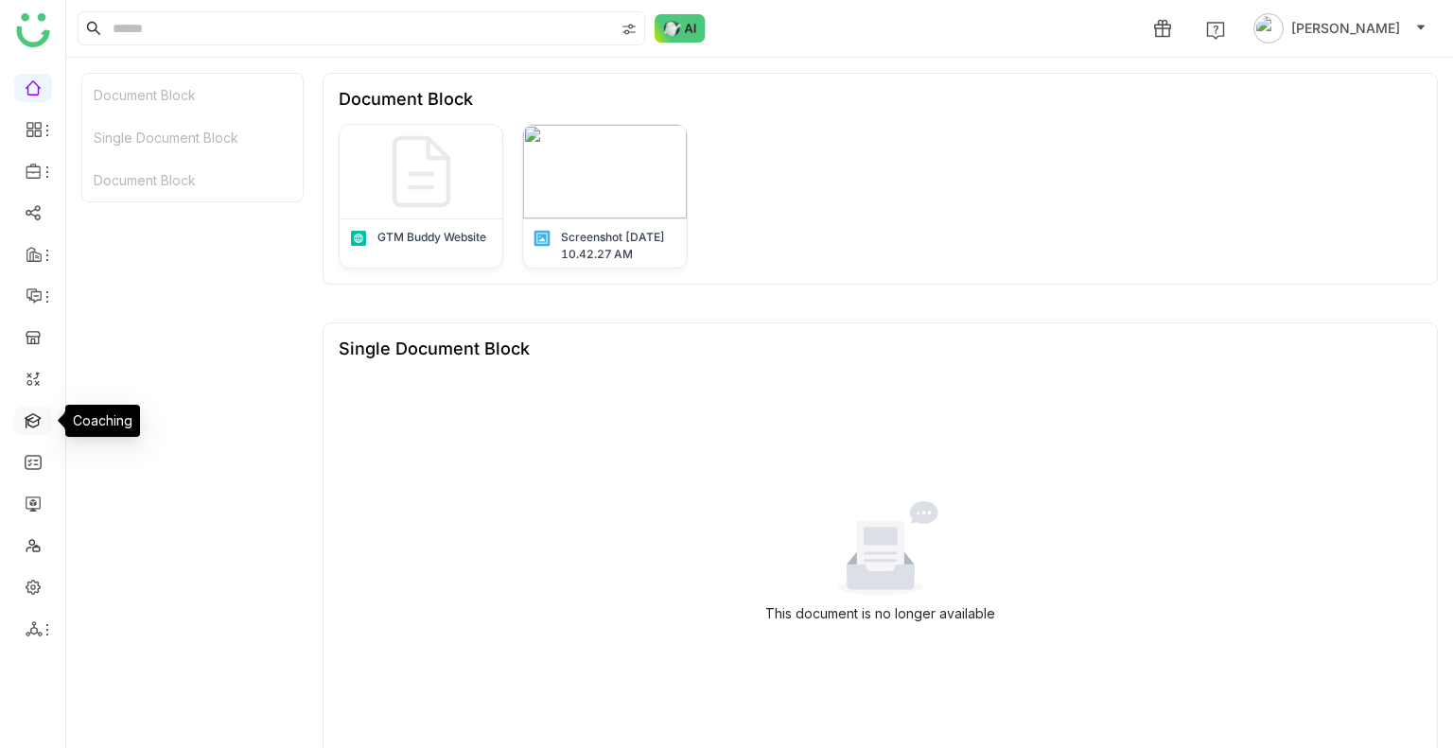
click at [33, 424] on link at bounding box center [33, 420] width 17 height 16
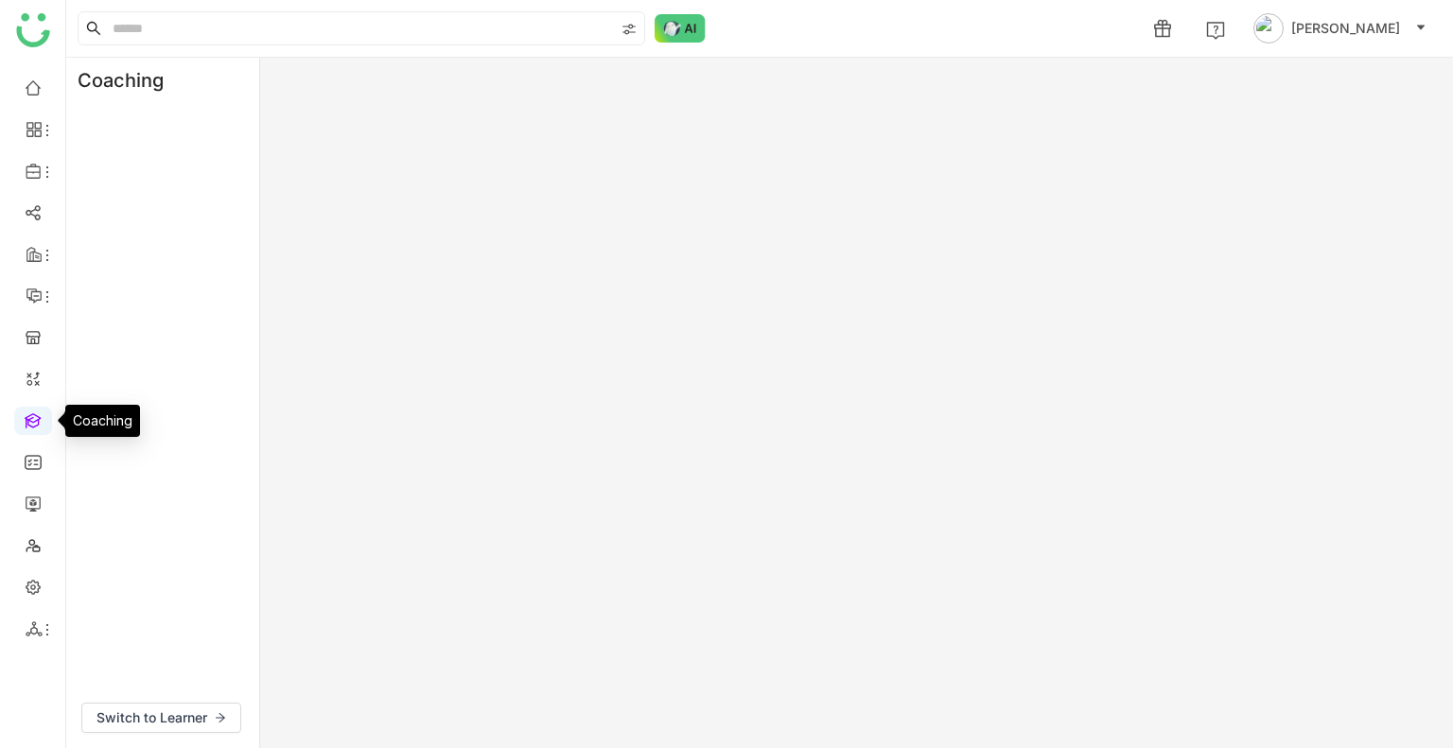
click at [33, 424] on link at bounding box center [33, 420] width 17 height 16
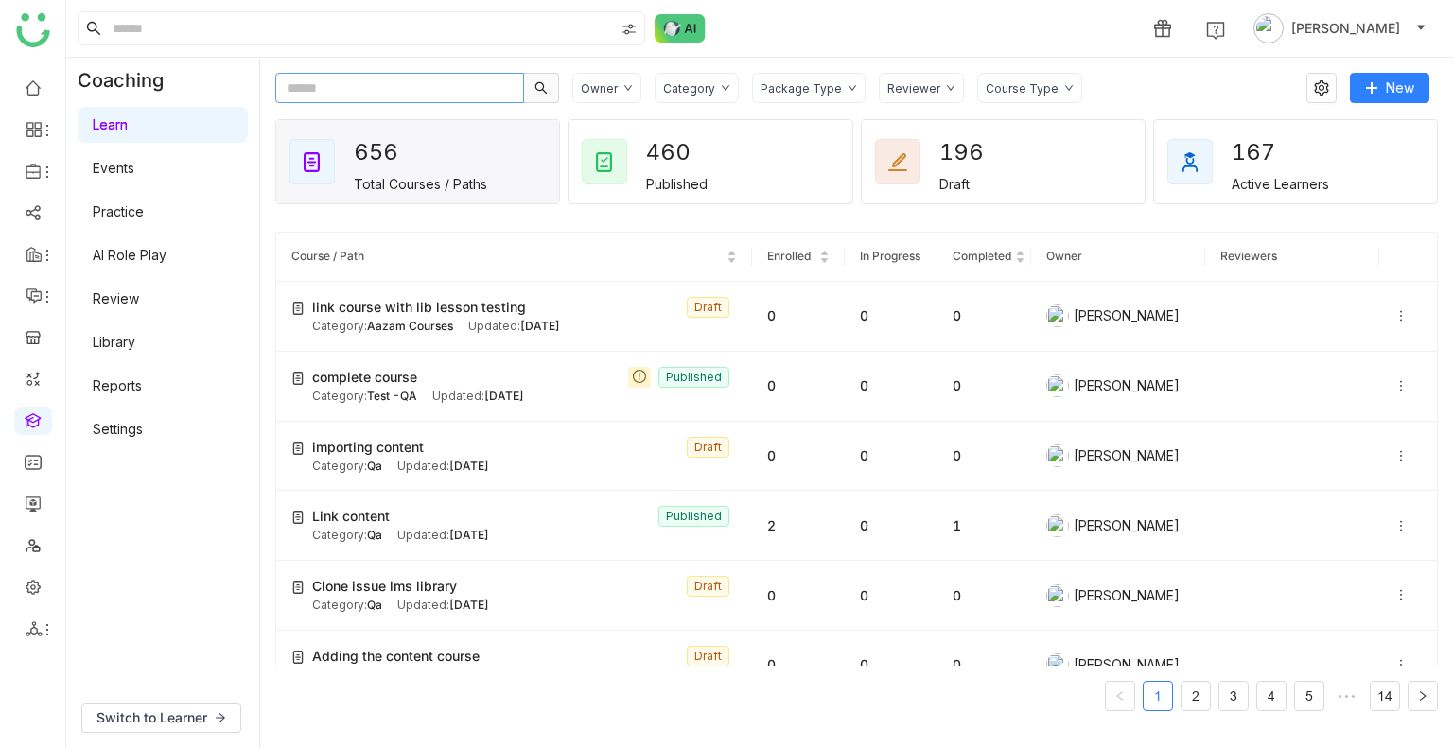
click at [406, 93] on input "text" at bounding box center [399, 88] width 249 height 30
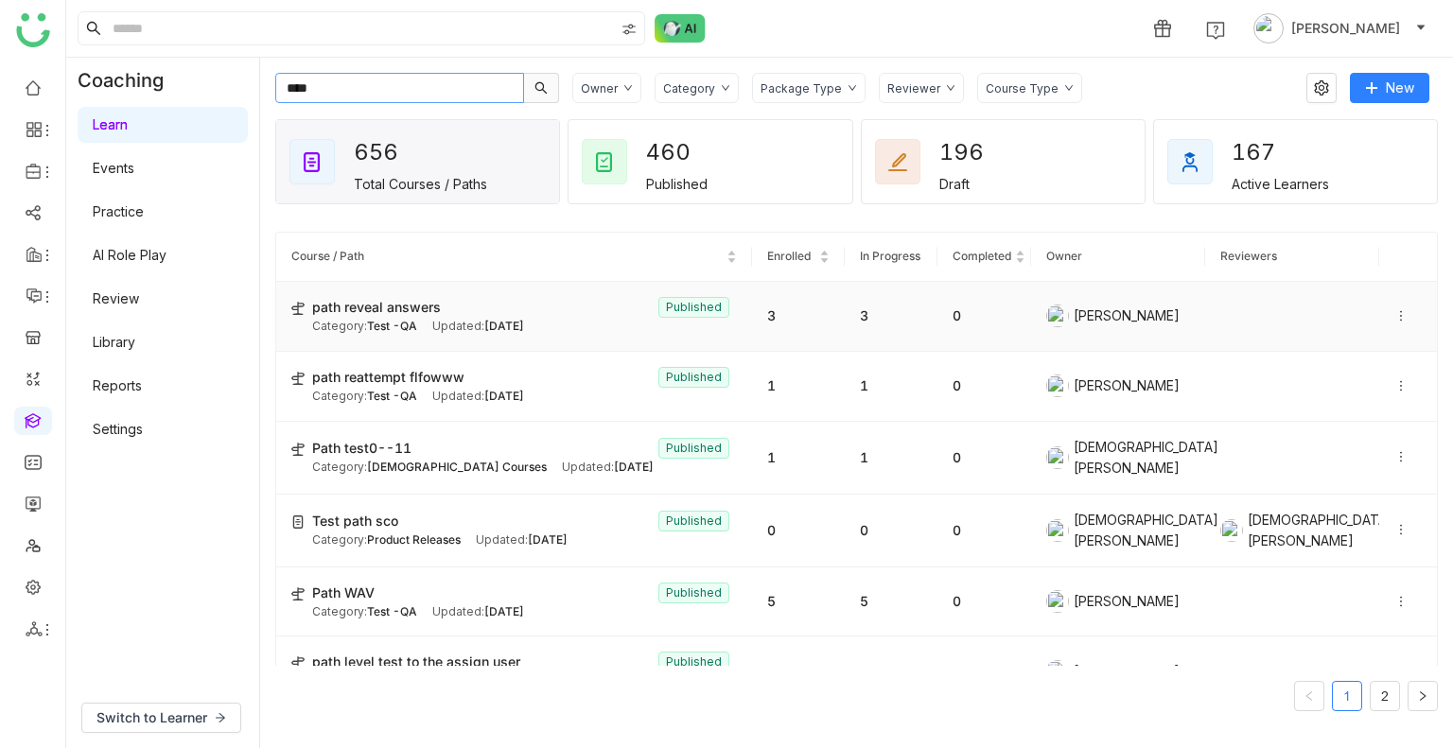
type input "****"
click at [590, 283] on td "path reveal answers Published Category: Test -QA Updated: Aug 21, 2025" at bounding box center [514, 317] width 476 height 70
click at [585, 308] on div "path reveal answers Published" at bounding box center [524, 307] width 425 height 21
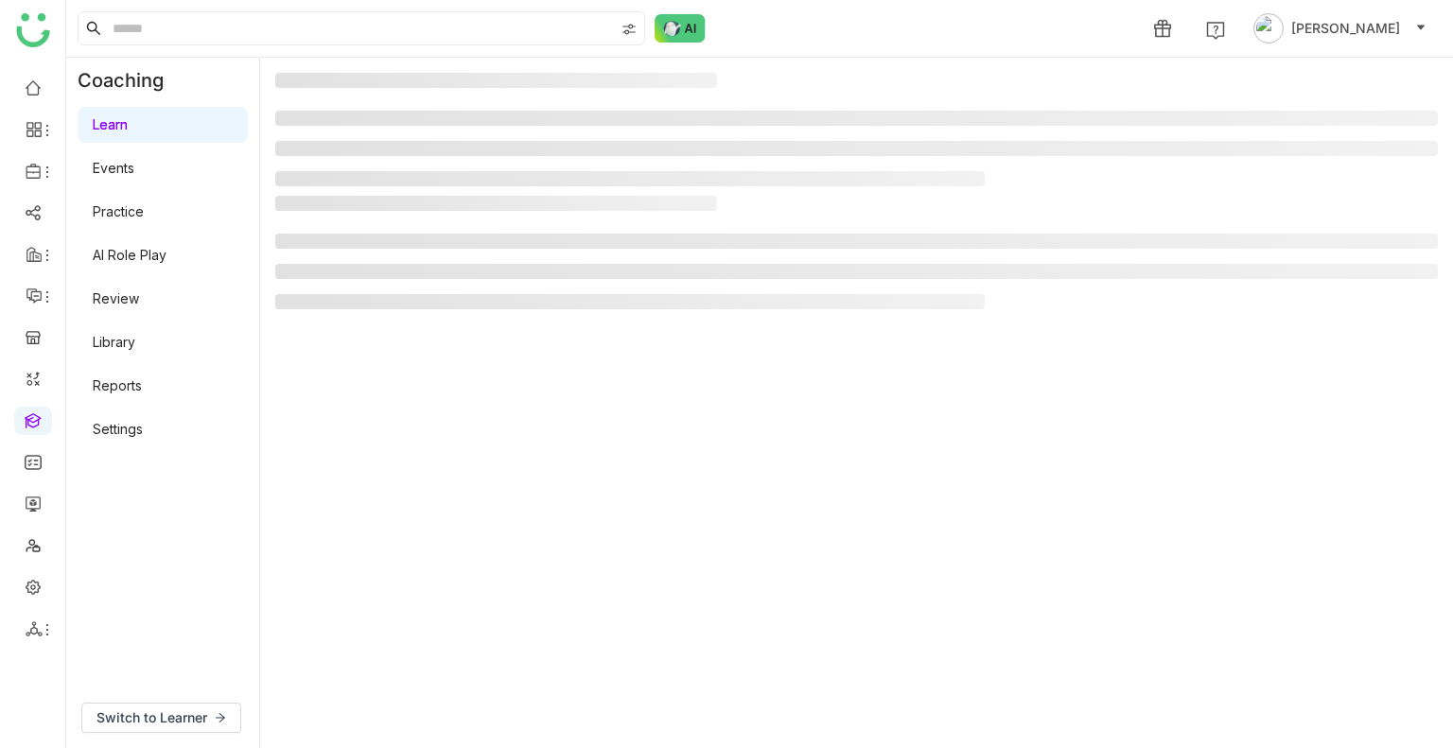
click at [432, 325] on gtmb-manage-path-detail-wrapper at bounding box center [856, 403] width 1163 height 660
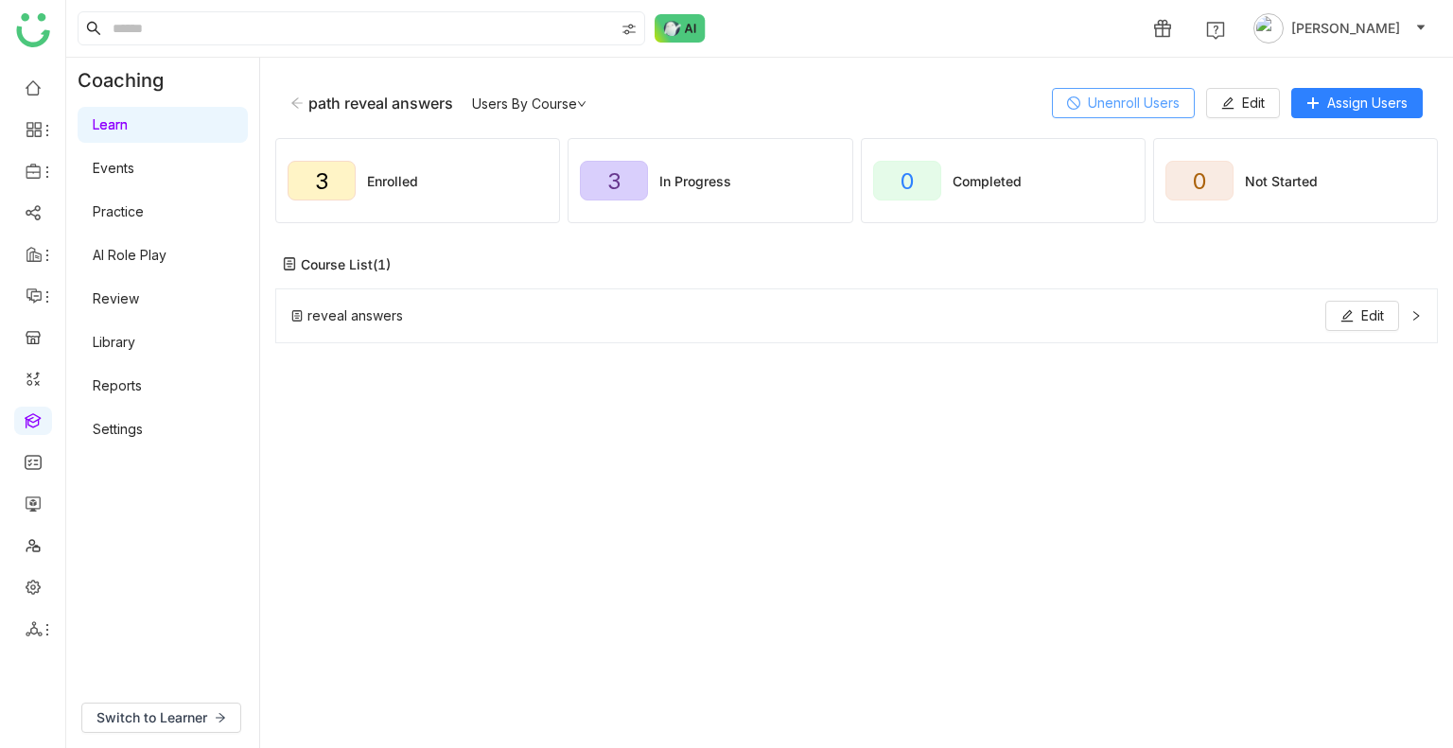
click at [1107, 103] on span "Unenroll Users" at bounding box center [1134, 103] width 92 height 21
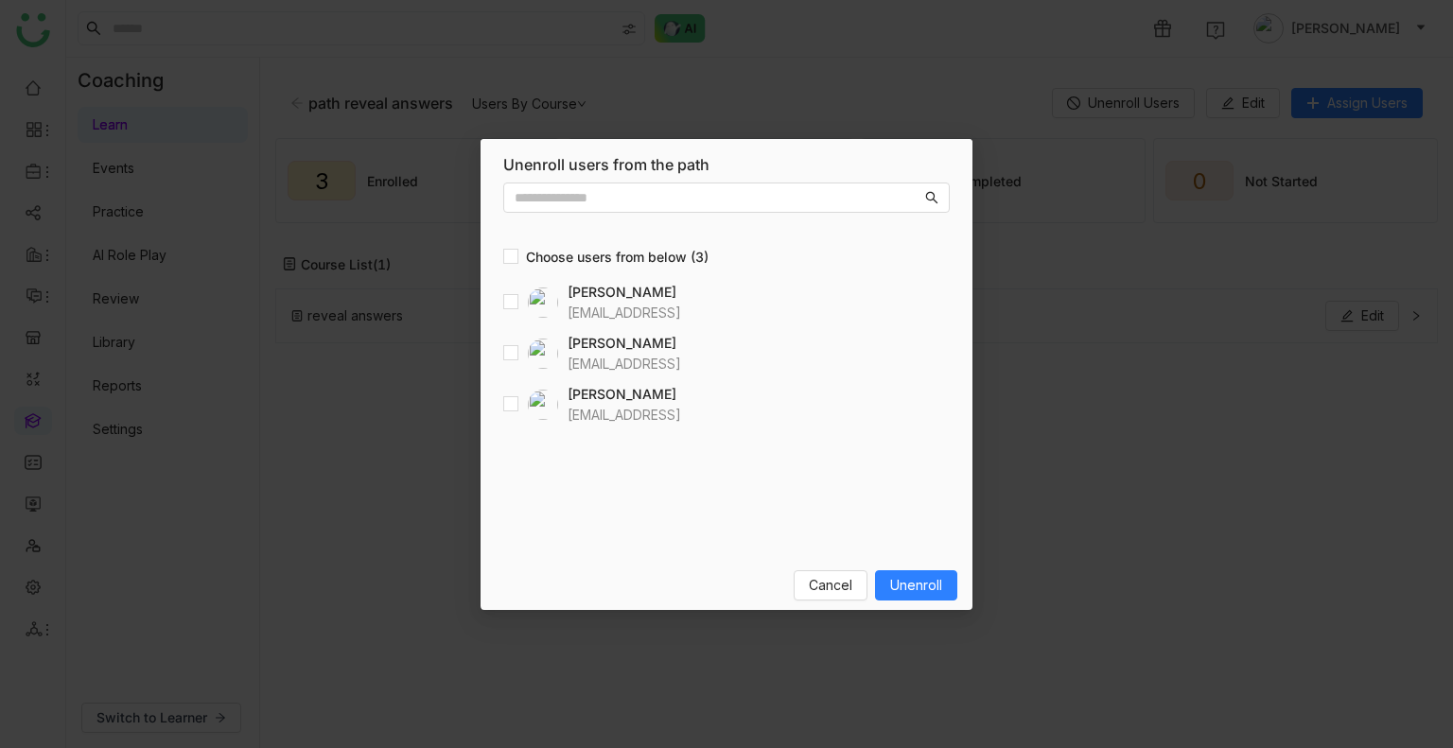
click at [1124, 388] on nz-modal-container "Unenroll users from the path Users Choose users from below (3) Arif uddin arifu…" at bounding box center [726, 374] width 1453 height 748
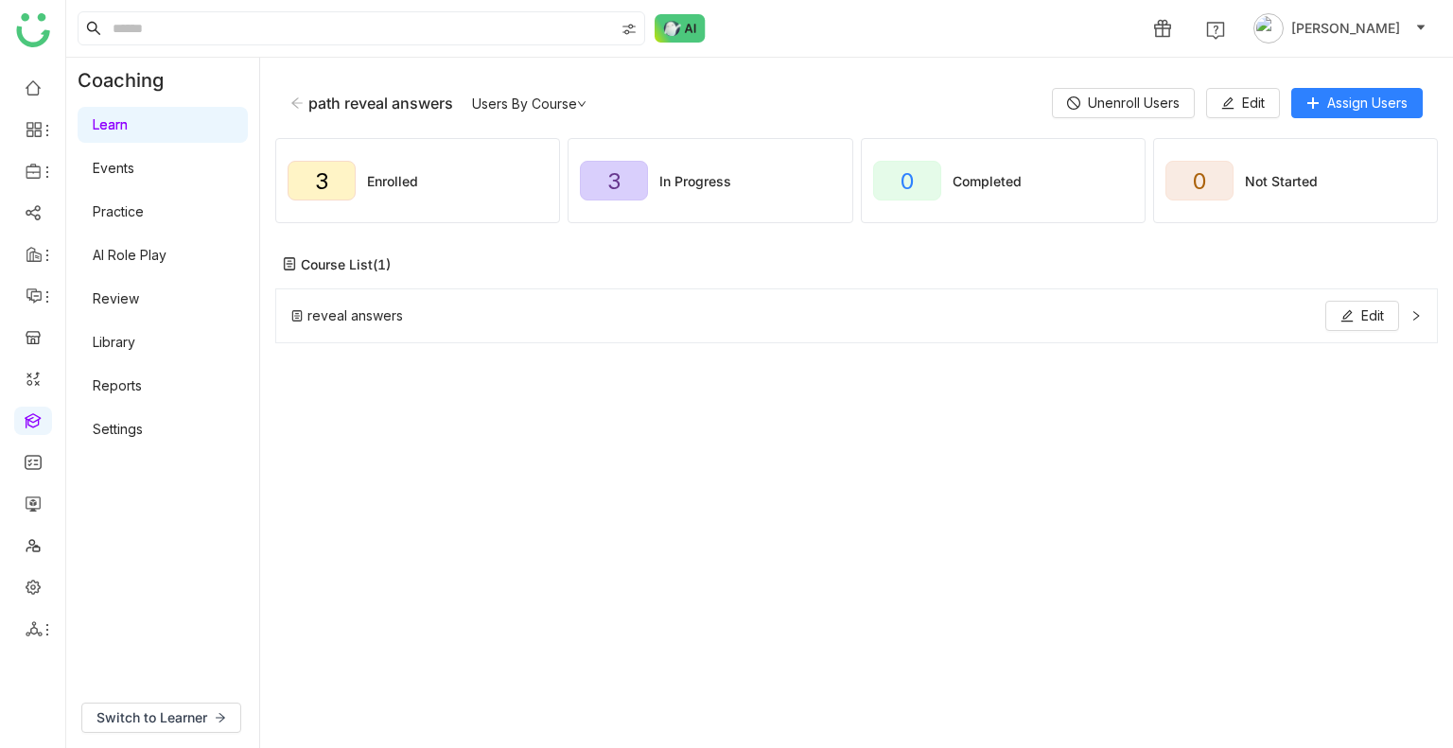
click at [1124, 388] on div "reveal answers Edit" at bounding box center [856, 510] width 1163 height 443
click at [32, 580] on link at bounding box center [33, 586] width 17 height 16
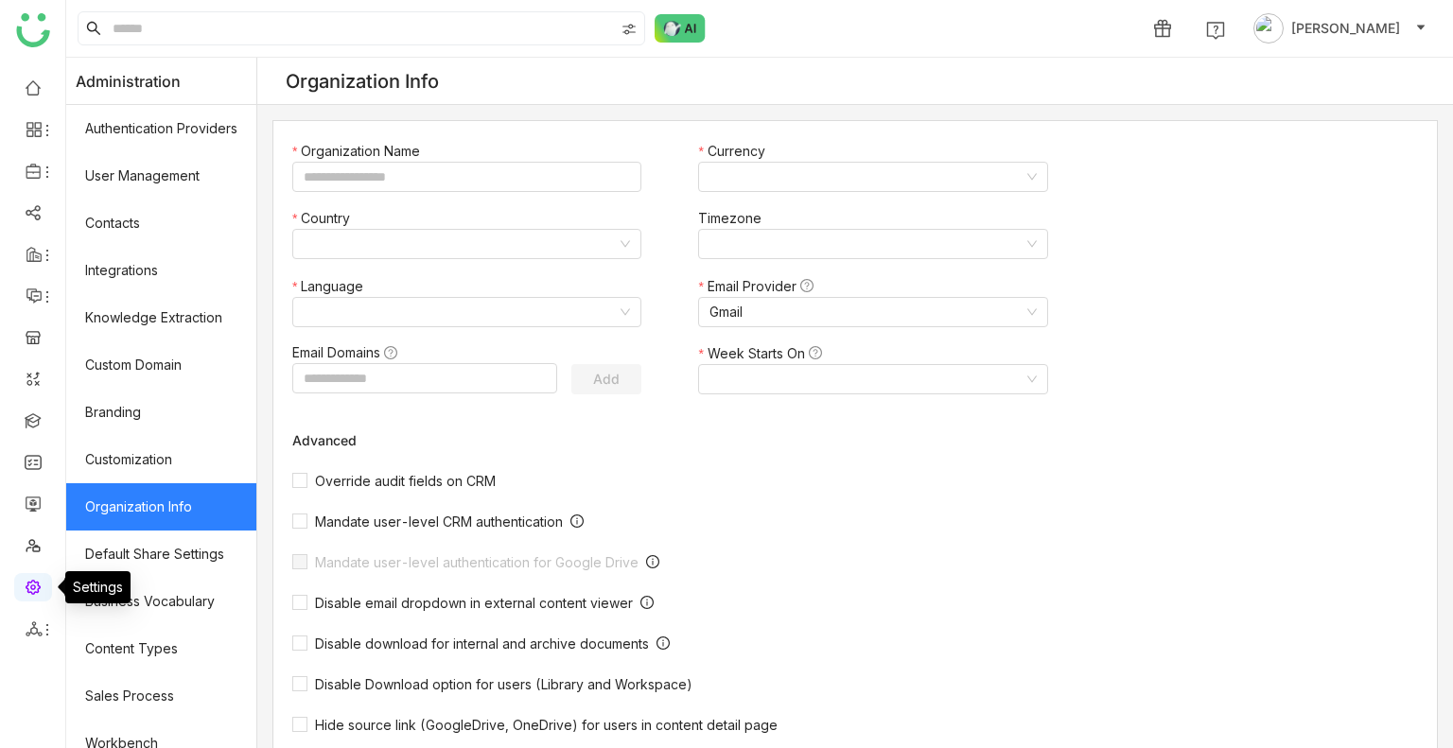
type input "*******"
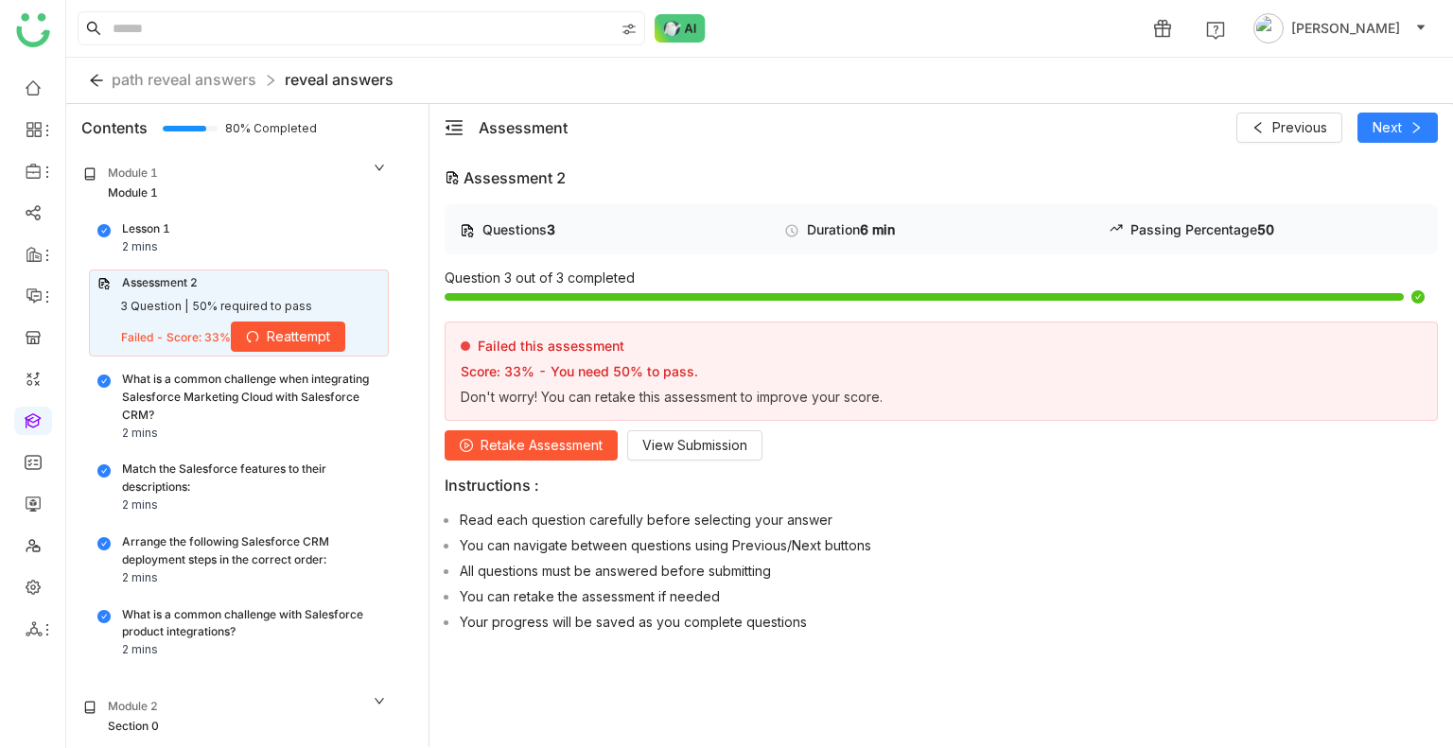
click at [175, 232] on div "Lesson 1 2 mins" at bounding box center [238, 238] width 283 height 36
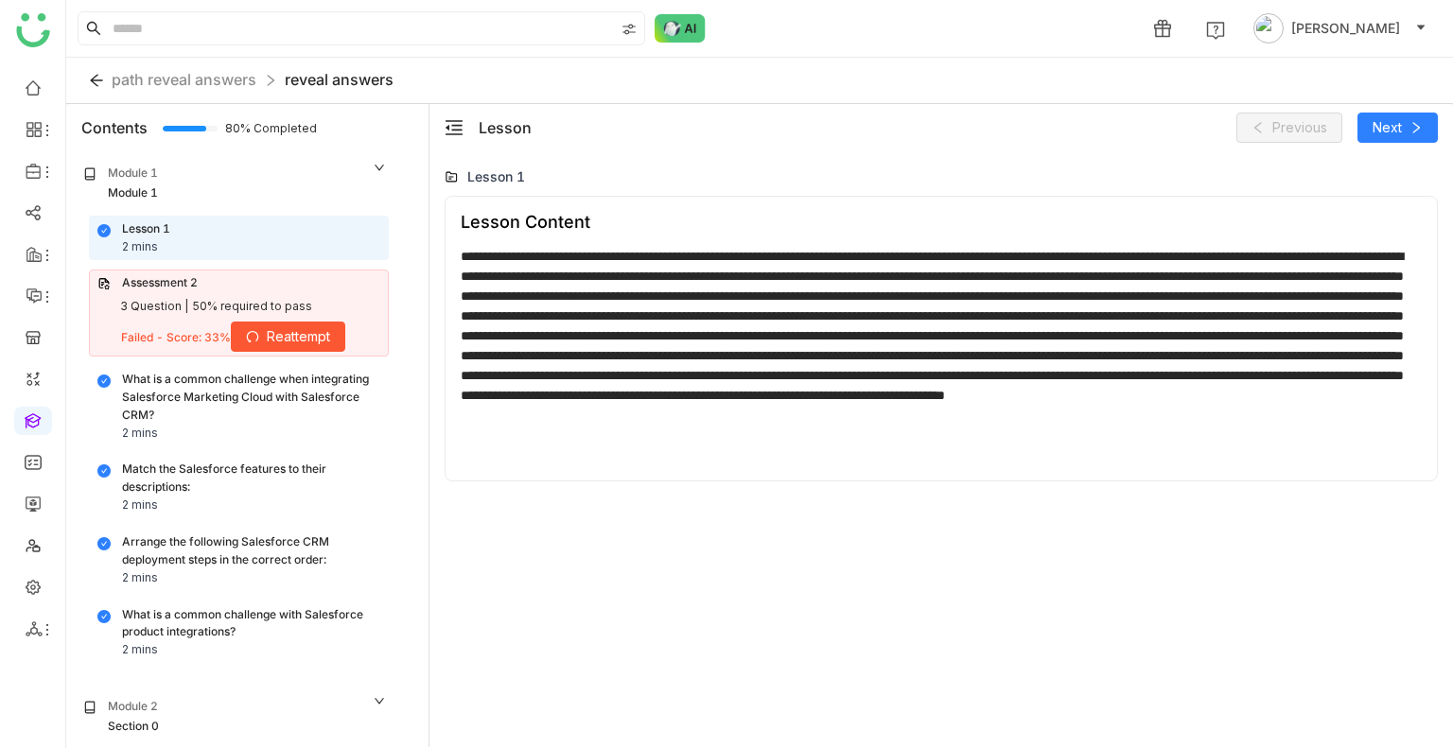
scroll to position [147, 0]
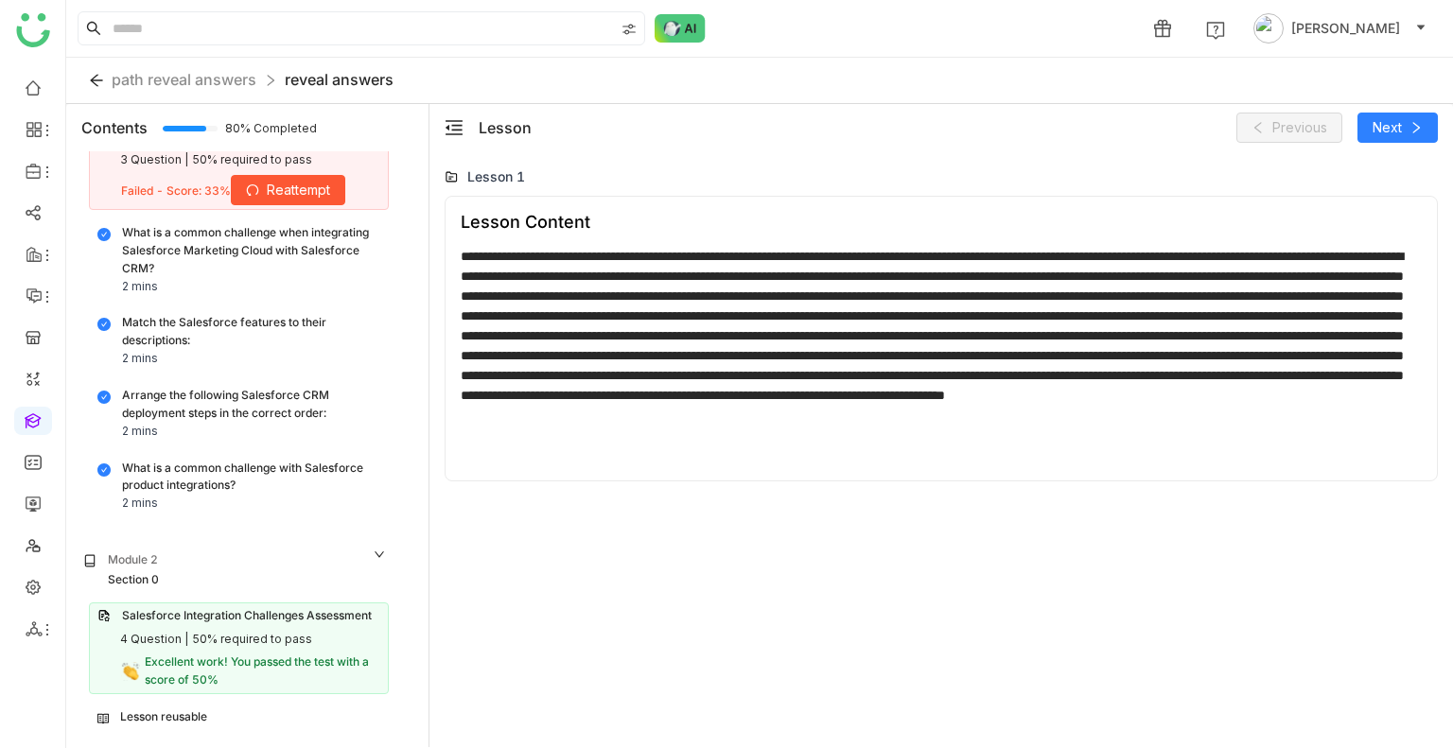
click at [168, 637] on div "4 Question |" at bounding box center [154, 640] width 68 height 18
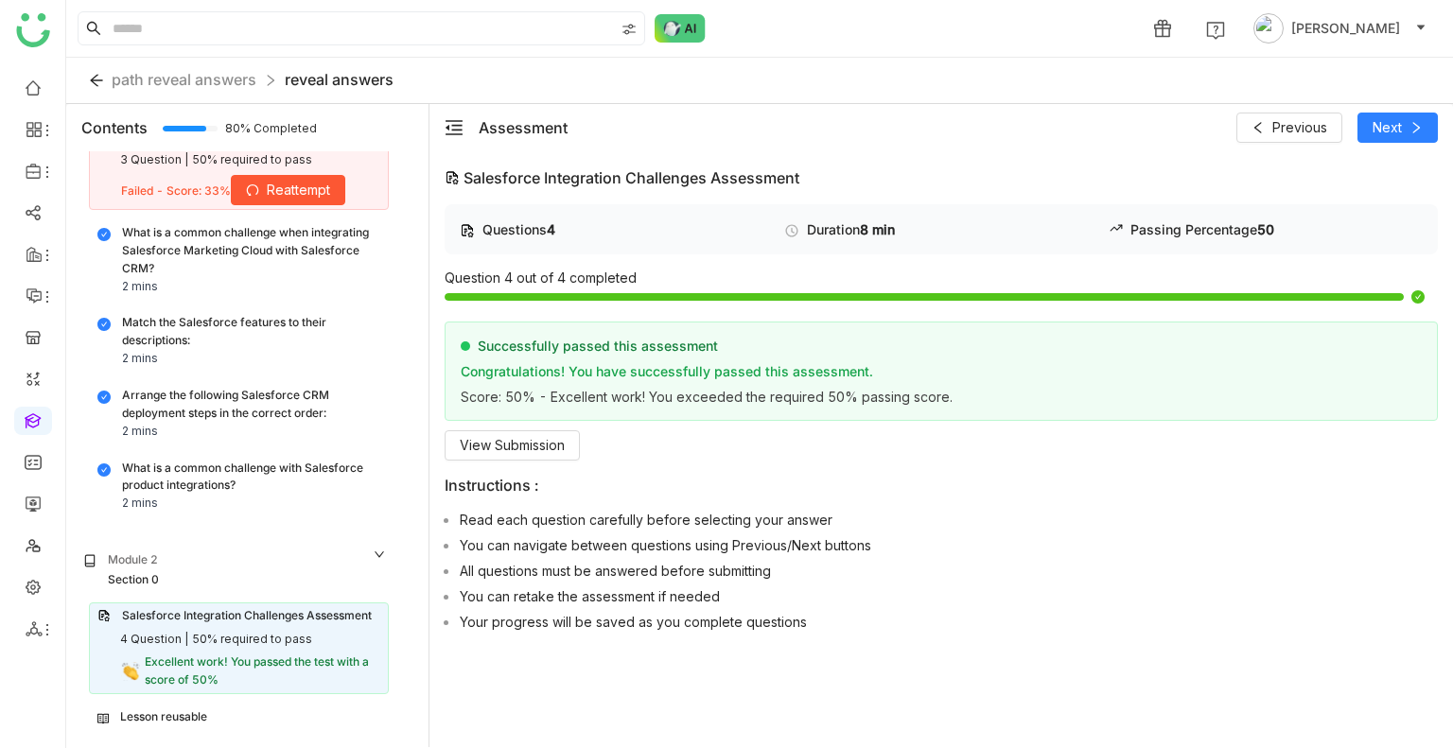
click at [172, 711] on div "Lesson reusable" at bounding box center [163, 718] width 87 height 18
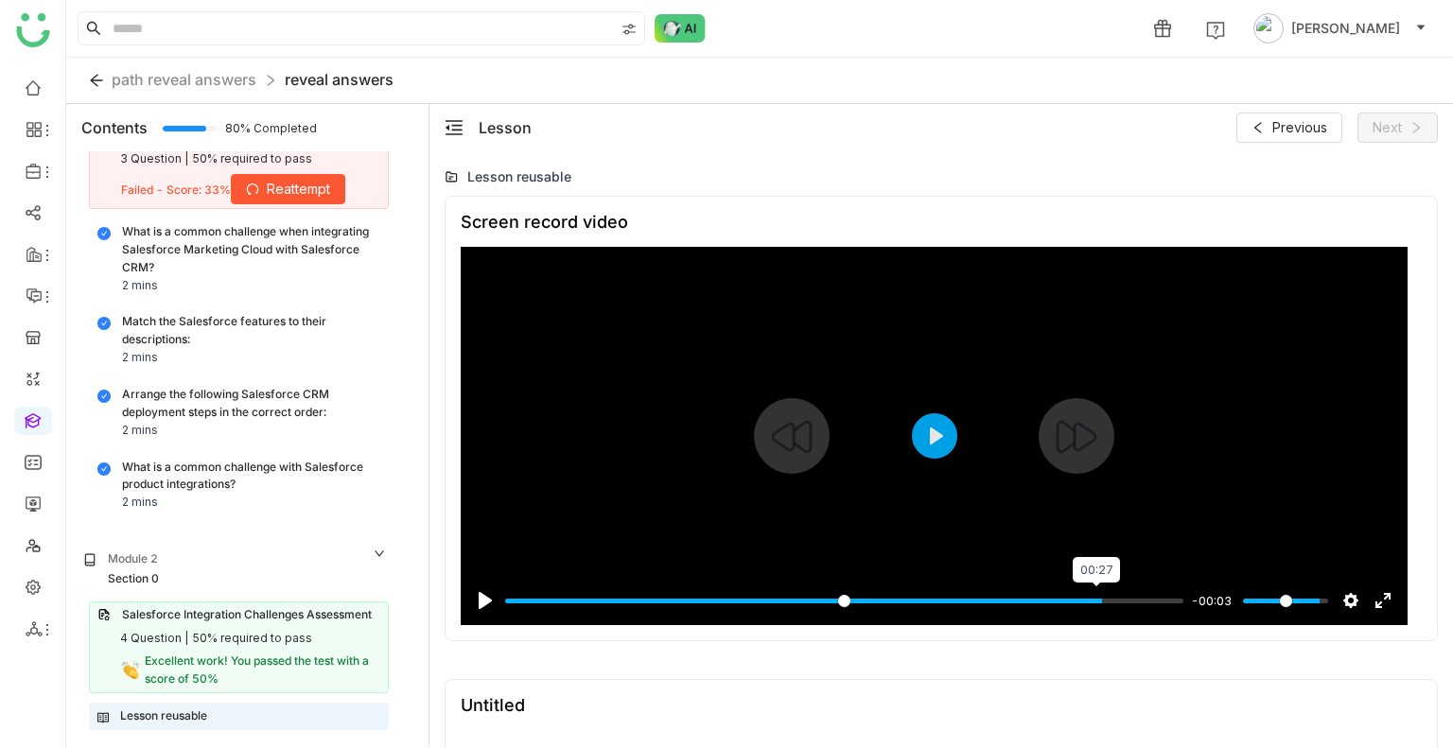
click at [1101, 600] on input "Seek" at bounding box center [844, 601] width 678 height 18
click at [938, 439] on button "Play" at bounding box center [934, 435] width 45 height 45
type input "***"
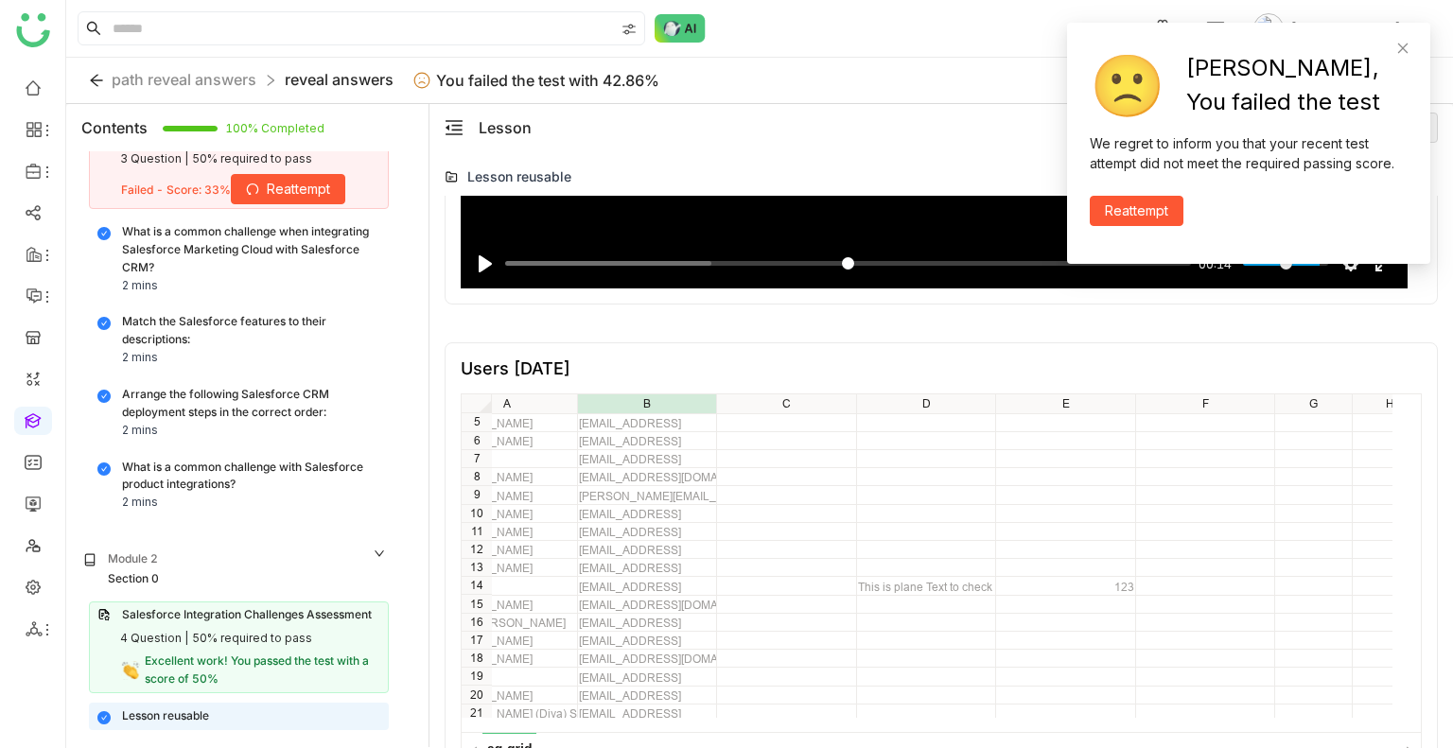
scroll to position [0, 54]
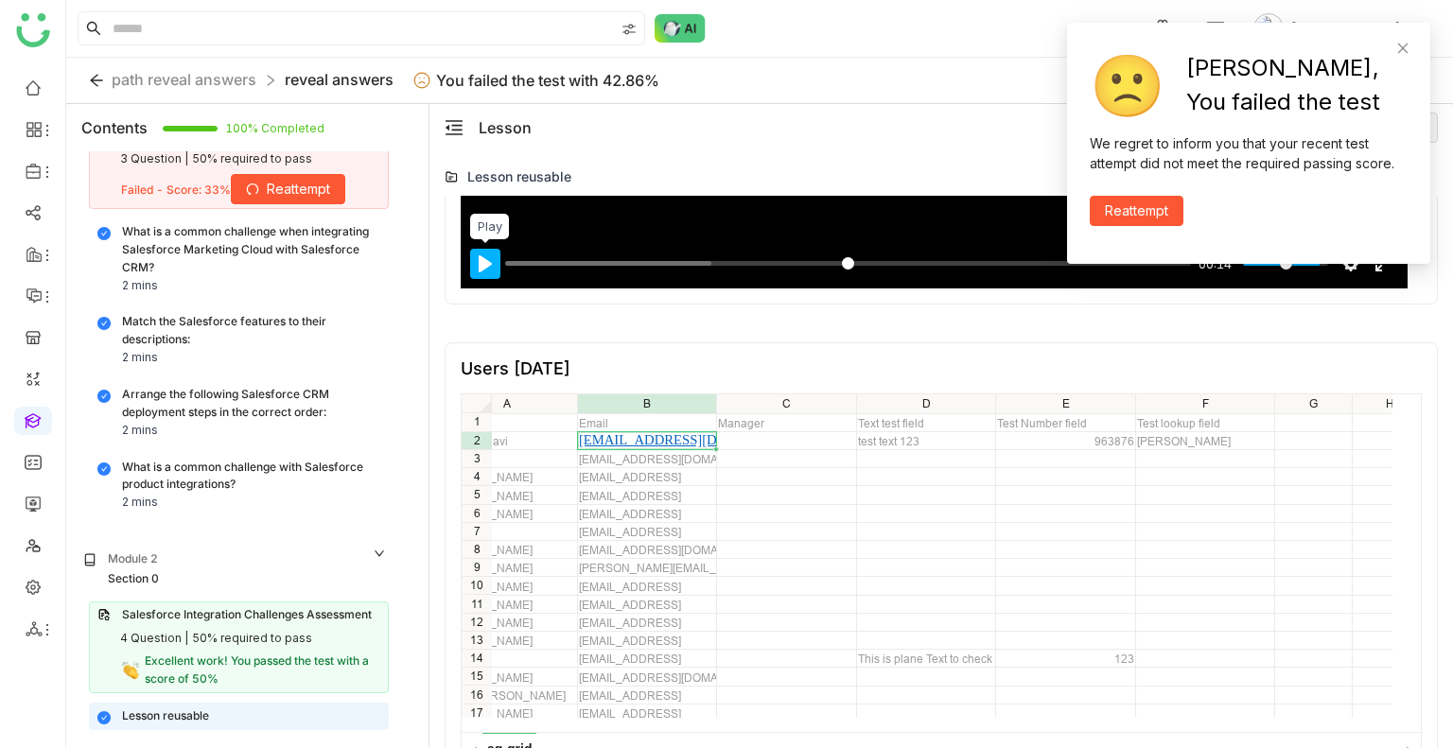
click at [473, 260] on button "Pause Play" at bounding box center [485, 264] width 30 height 30
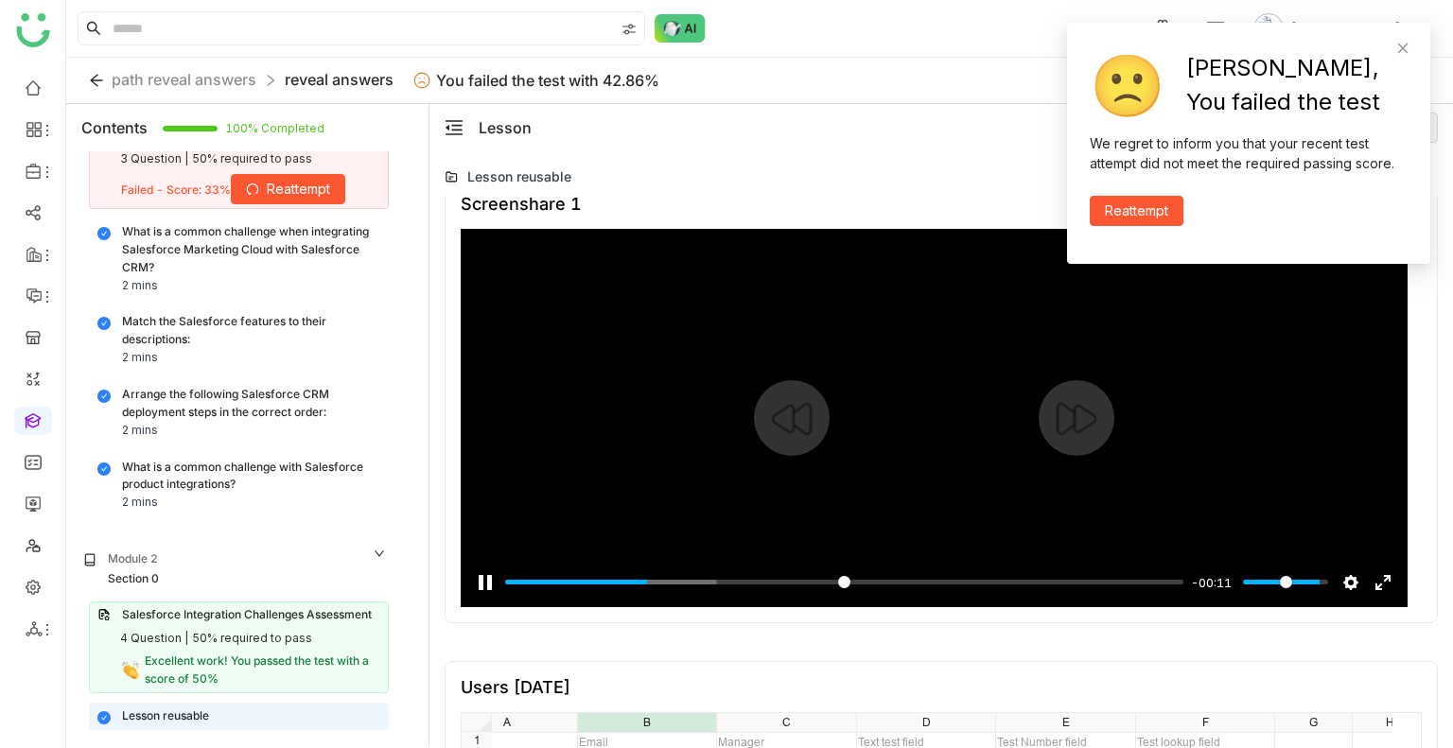
scroll to position [1124, 0]
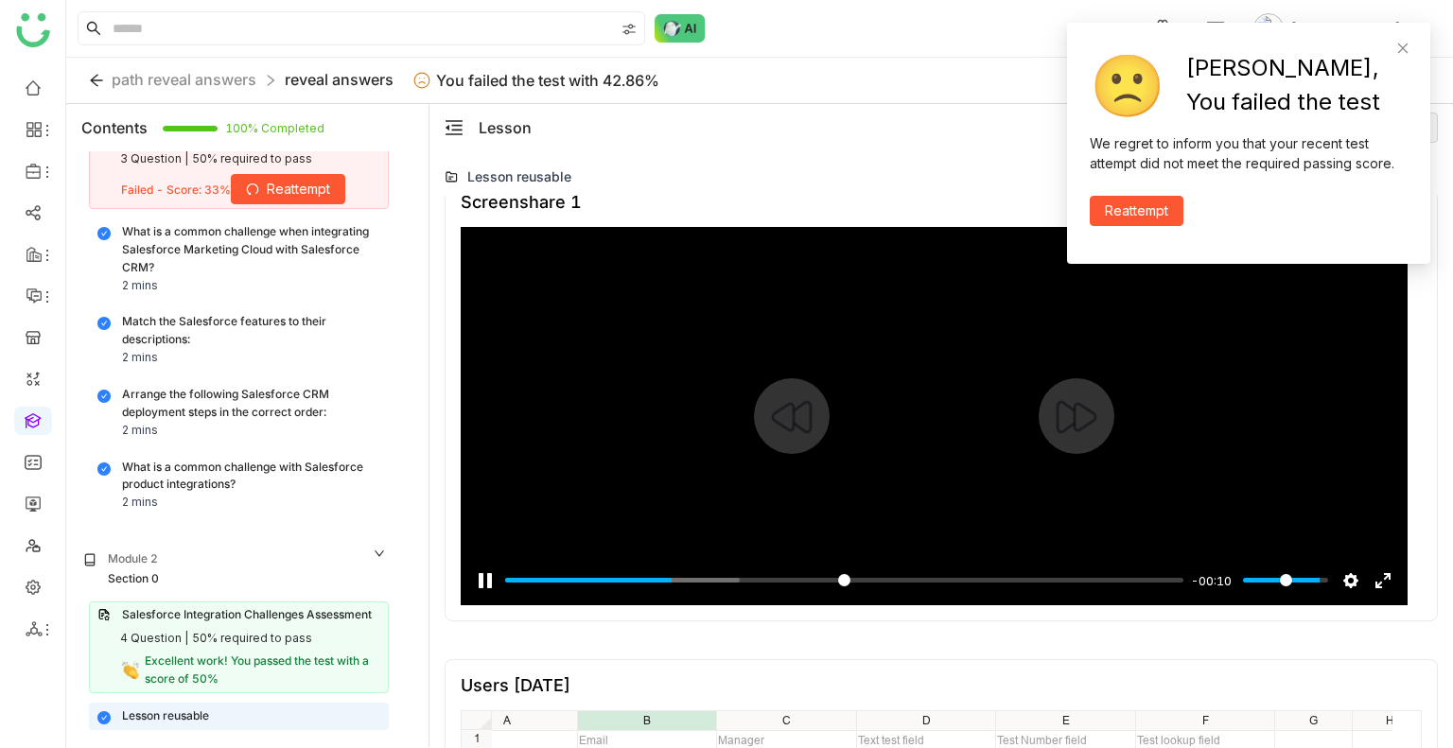
type input "*****"
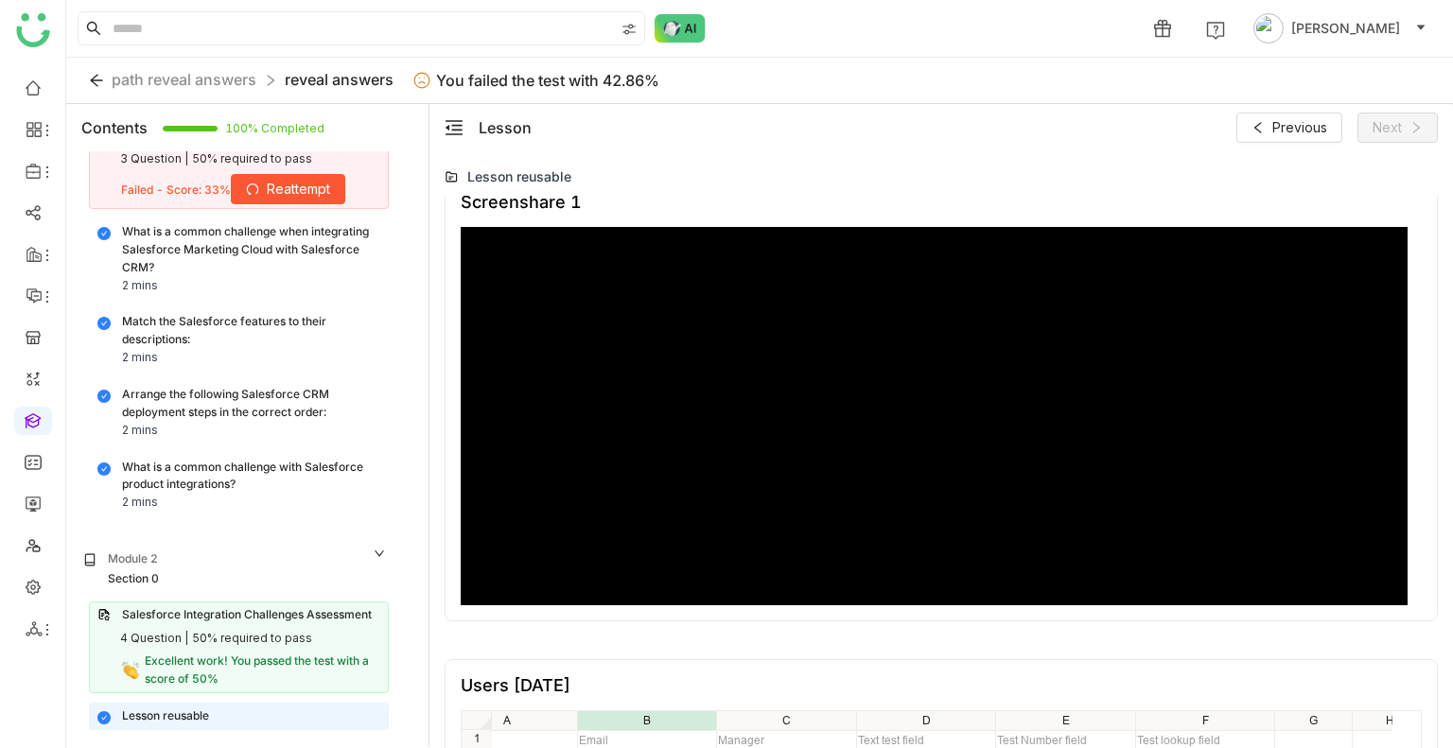
type input "***"
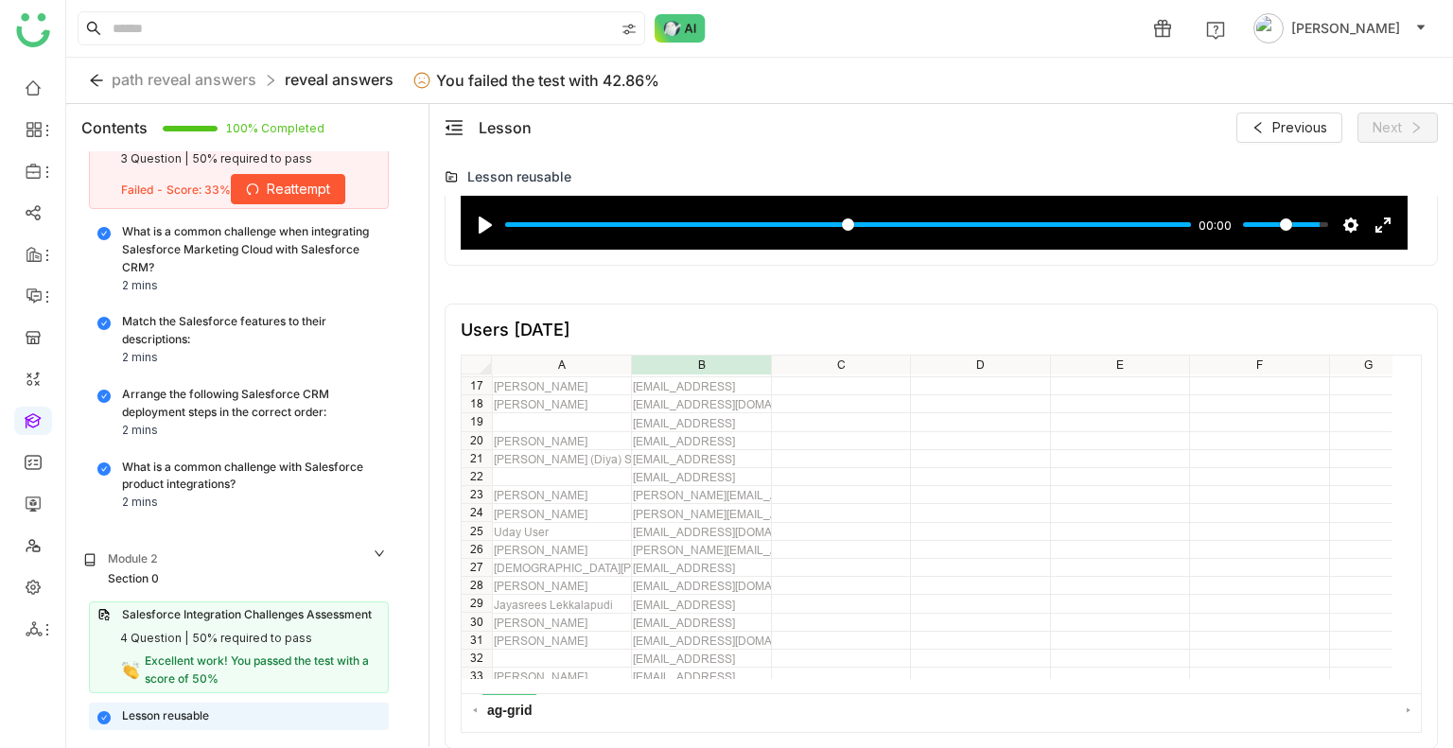
scroll to position [286, 0]
